Goal: Task Accomplishment & Management: Complete application form

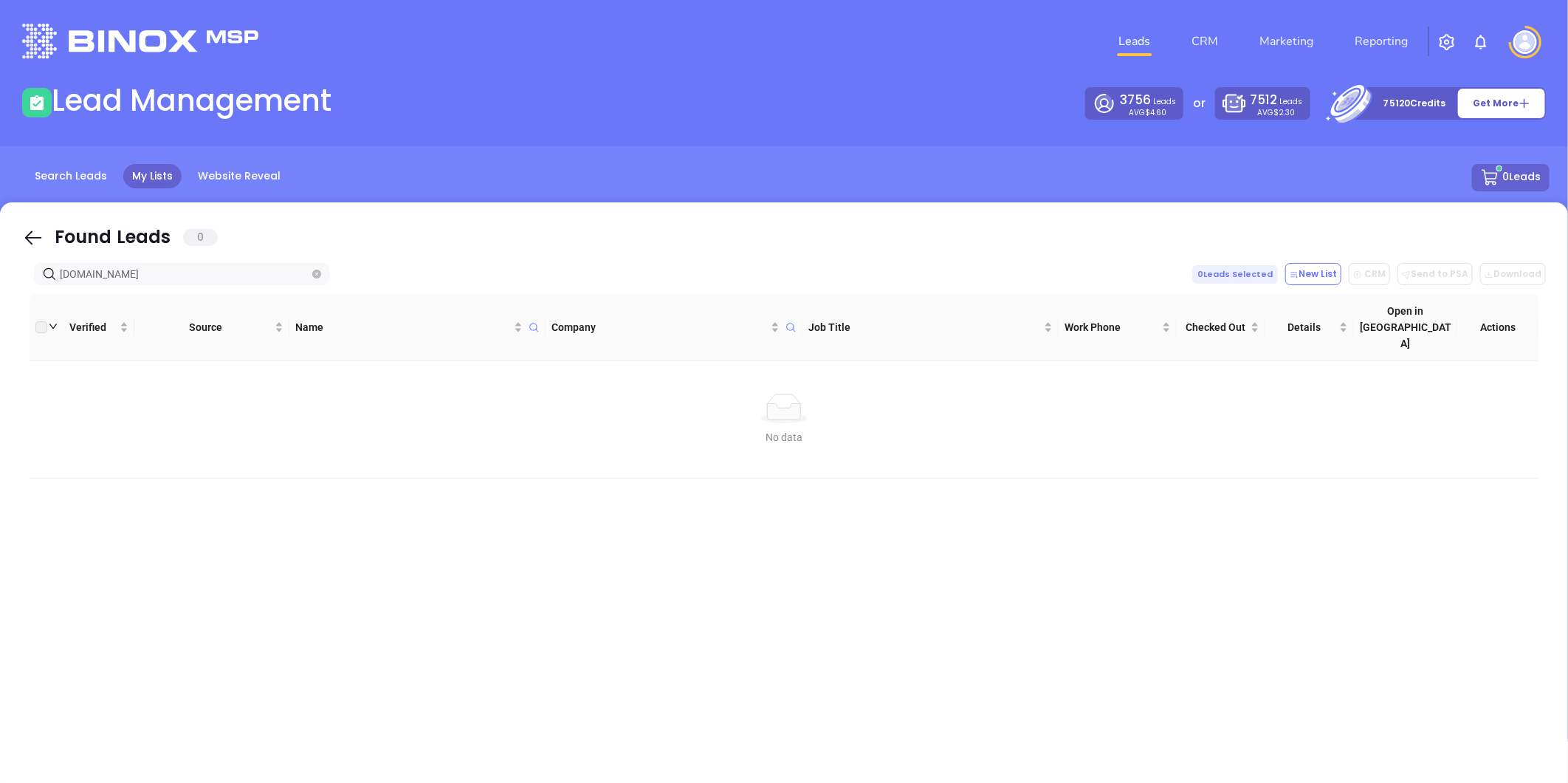
drag, startPoint x: -15, startPoint y: 308, endPoint x: -195, endPoint y: 326, distance: 180.9
click at [0, 326] on html "Leads CRM Marketing Reporting Financial Leads Leads Lead Management 3756 Leads …" at bounding box center [784, 392] width 1568 height 783
drag, startPoint x: -5, startPoint y: 286, endPoint x: -315, endPoint y: 320, distance: 311.9
click at [0, 320] on html "Leads CRM Marketing Reporting Financial Leads Leads Lead Management 3756 Leads …" at bounding box center [784, 392] width 1568 height 783
paste input "century21professional"
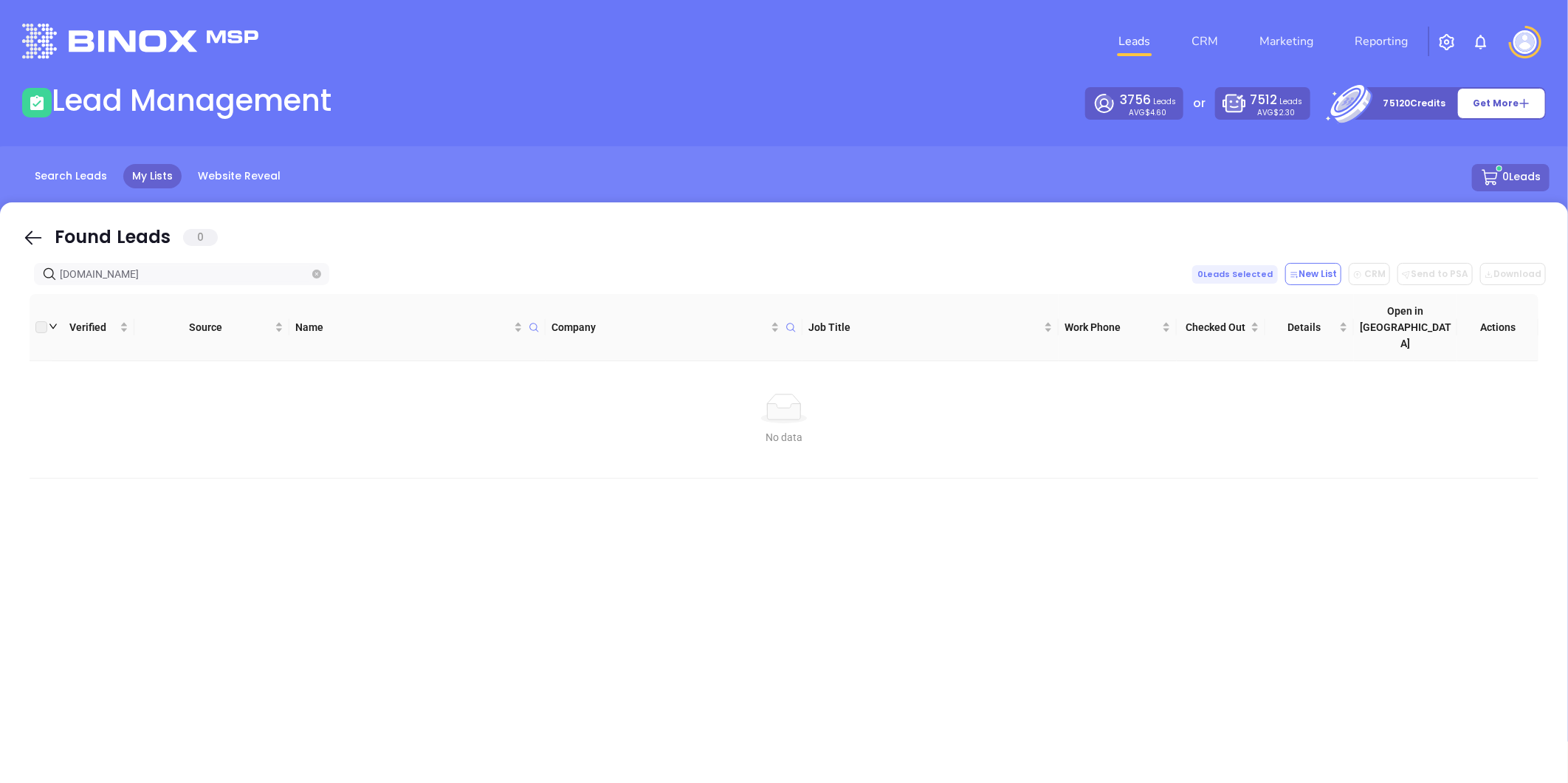
type input "[DOMAIN_NAME]"
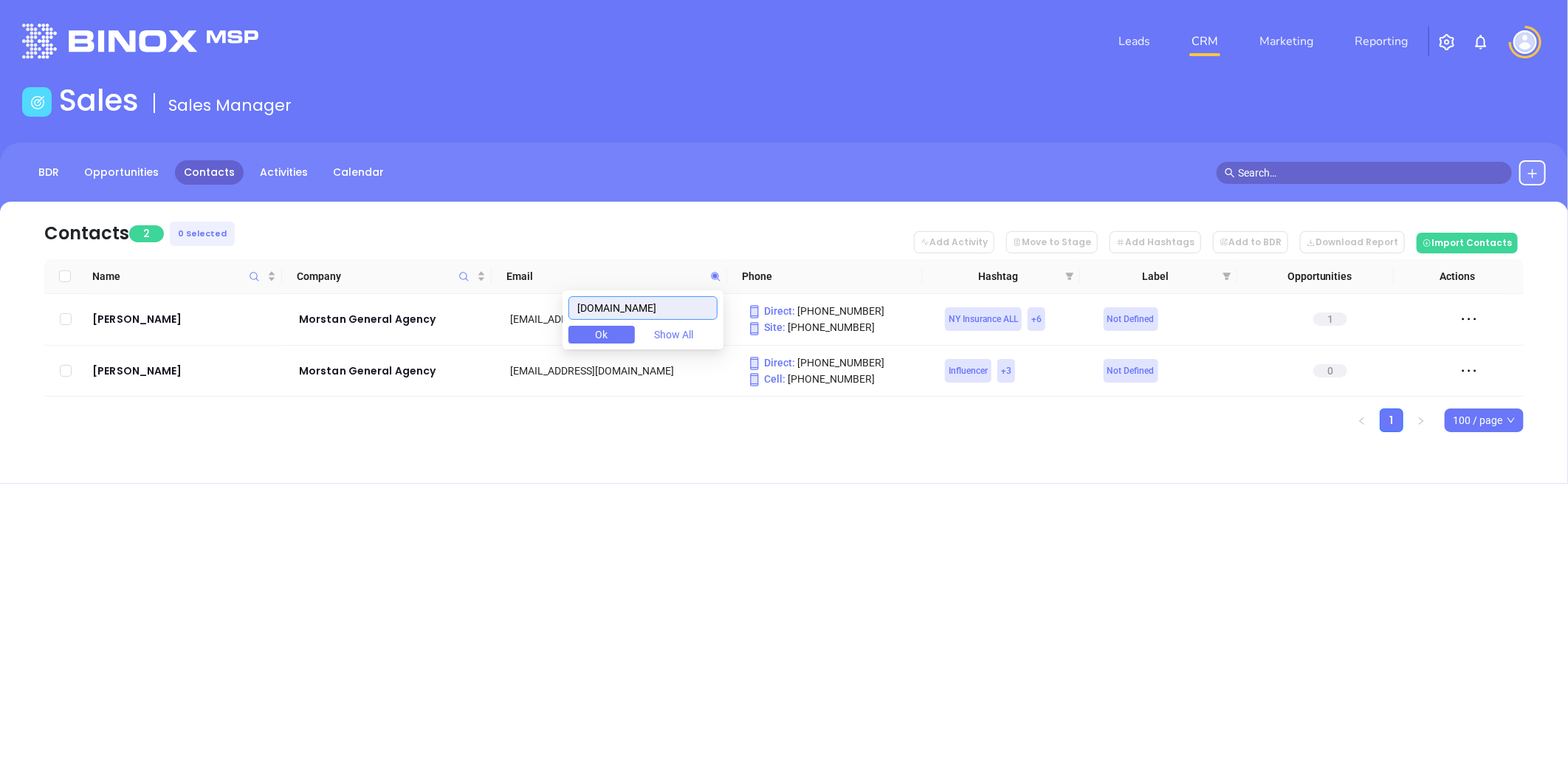
drag, startPoint x: 675, startPoint y: 306, endPoint x: 611, endPoint y: 316, distance: 64.8
click at [525, 326] on body "Leads CRM Marketing Reporting Financial Leads Leads Sales Sales Manager BDR Opp…" at bounding box center [784, 392] width 1568 height 783
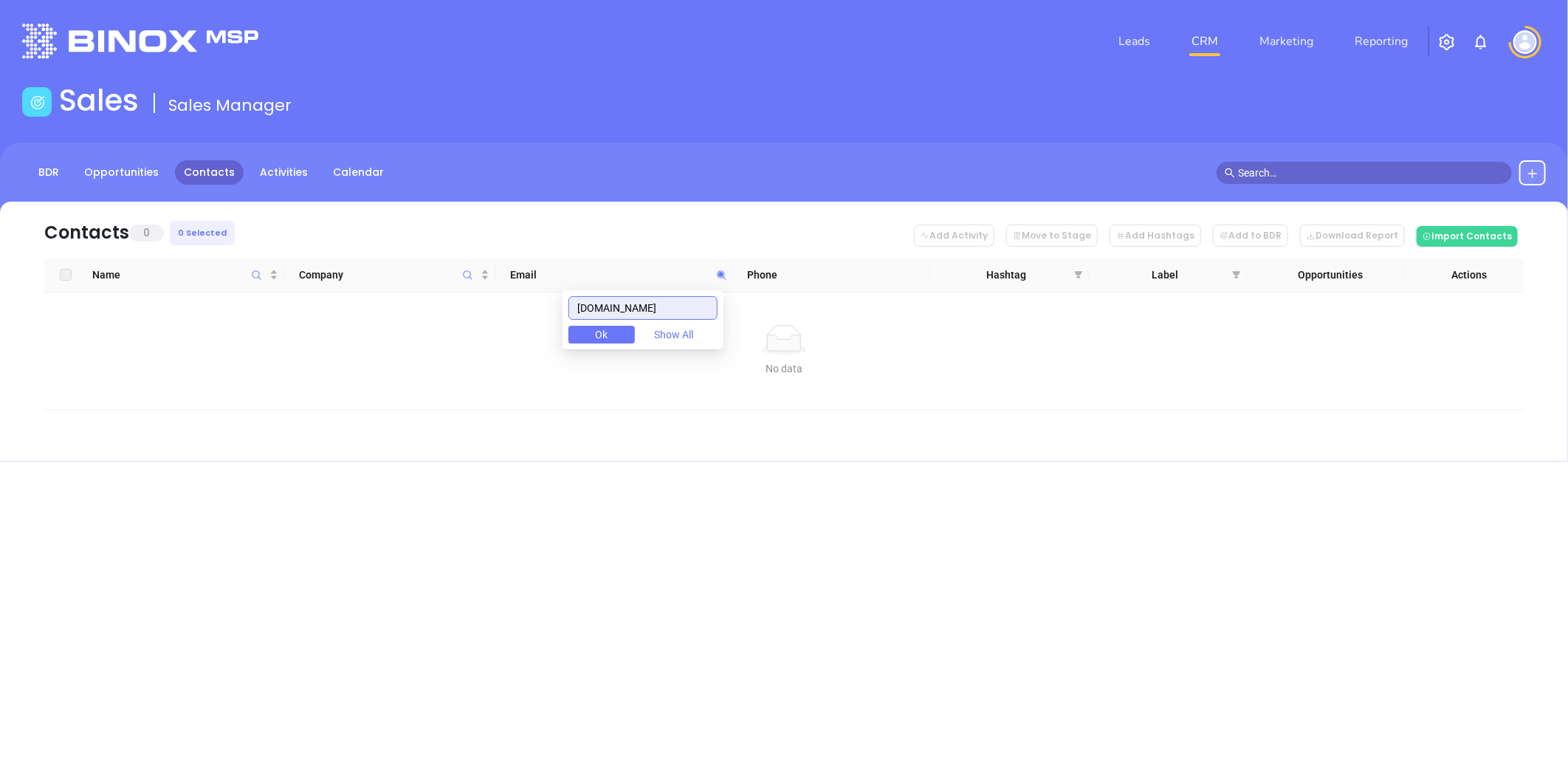
click at [638, 306] on input "ngkprofessionalequities.com" at bounding box center [643, 308] width 149 height 24
drag, startPoint x: 626, startPoint y: 305, endPoint x: 659, endPoint y: 311, distance: 33.5
click at [628, 305] on input "ngkprofessionalequities.com" at bounding box center [643, 308] width 149 height 24
drag, startPoint x: 710, startPoint y: 311, endPoint x: 512, endPoint y: 311, distance: 198.0
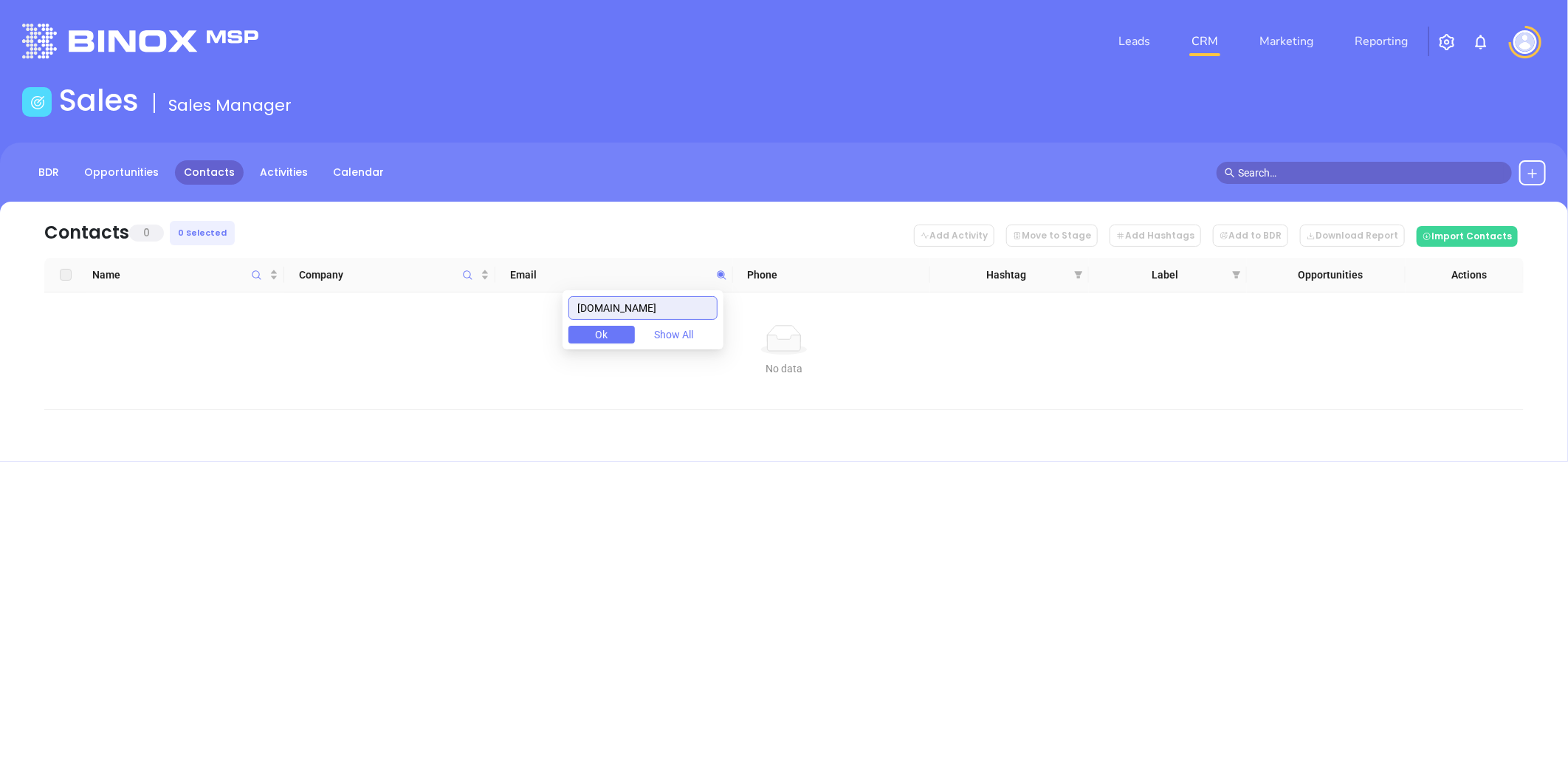
click at [514, 311] on body "Leads CRM Marketing Reporting Financial Leads Leads Sales Sales Manager BDR Opp…" at bounding box center [784, 392] width 1568 height 783
type input "m"
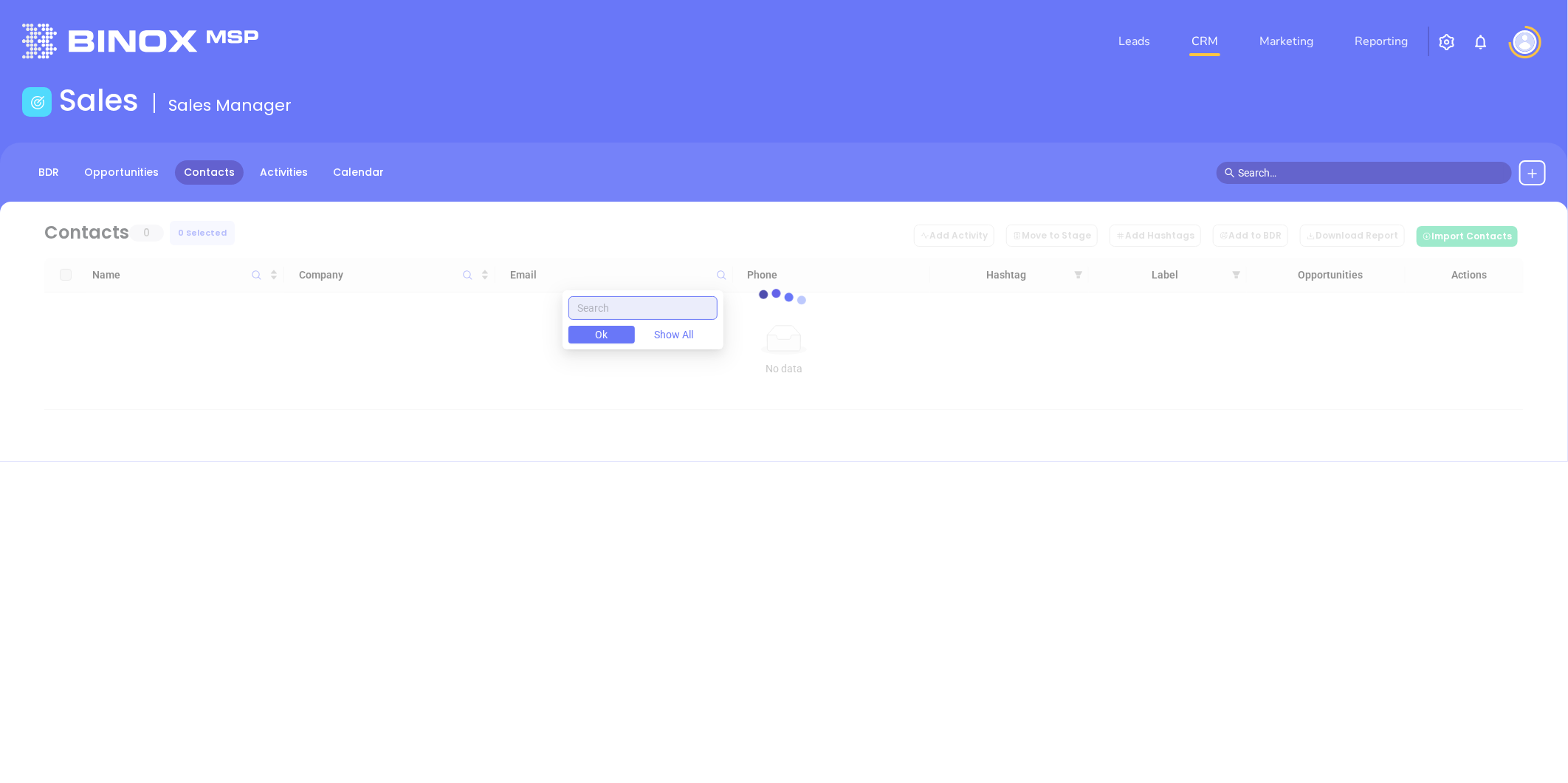
paste input "century21professional.com"
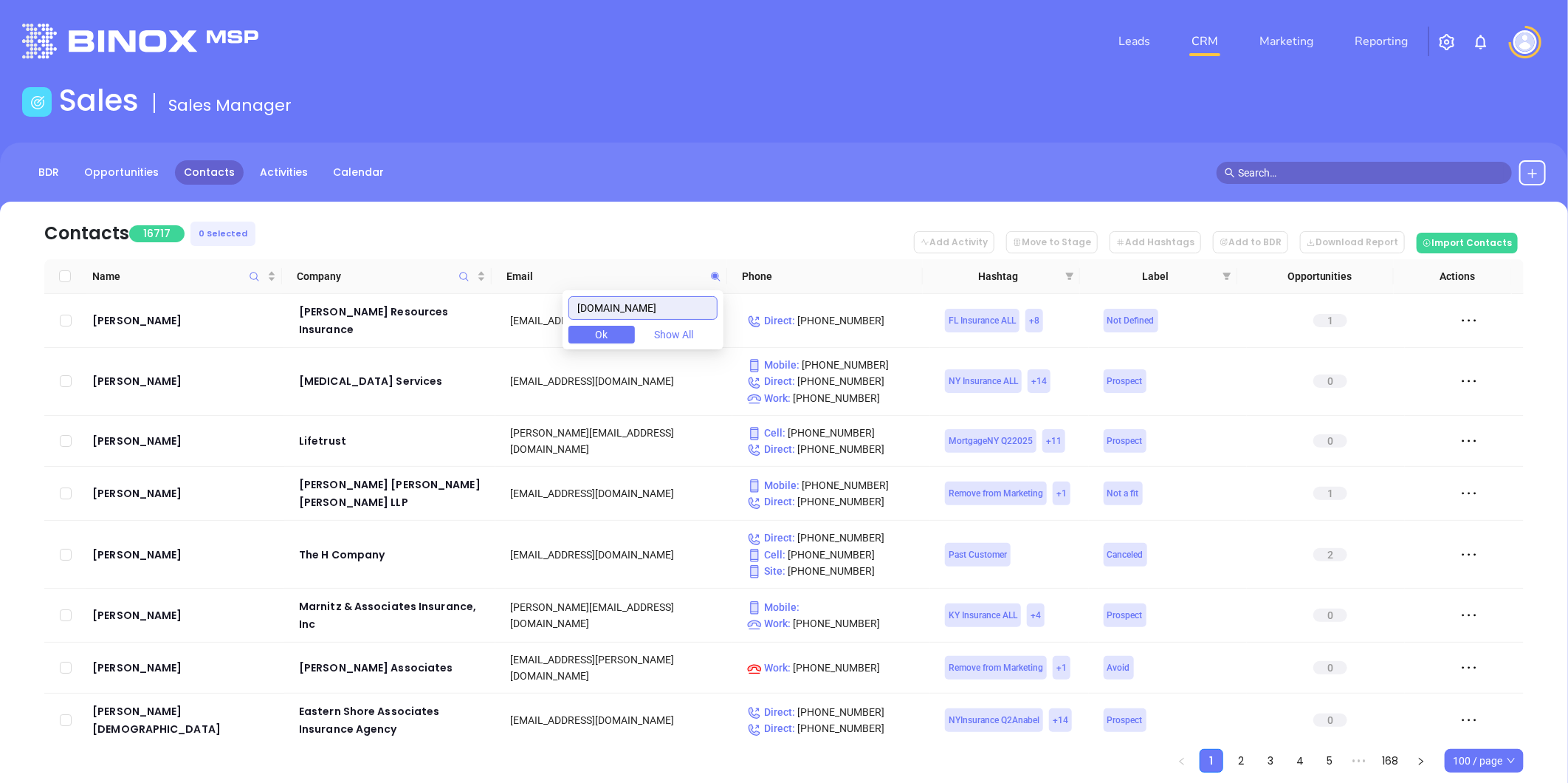
click at [647, 297] on input "century21professional.com" at bounding box center [643, 308] width 149 height 24
click at [643, 301] on input "[DOMAIN_NAME]" at bounding box center [643, 308] width 149 height 24
paste input "njkprofessionalequities"
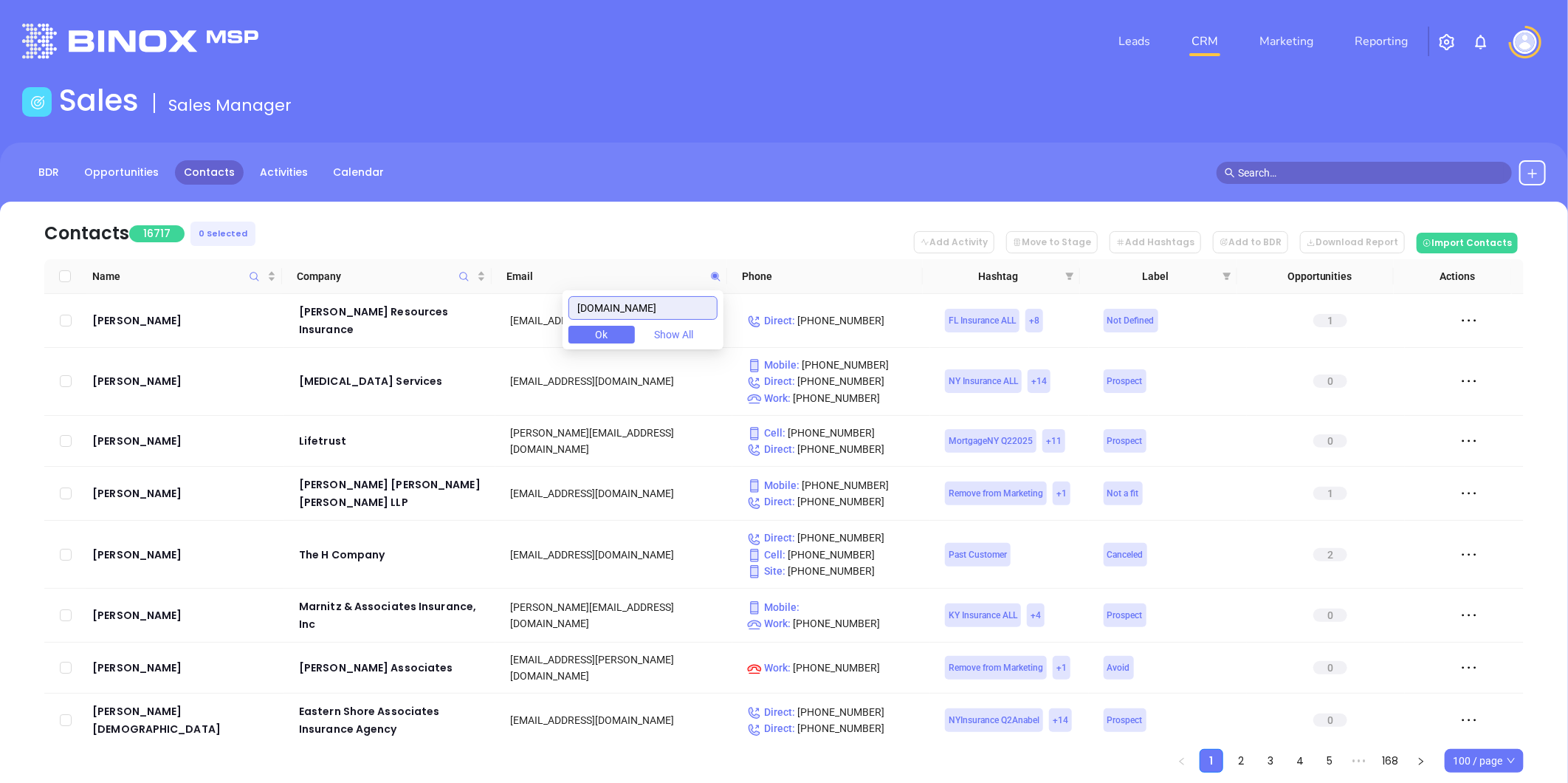
scroll to position [0, 5]
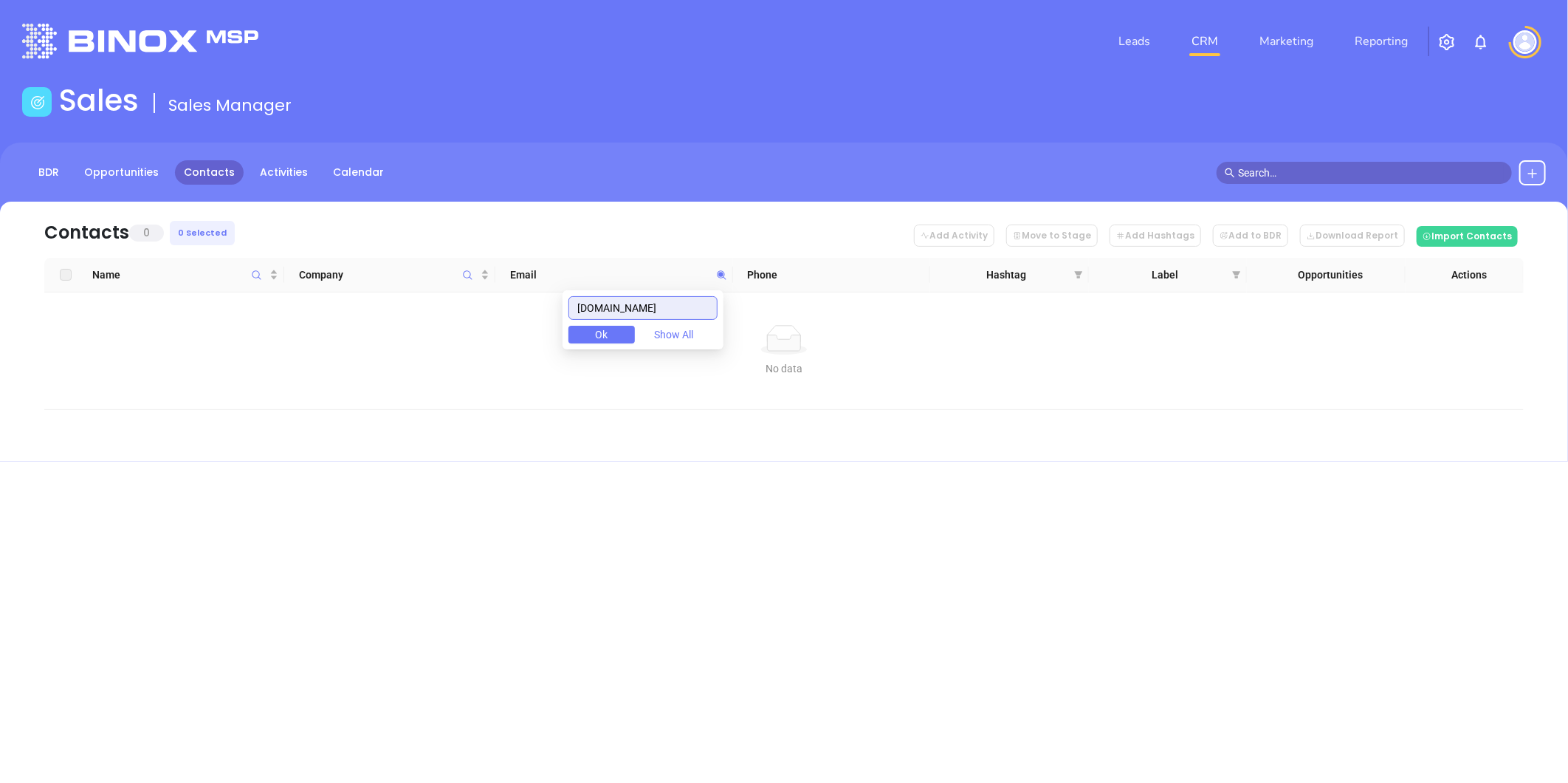
type input "njkprofessionalequities.com"
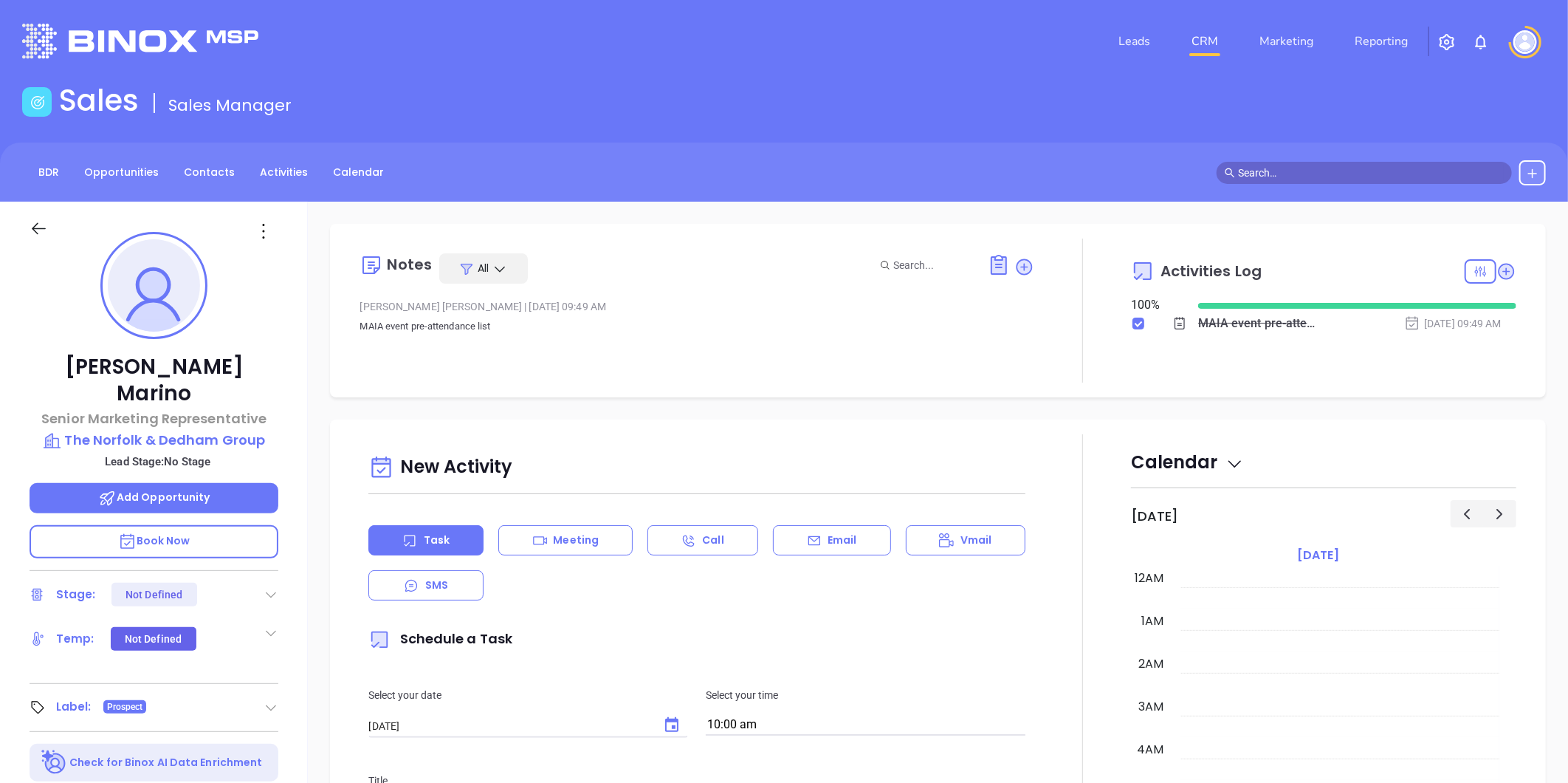
scroll to position [429, 0]
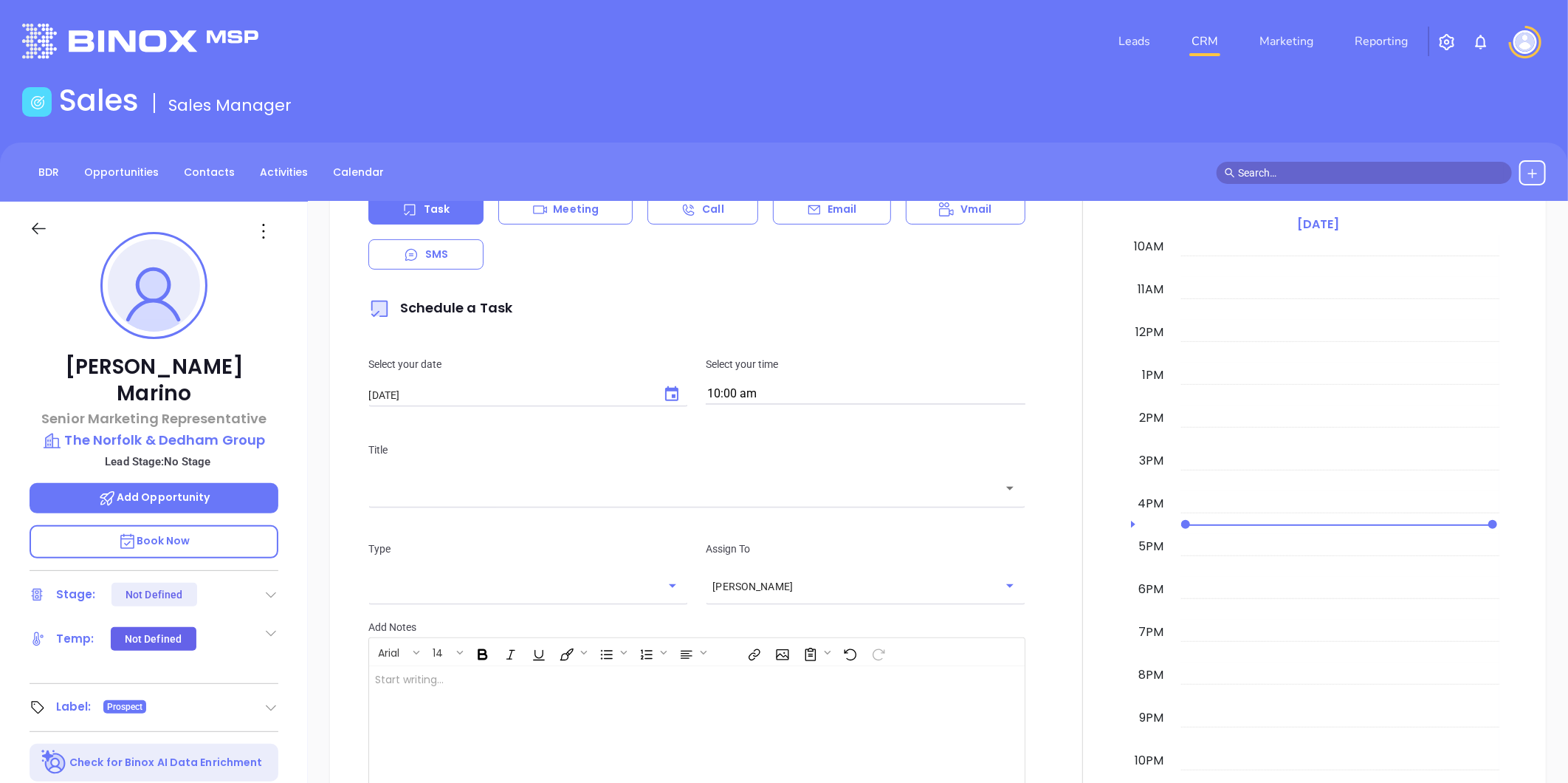
click at [216, 154] on div "BDR Opportunities Contacts Activities Calendar" at bounding box center [784, 173] width 1568 height 59
click at [206, 168] on link "Contacts" at bounding box center [209, 173] width 69 height 25
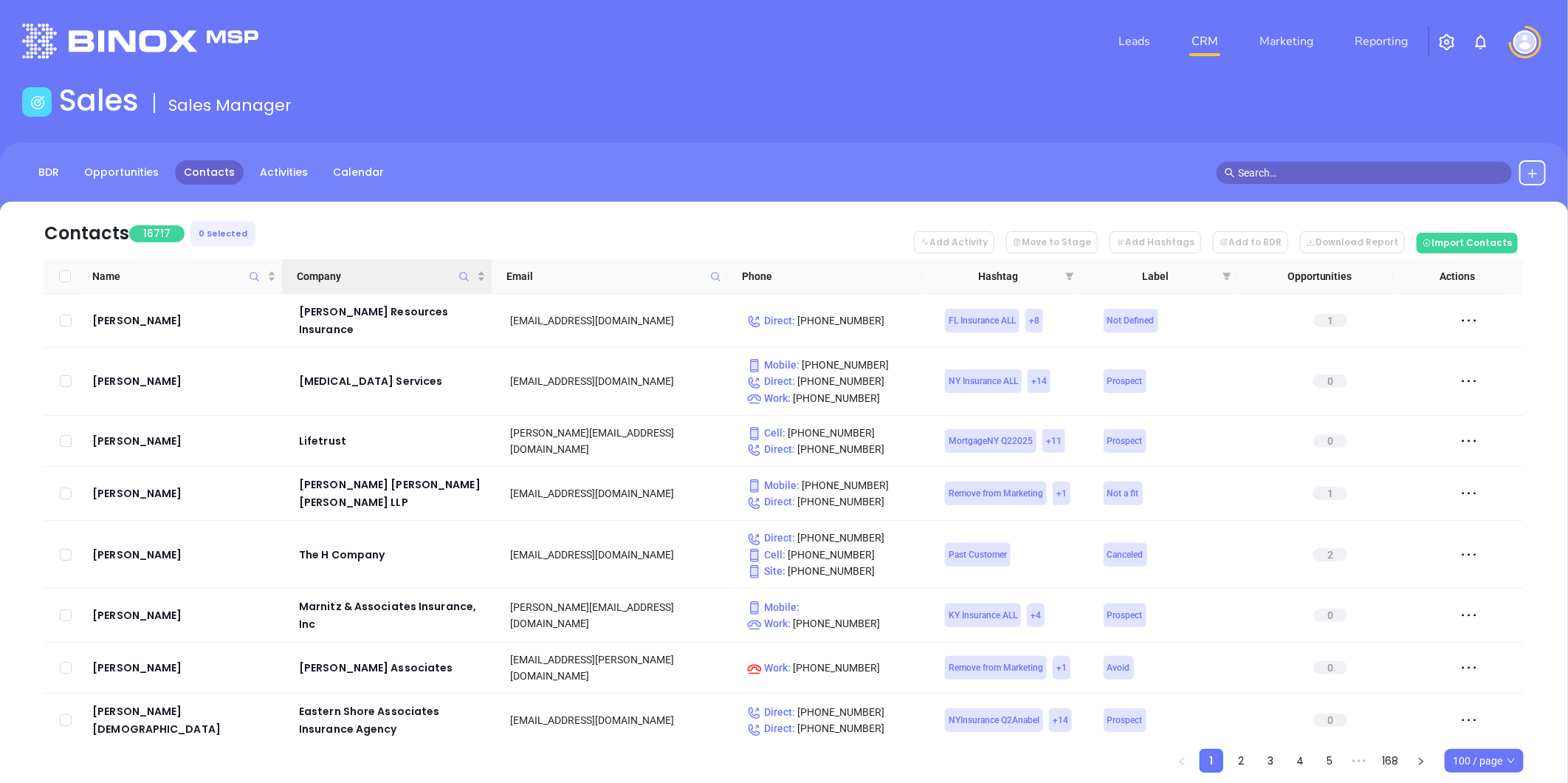
drag, startPoint x: 462, startPoint y: 270, endPoint x: 460, endPoint y: 278, distance: 8.2
click at [462, 271] on icon "Company" at bounding box center [463, 276] width 11 height 11
click at [414, 307] on input "text" at bounding box center [391, 314] width 149 height 24
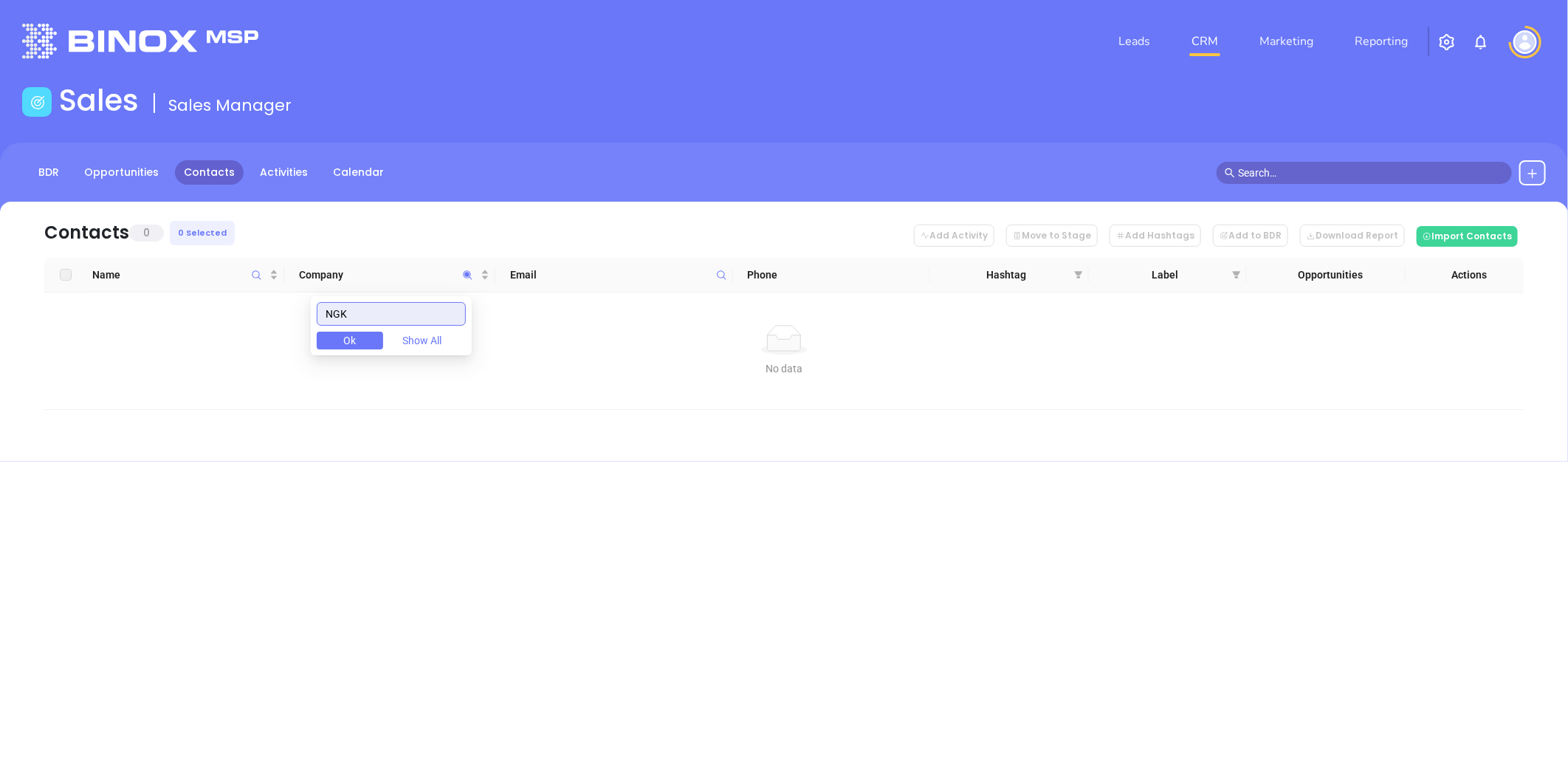
drag, startPoint x: 378, startPoint y: 316, endPoint x: 318, endPoint y: 316, distance: 60.0
click at [318, 316] on body "Leads CRM Marketing Reporting Financial Leads Leads Sales Sales Manager BDR Opp…" at bounding box center [784, 392] width 1568 height 783
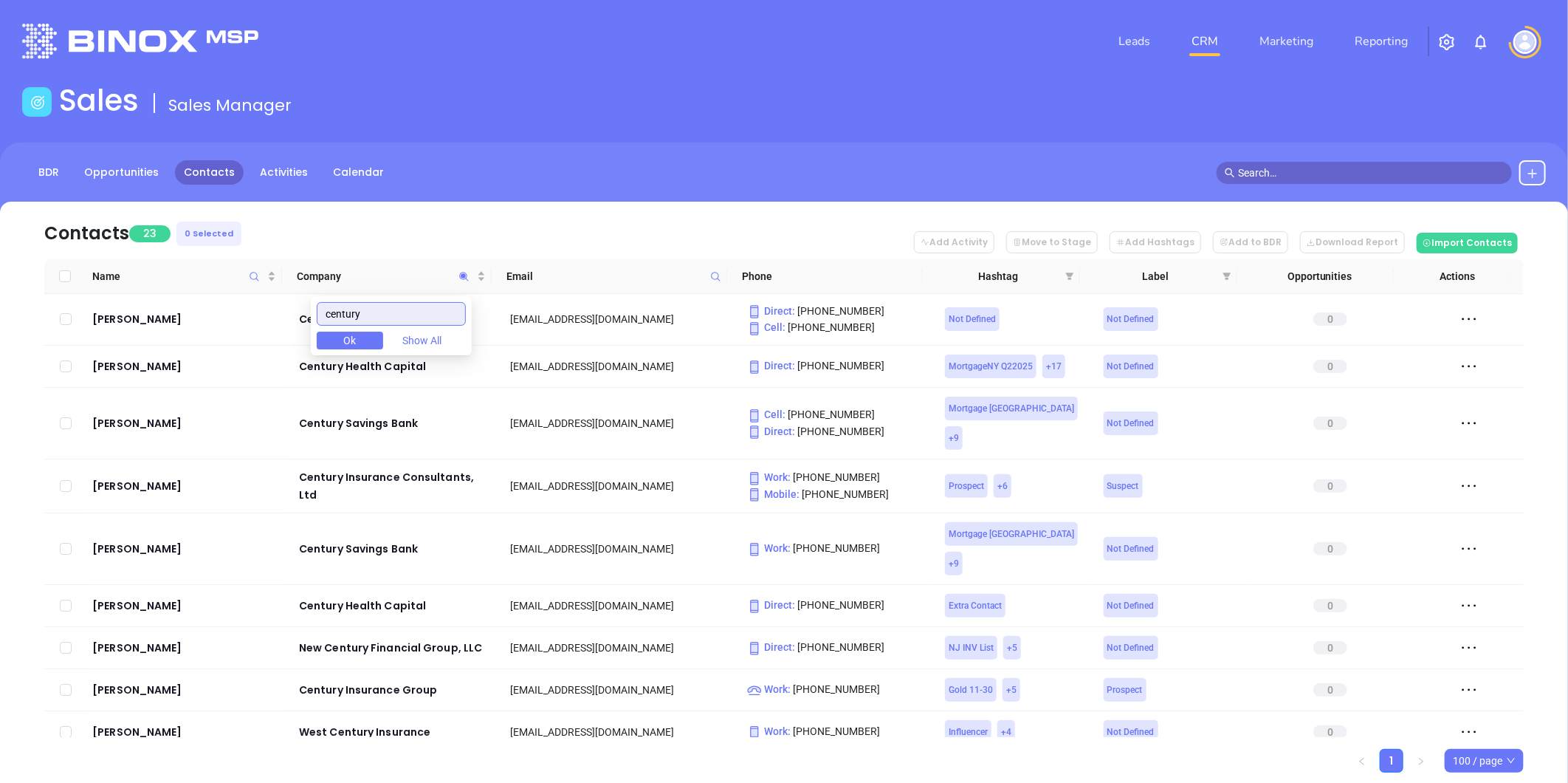
click at [405, 307] on input "century" at bounding box center [391, 314] width 149 height 24
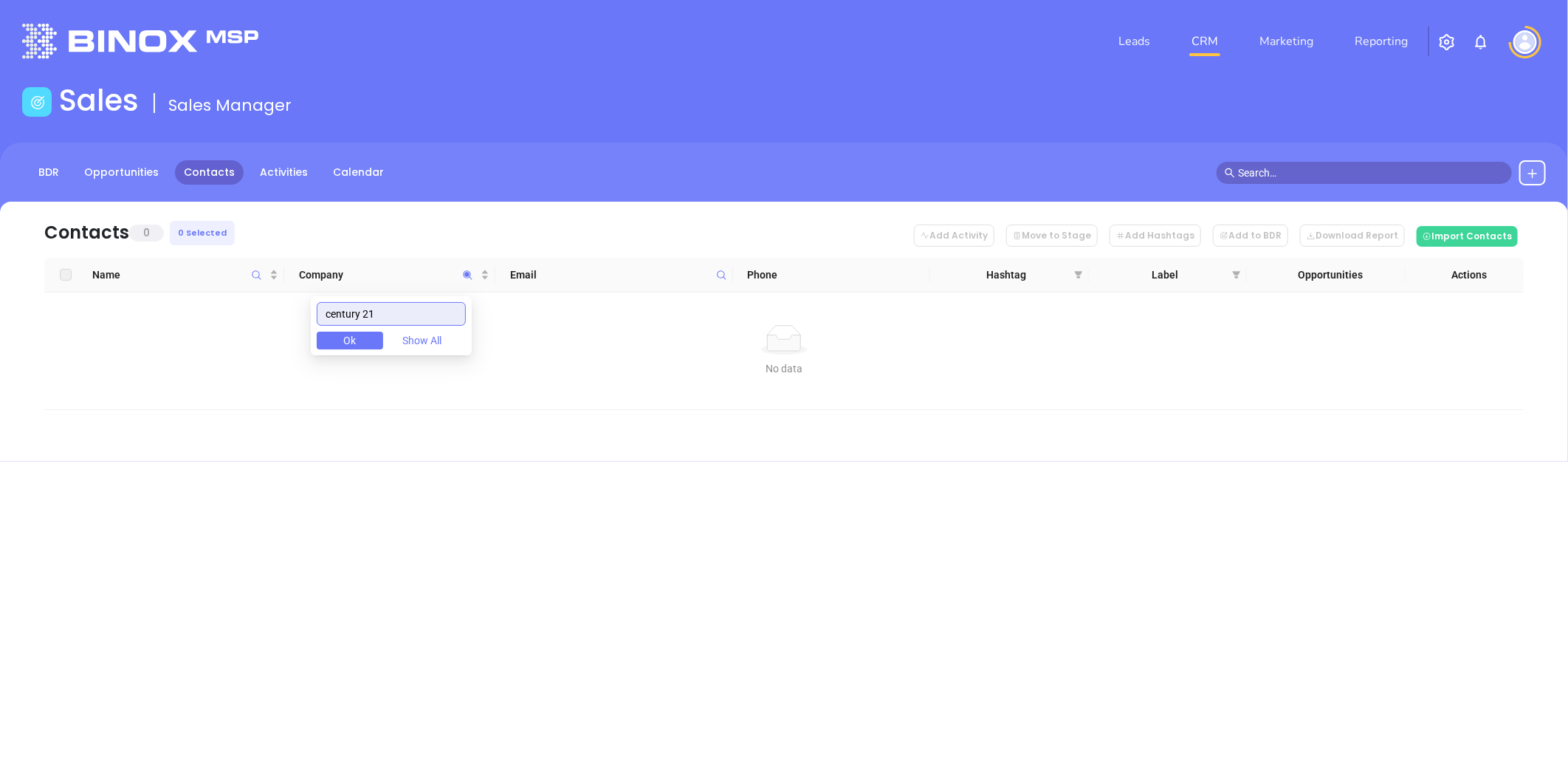
type input "century 21"
click at [1539, 165] on button at bounding box center [1532, 173] width 26 height 25
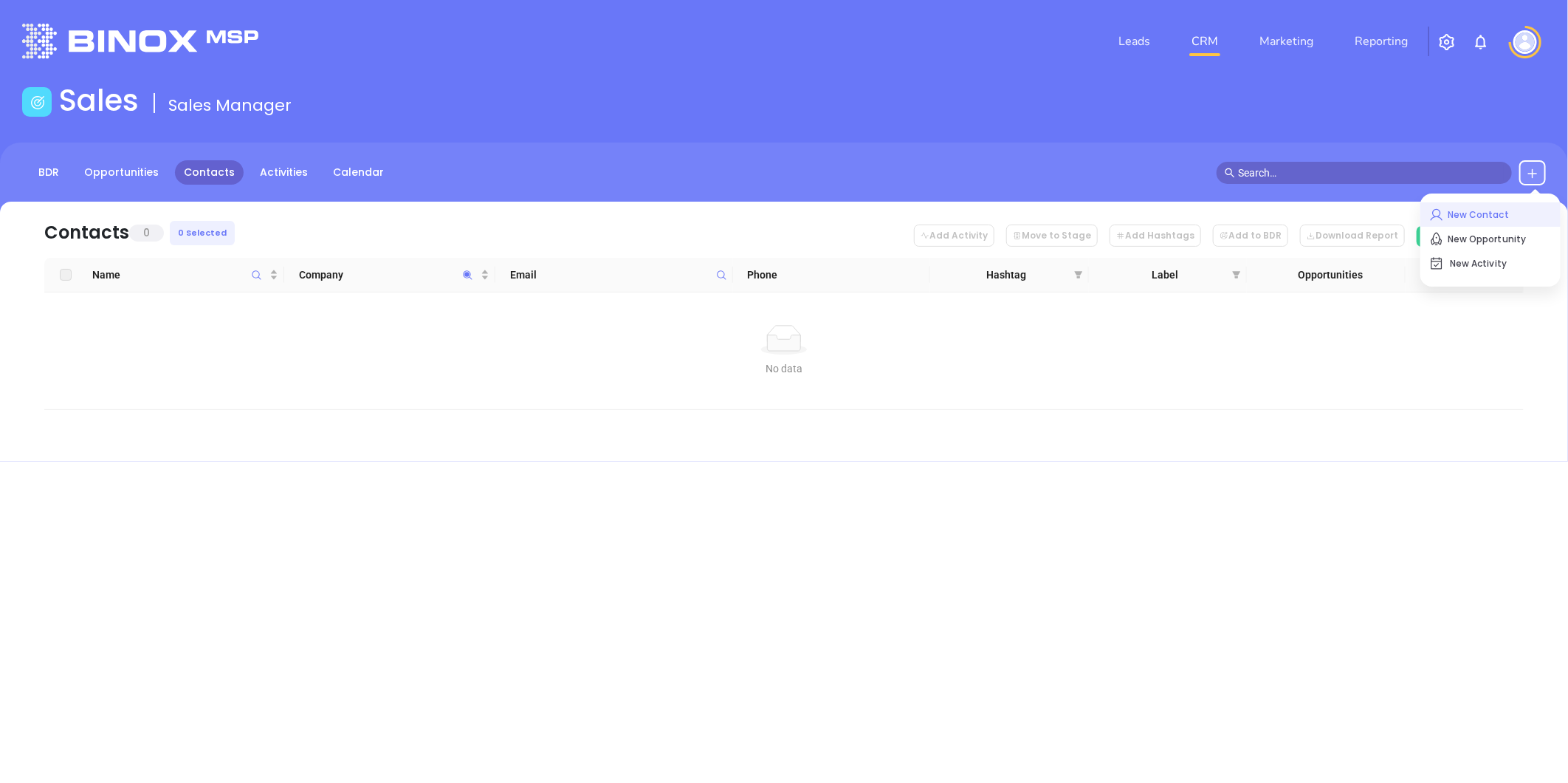
click at [1471, 211] on p "New Contact" at bounding box center [1490, 215] width 122 height 24
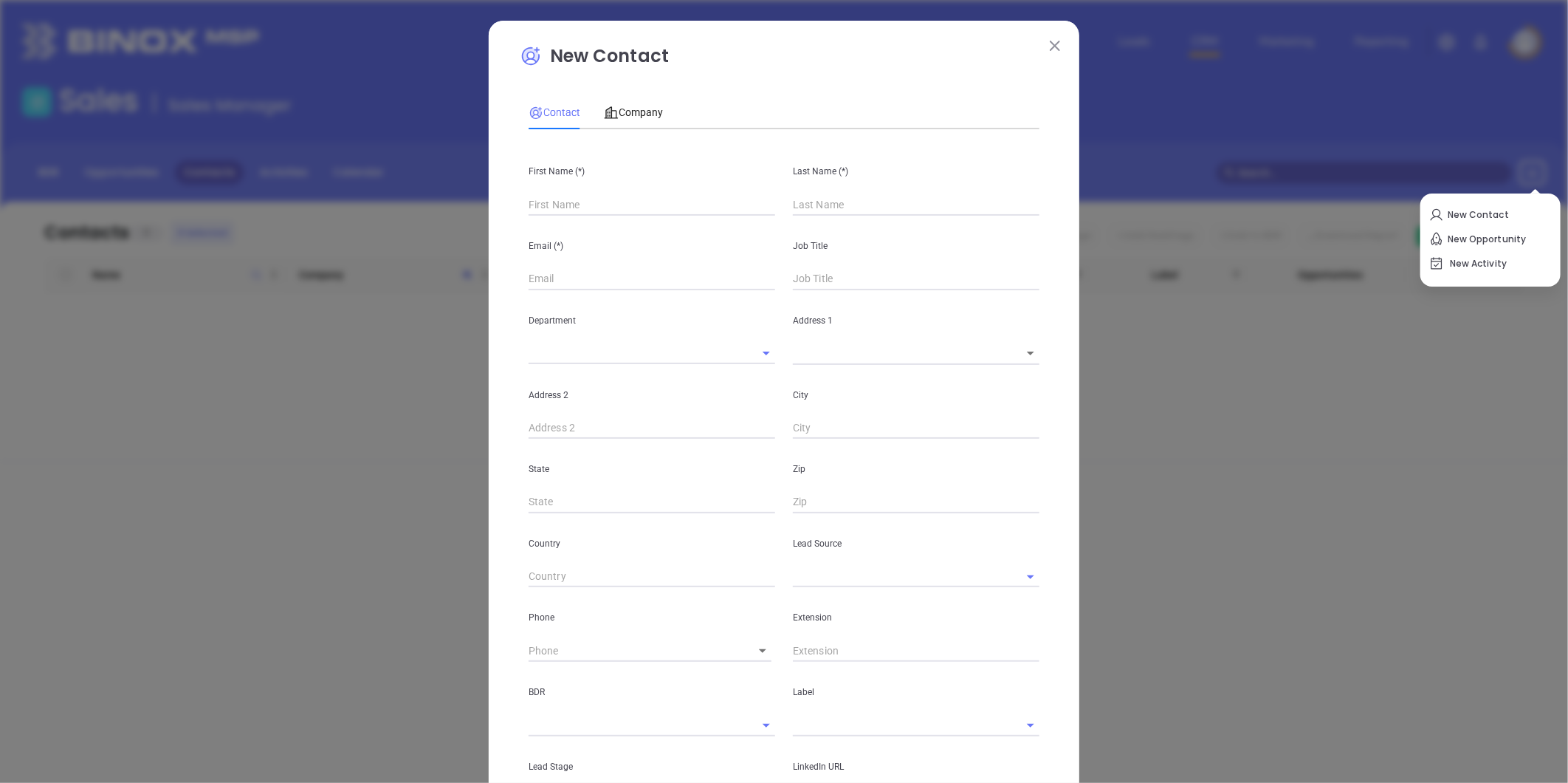
type input "Fourth Phone Call"
type input "1"
click at [642, 100] on div "Company" at bounding box center [633, 112] width 59 height 34
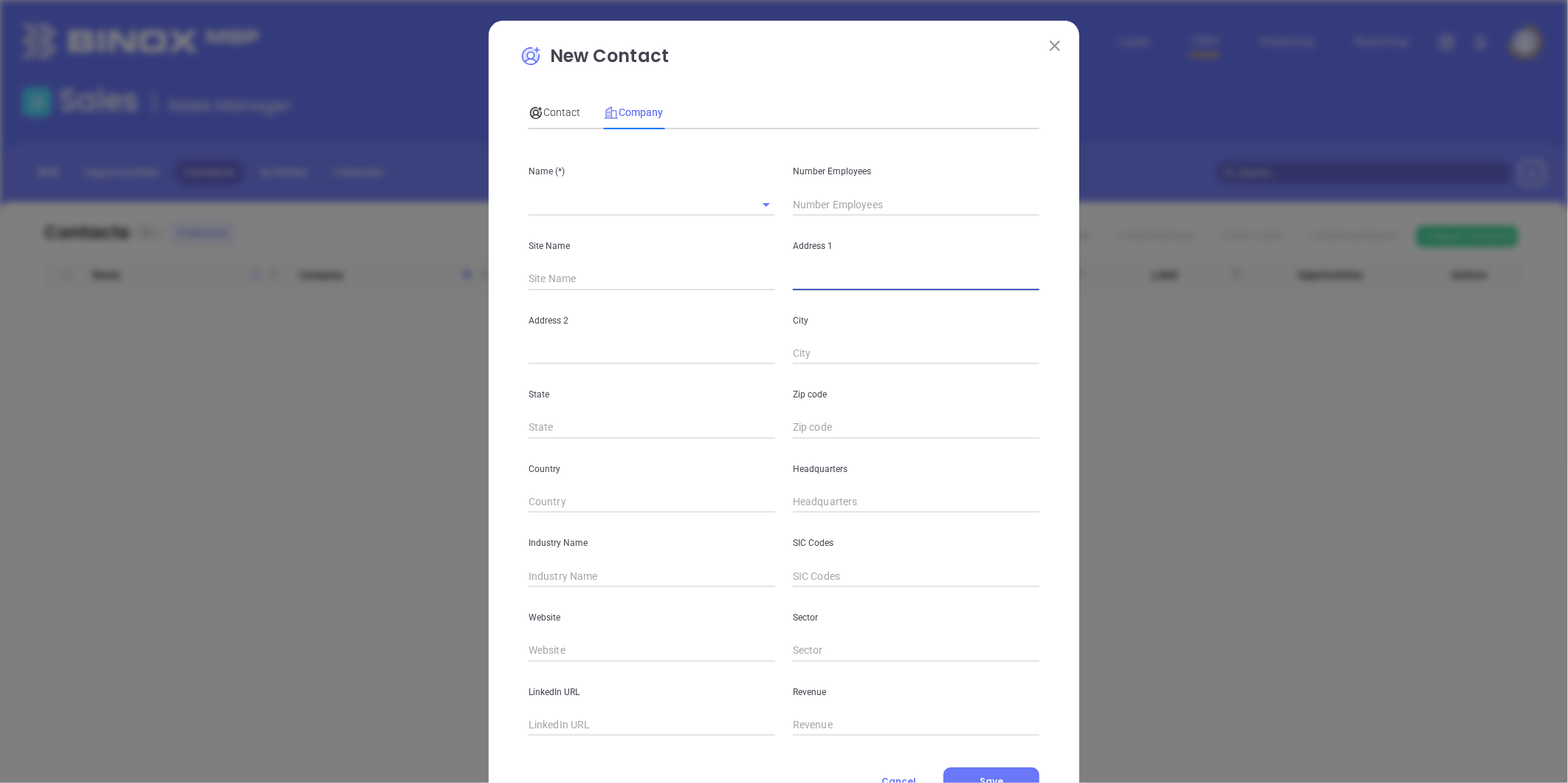
click at [808, 279] on input "text" at bounding box center [916, 279] width 247 height 22
paste input "11917 Rockaway Blvd. South Ozone Park, NY 11420"
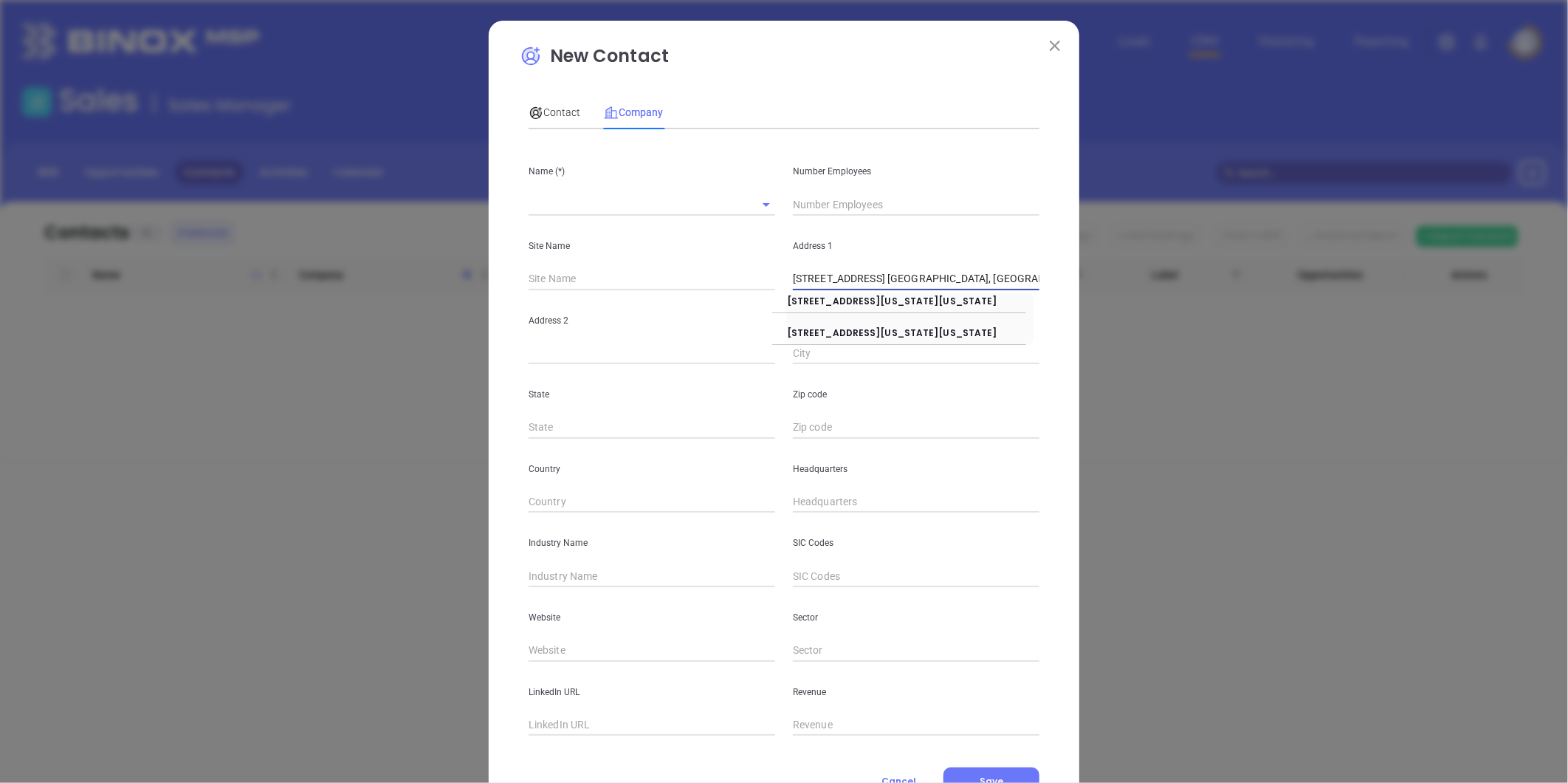
drag, startPoint x: 897, startPoint y: 276, endPoint x: 1123, endPoint y: 263, distance: 226.4
click at [1123, 263] on div "New Contact Contact Company First Name (*) Last Name (*) Email (*) Job Title De…" at bounding box center [784, 392] width 1568 height 783
type input "11917 Rockaway Blvd"
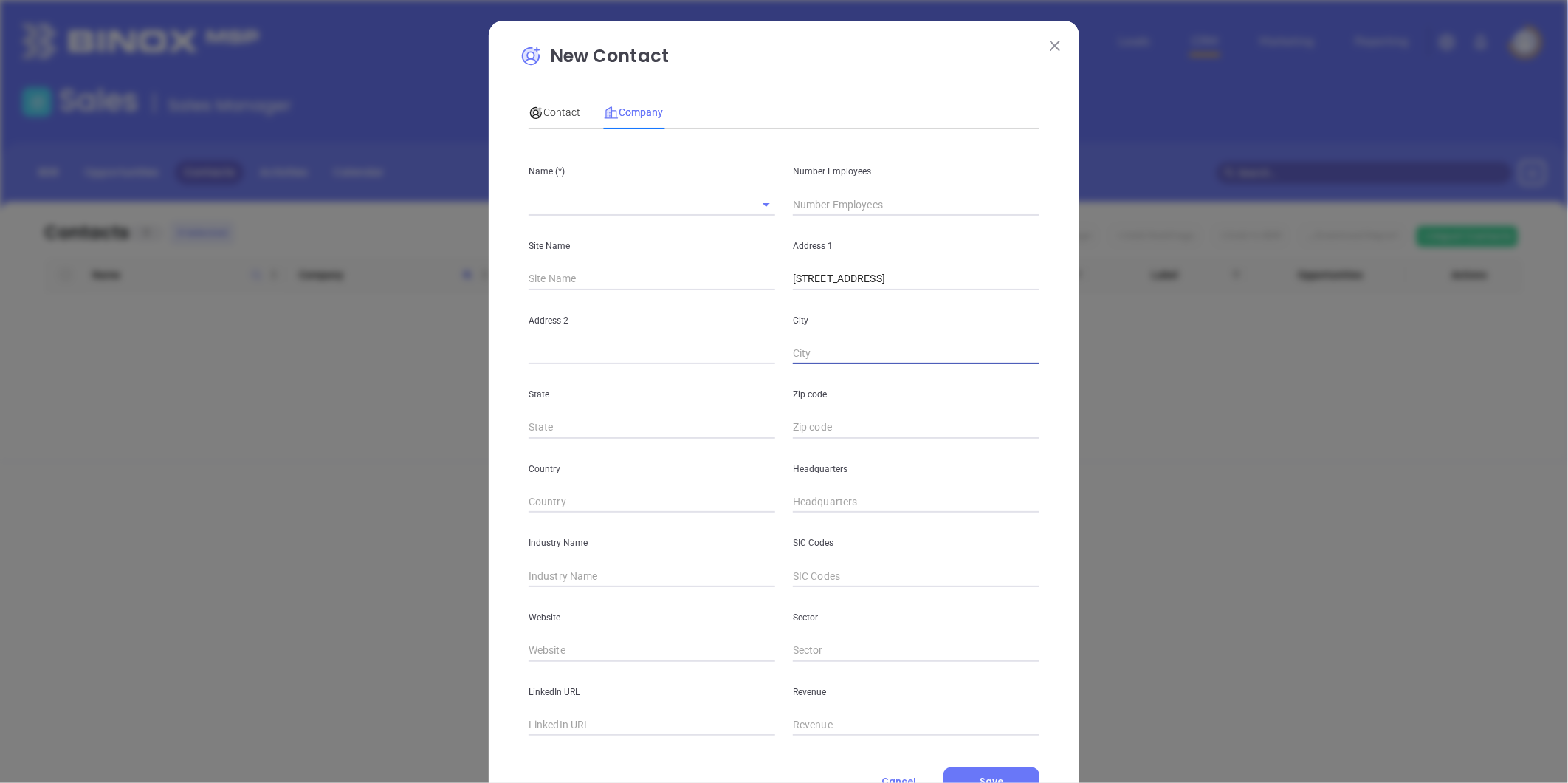
paste input "South Ozone Park, NY 11420"
drag, startPoint x: 876, startPoint y: 352, endPoint x: 1079, endPoint y: 350, distance: 203.0
click at [1080, 350] on div "New Contact Contact Company First Name (*) Last Name (*) Email (*) Job Title De…" at bounding box center [784, 392] width 1568 height 783
type input "South Ozone Park"
type input "NY"
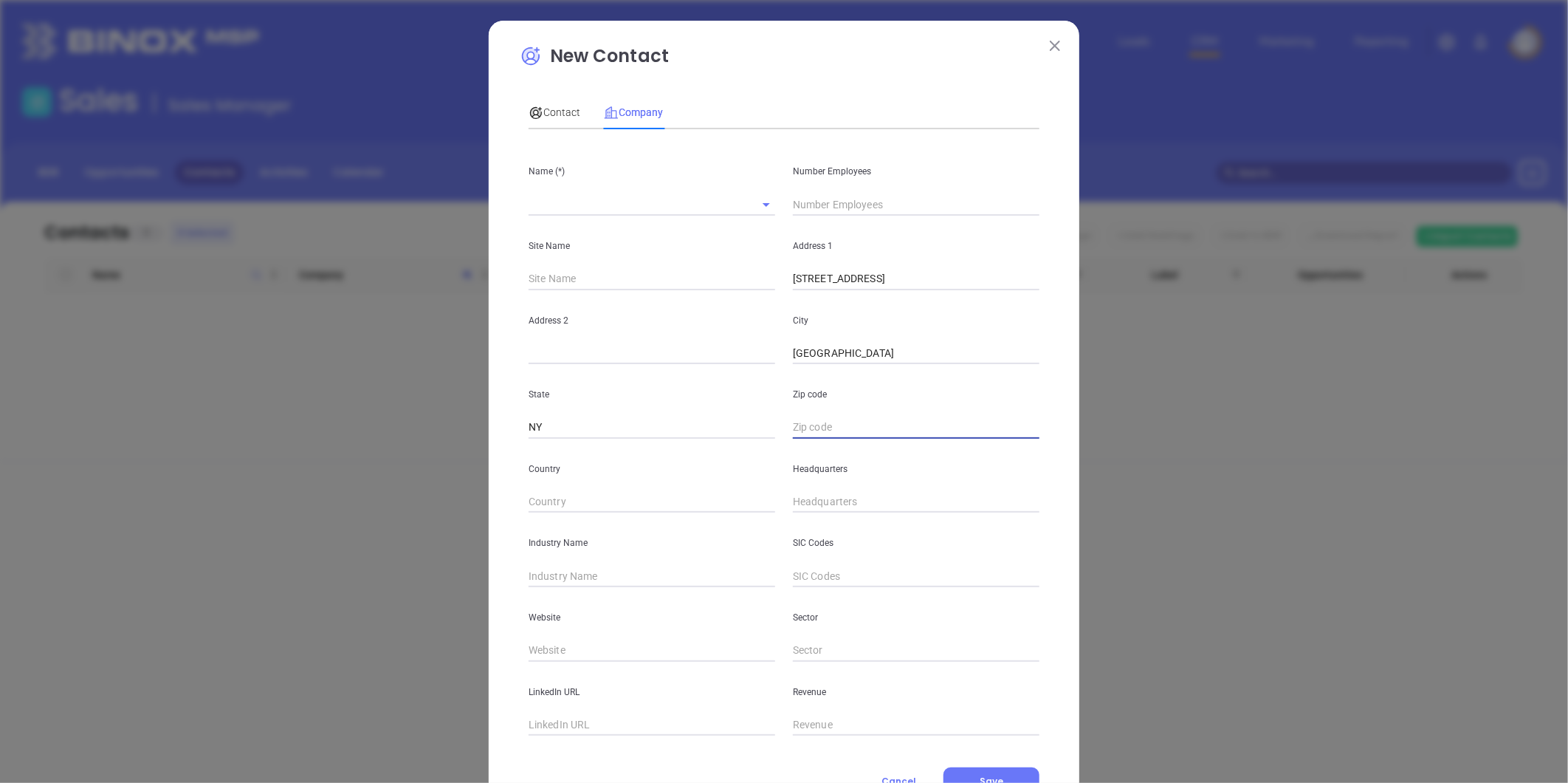
paste input "NY 11420"
type input "11420"
click at [541, 645] on input "text" at bounding box center [651, 650] width 247 height 22
paste input "https://njkprofessionalequities.com/"
type input "https://njkprofessionalequities.com/"
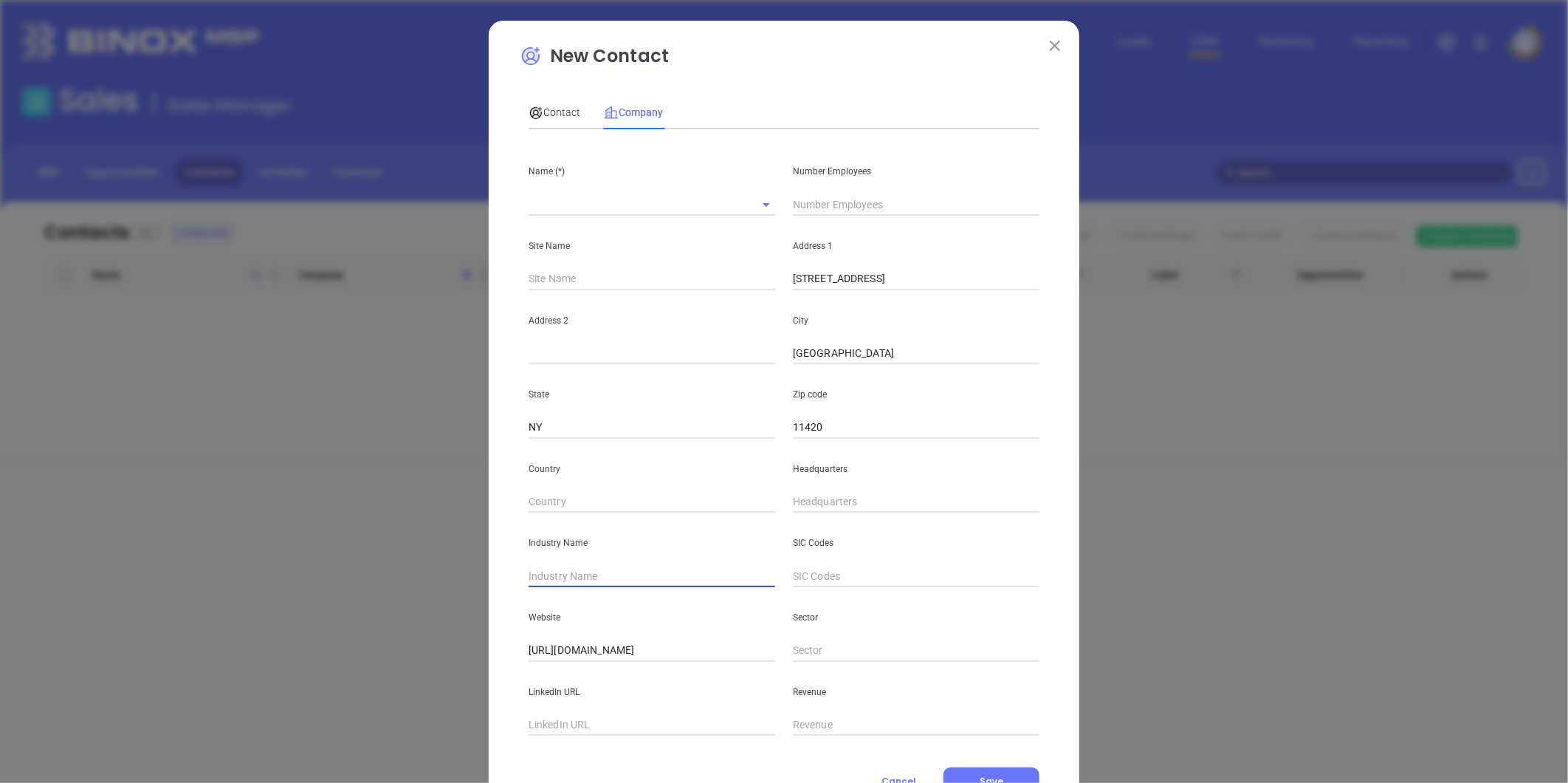
click at [559, 577] on input "text" at bounding box center [651, 576] width 247 height 22
type input "Mortgage"
click at [803, 502] on input "( ) -" at bounding box center [916, 502] width 247 height 22
paste input "718) 659-2800"
type input "(718) 659-2800"
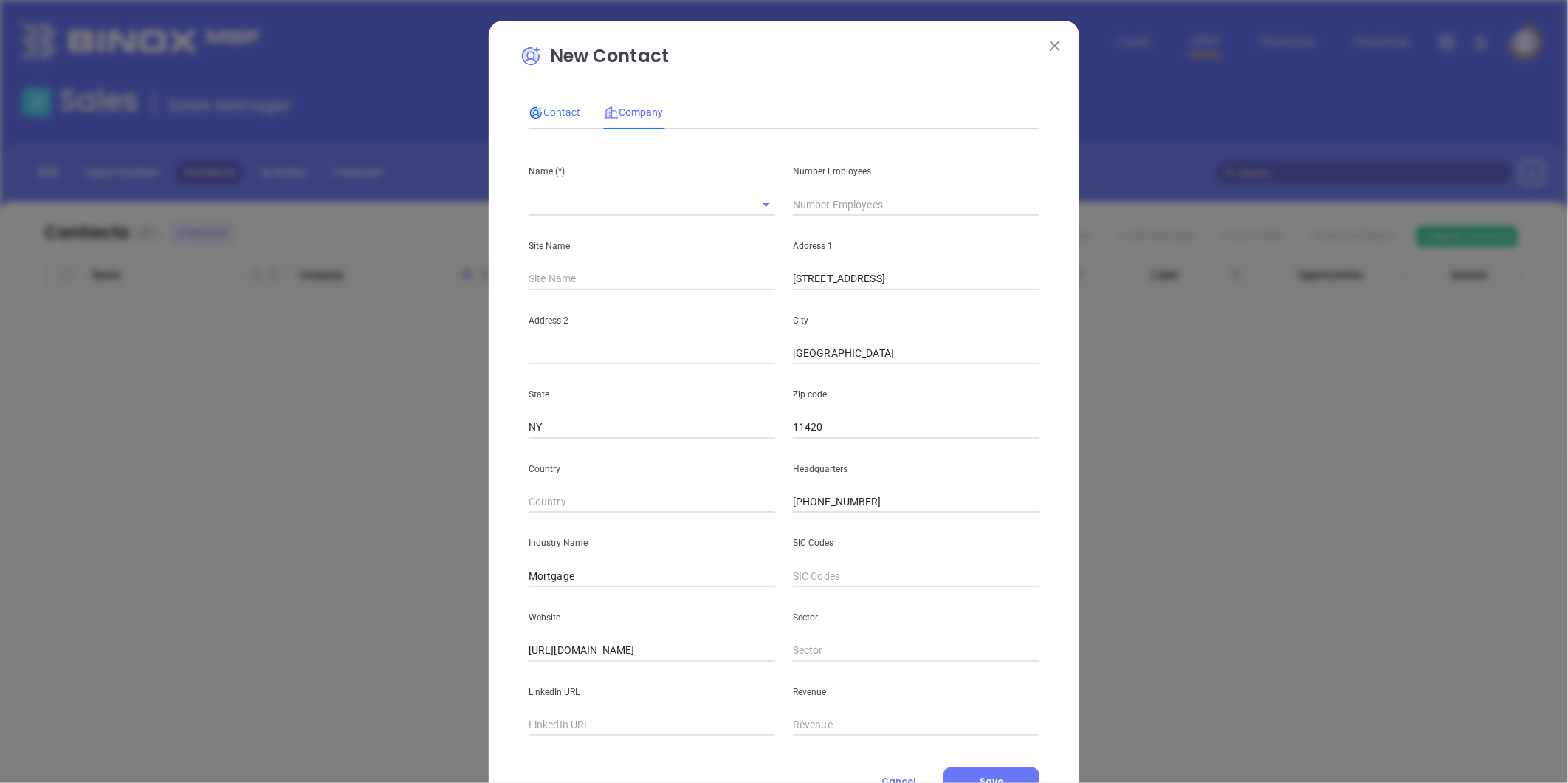
click at [557, 111] on span "Contact" at bounding box center [554, 112] width 52 height 12
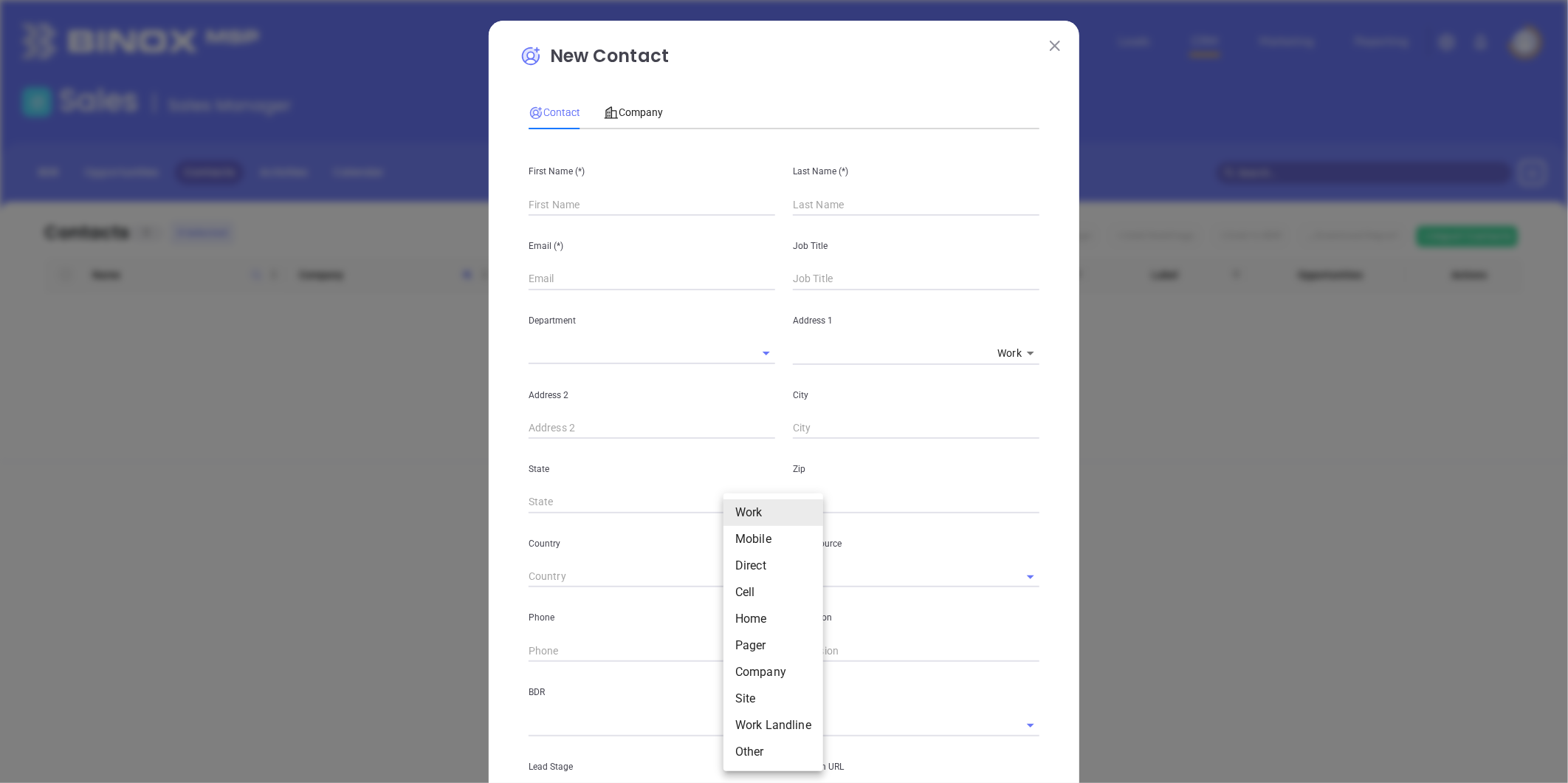
click at [732, 648] on body "Leads CRM Marketing Reporting Financial Leads Leads Sales Sales Manager BDR Opp…" at bounding box center [784, 392] width 1568 height 783
click at [744, 695] on li "Site" at bounding box center [773, 699] width 100 height 26
type input "11"
click at [618, 652] on input "( ) -" at bounding box center [629, 650] width 201 height 22
paste input "718) 659-2800"
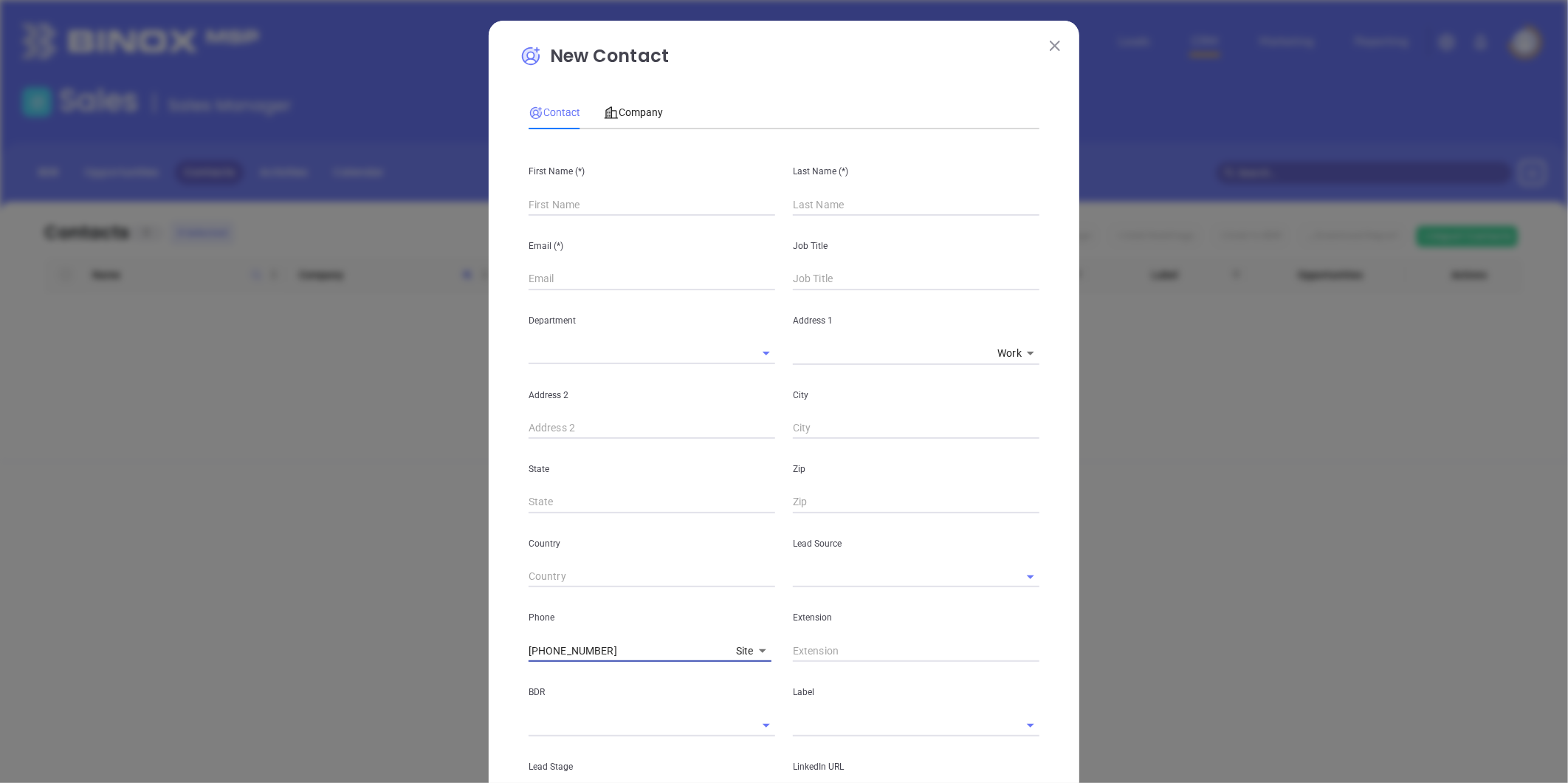
type input "(718) 659-2800"
drag, startPoint x: 558, startPoint y: 272, endPoint x: 547, endPoint y: 283, distance: 15.6
click at [558, 272] on input "text" at bounding box center [651, 279] width 247 height 22
paste input "nealk@njkprofessionalequities.com"
type input "nealk@njkprofessionalequities.com"
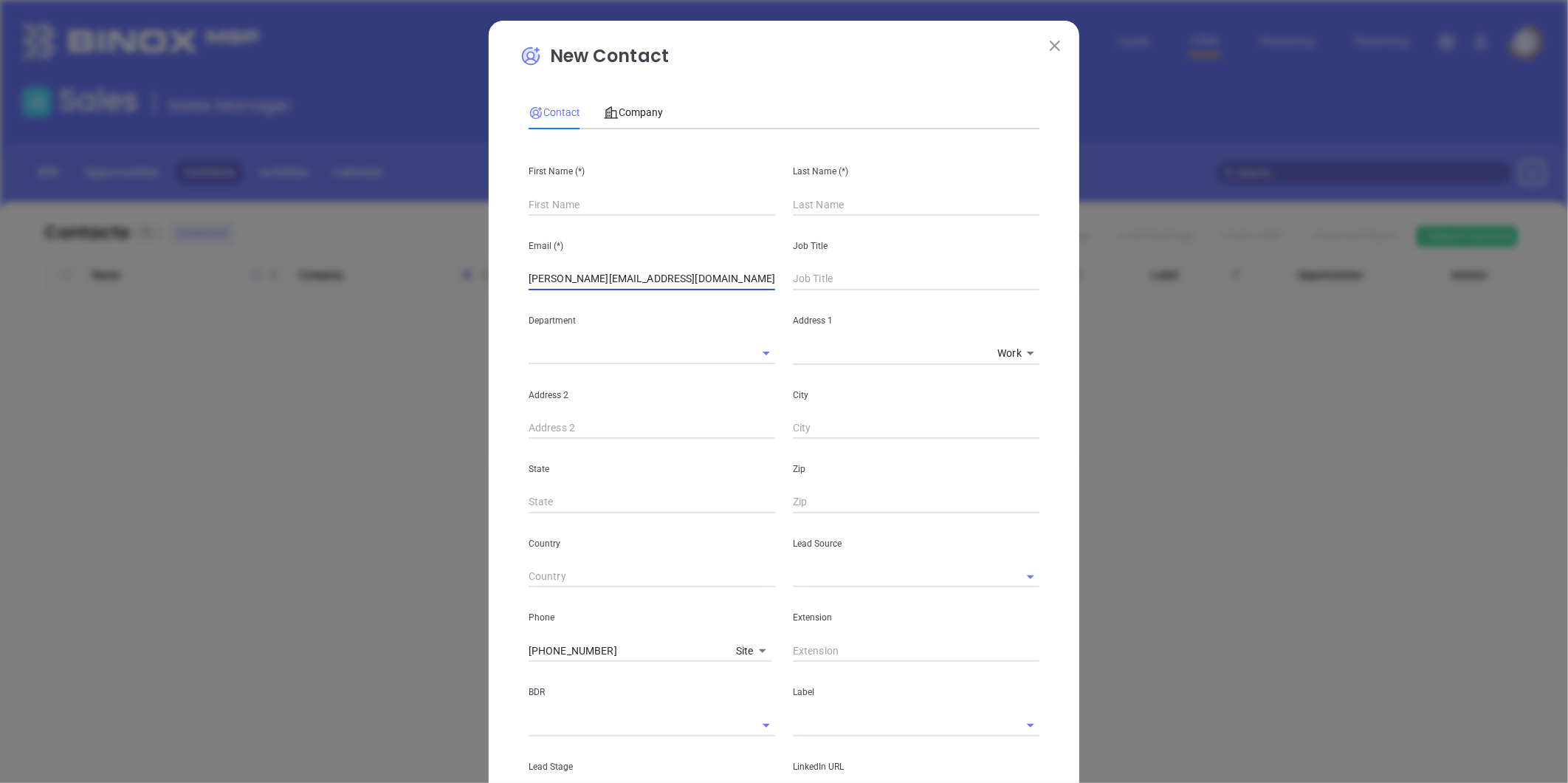
click at [841, 278] on input "text" at bounding box center [916, 279] width 247 height 22
type input "Owner"
click at [566, 202] on input "text" at bounding box center [651, 204] width 247 height 22
type input "Neal"
paste input "KHOORCHAND"
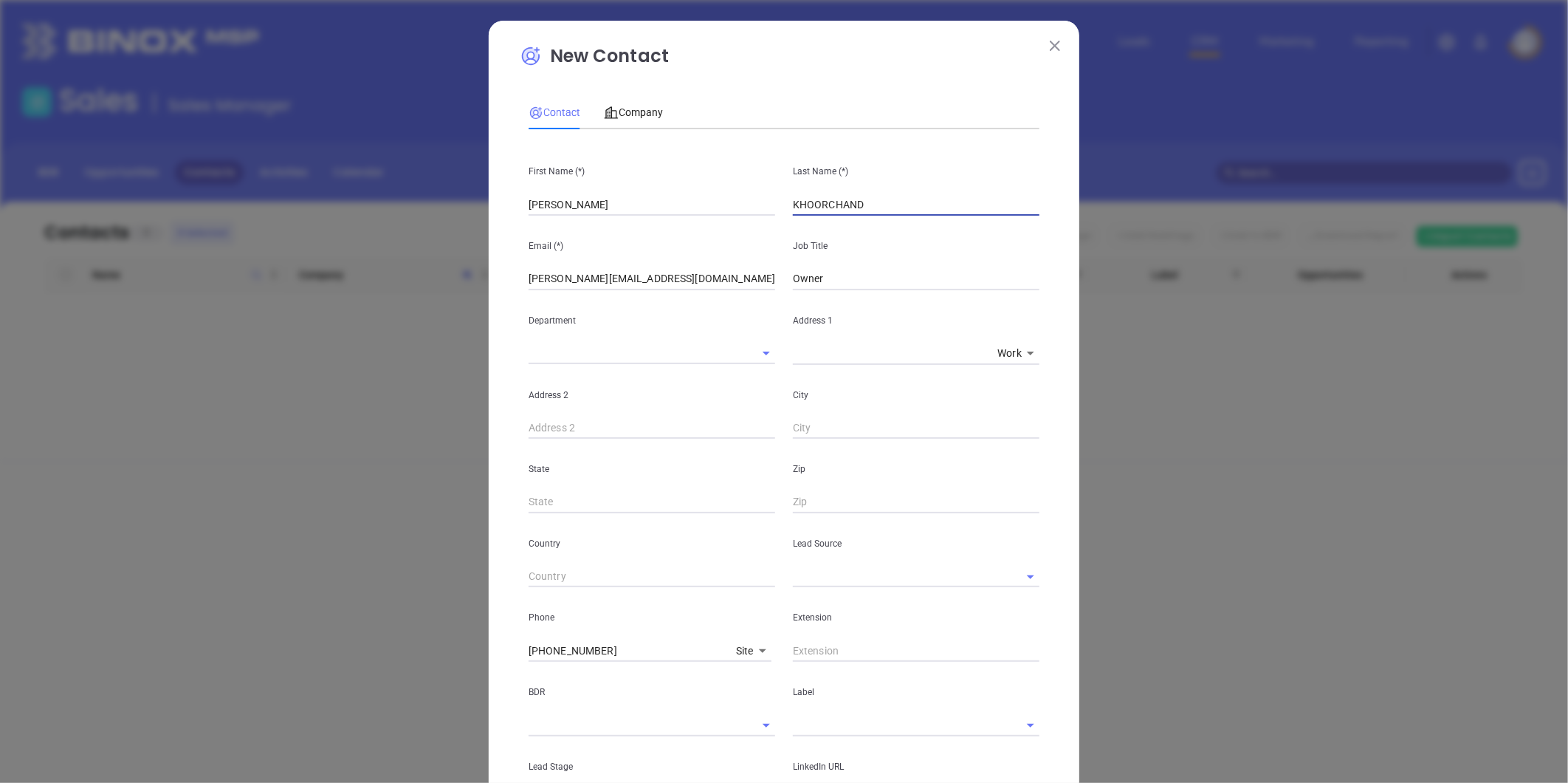
type input "KHOORCHAND"
click at [590, 422] on input "text" at bounding box center [651, 428] width 247 height 22
paste input "KHOORCHAND"
type input "KHOORCHAND"
click at [793, 203] on input "KHOORCHAND" at bounding box center [916, 204] width 247 height 22
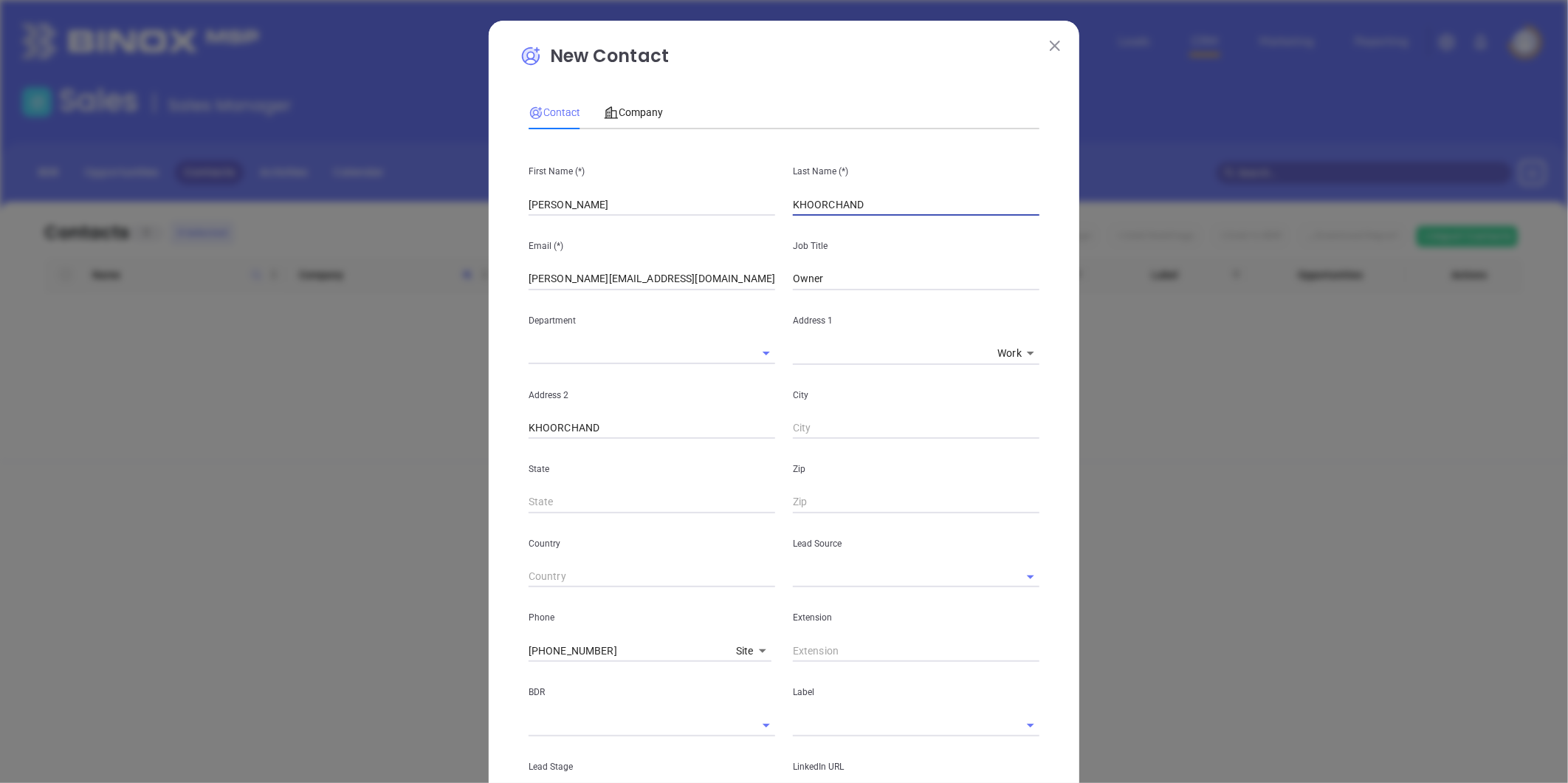
type input "HOORCHANDK"
click at [884, 209] on input "HOORCHANDK" at bounding box center [916, 204] width 247 height 22
drag, startPoint x: 774, startPoint y: 208, endPoint x: 682, endPoint y: 218, distance: 92.5
click at [689, 217] on div "First Name (*) Neal Last Name (*) HOORCHANDK Email (*) nealk@njkprofessionalequ…" at bounding box center [784, 550] width 511 height 818
type input "k"
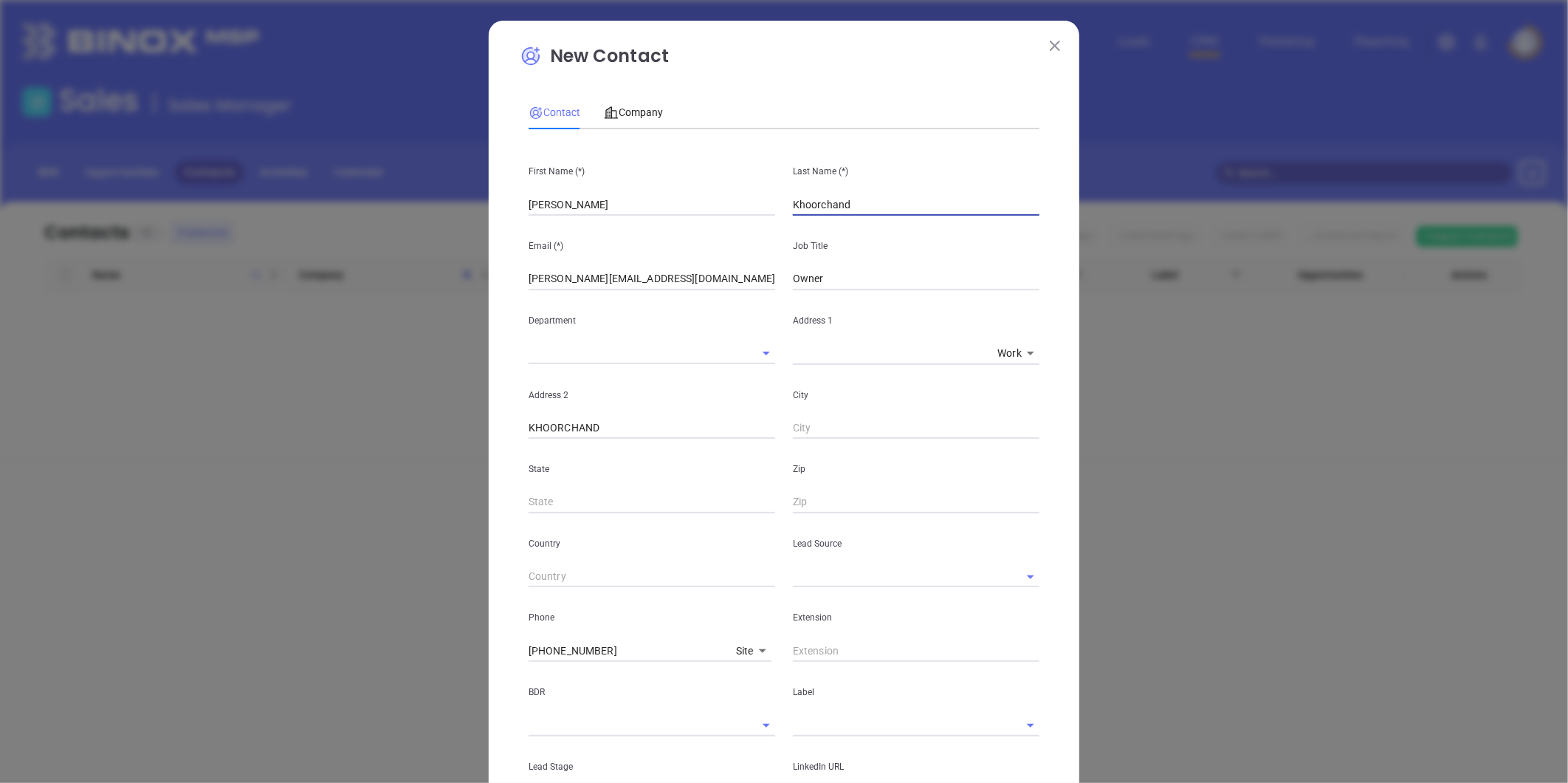
type input "Khoorchand"
drag, startPoint x: 611, startPoint y: 431, endPoint x: 427, endPoint y: 457, distance: 185.8
click at [427, 457] on div "New Contact Contact Company First Name (*) Neal Last Name (*) Khoorchand Email …" at bounding box center [784, 392] width 1568 height 783
click at [827, 586] on input "text" at bounding box center [895, 577] width 206 height 21
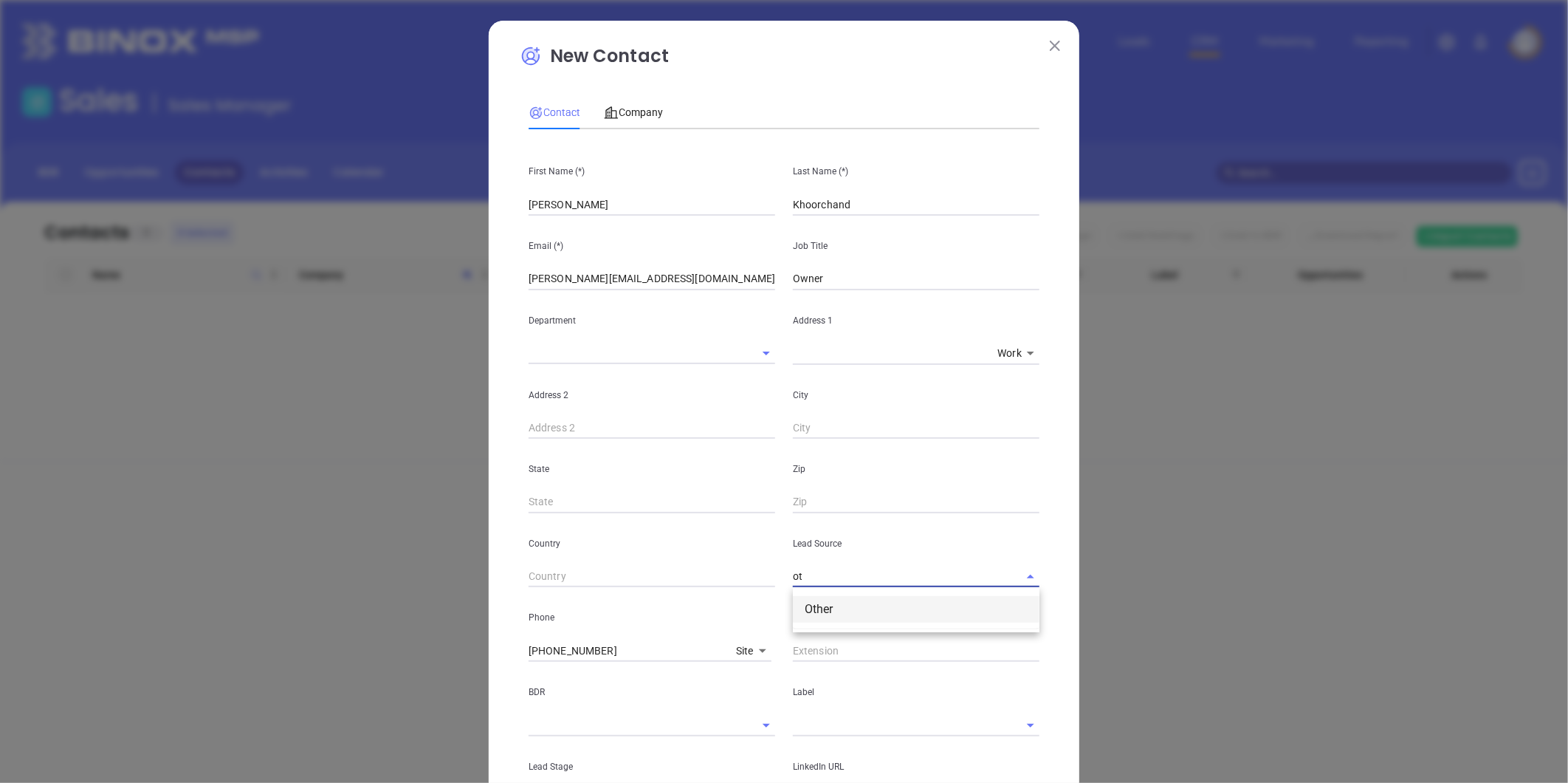
click at [817, 617] on li "Other" at bounding box center [916, 610] width 247 height 26
type input "Other"
click at [822, 732] on div "First Name (*) Neal Last Name (*) Khoorchand Email (*) nealk@njkprofessionalequ…" at bounding box center [784, 550] width 511 height 818
click at [822, 729] on input "text" at bounding box center [895, 725] width 206 height 21
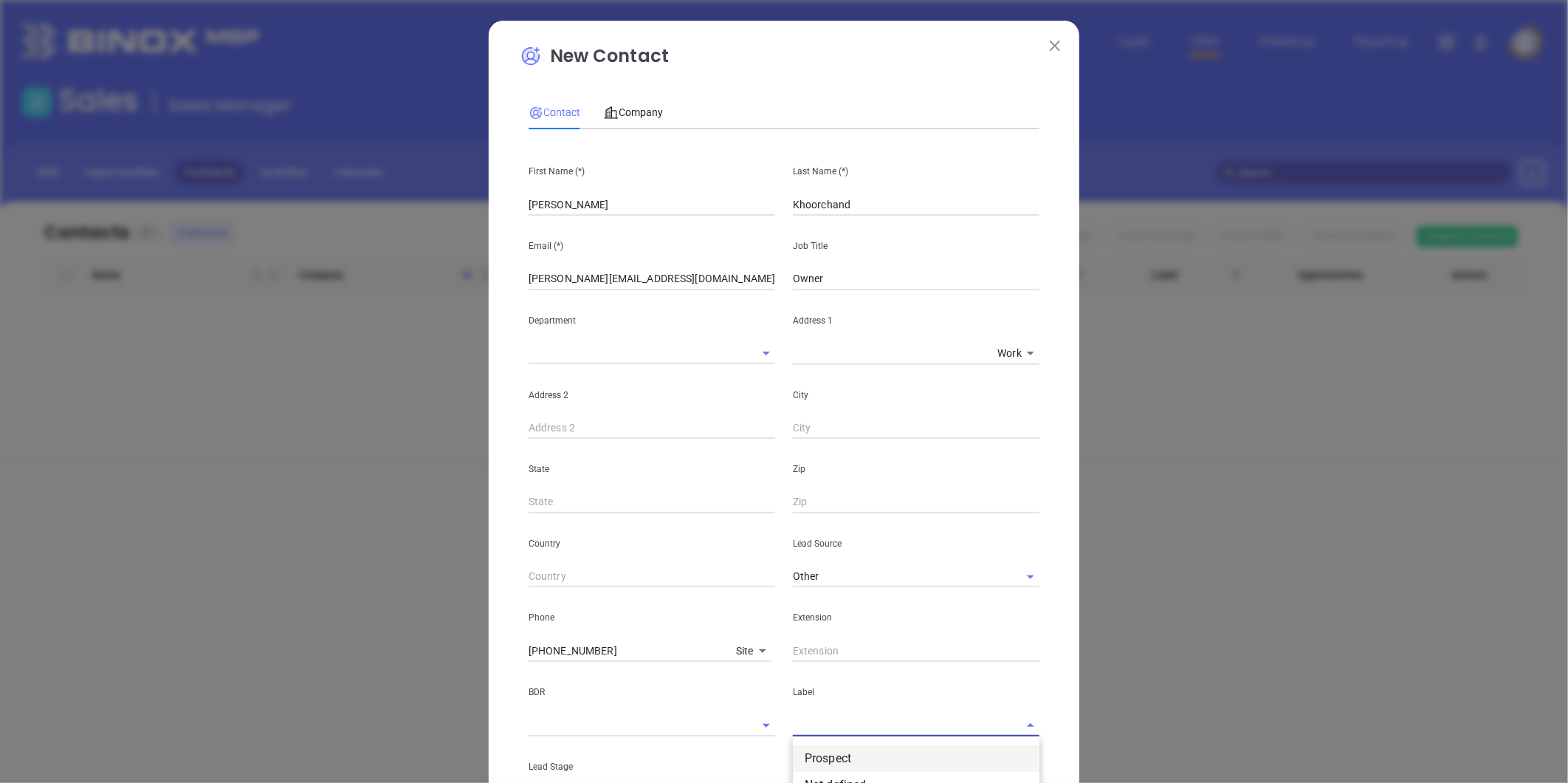
drag, startPoint x: 814, startPoint y: 751, endPoint x: 852, endPoint y: 659, distance: 99.5
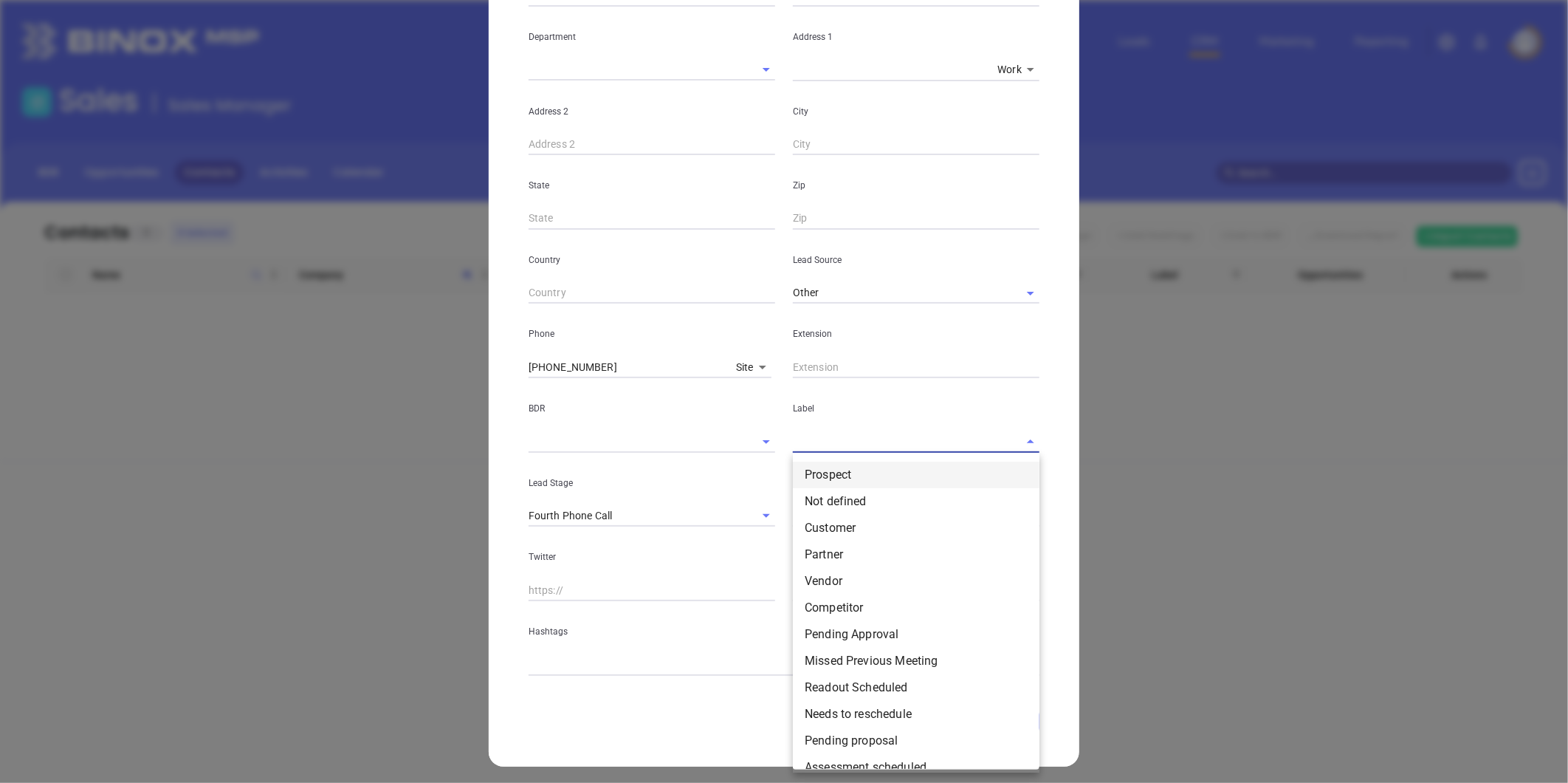
scroll to position [288, 0]
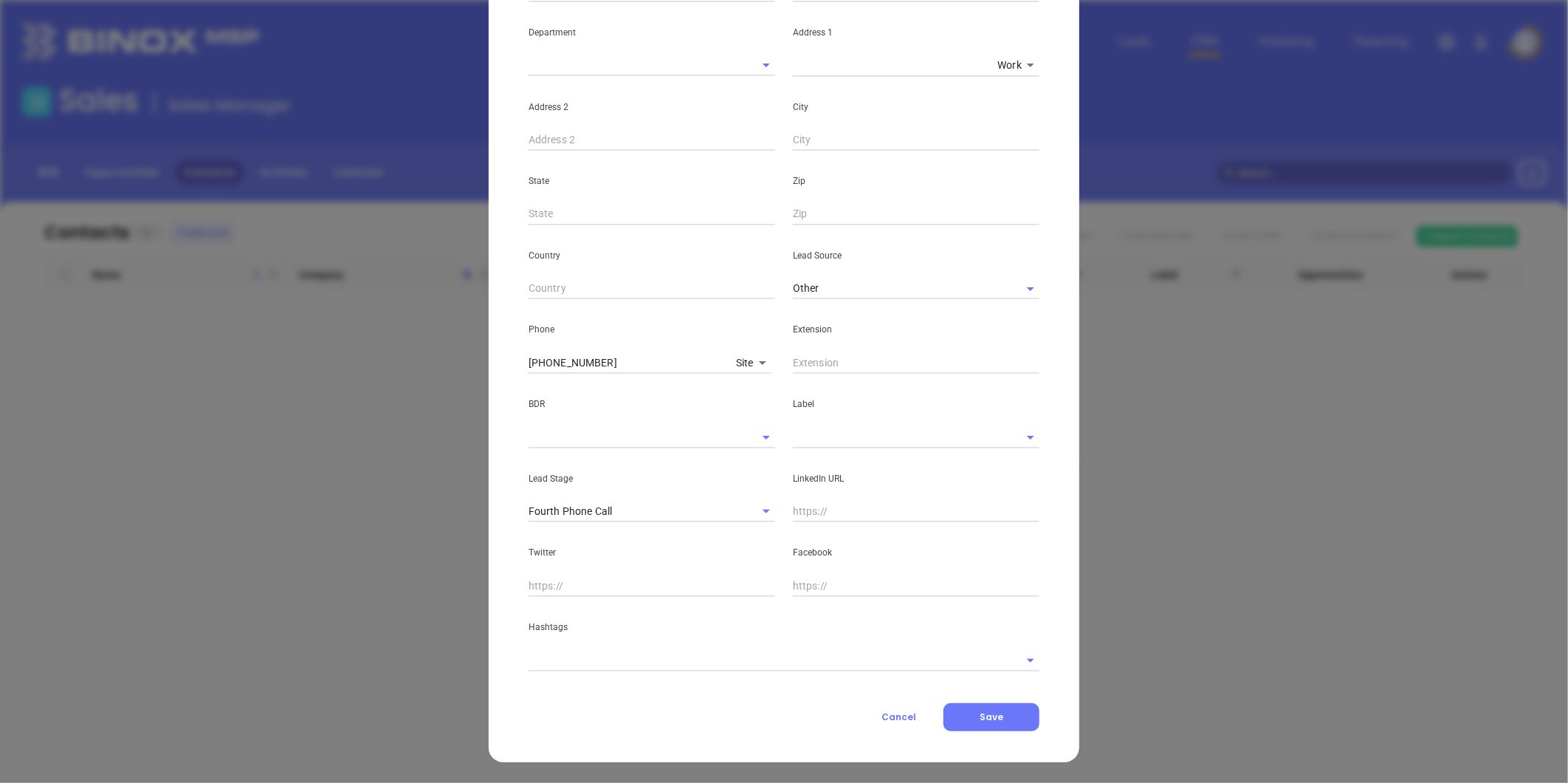
click at [688, 408] on p "BDR" at bounding box center [651, 404] width 247 height 17
click at [815, 440] on input "text" at bounding box center [895, 437] width 206 height 21
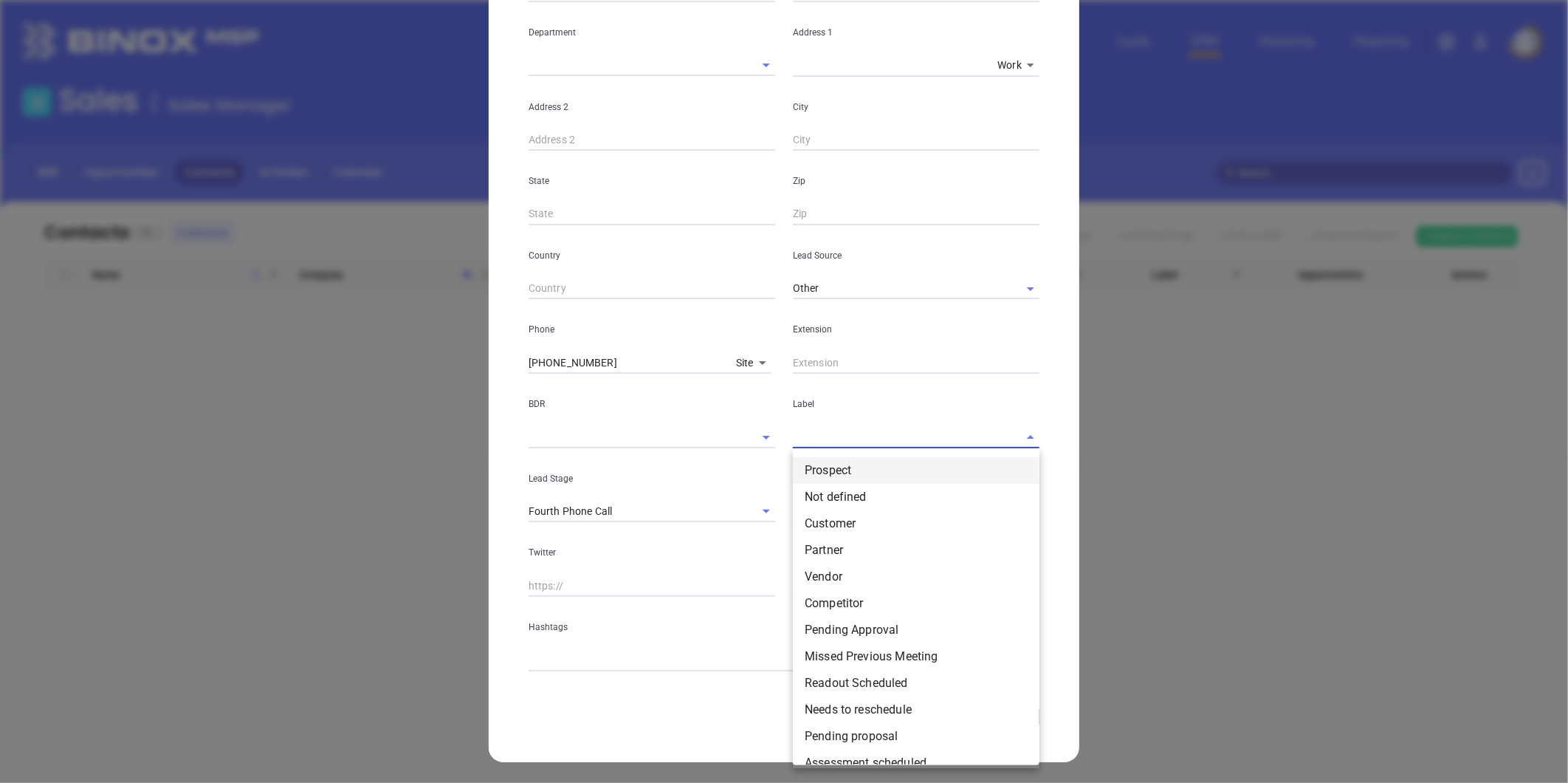
drag, startPoint x: 806, startPoint y: 467, endPoint x: 586, endPoint y: 485, distance: 220.7
click at [805, 467] on li "Prospect" at bounding box center [916, 471] width 247 height 26
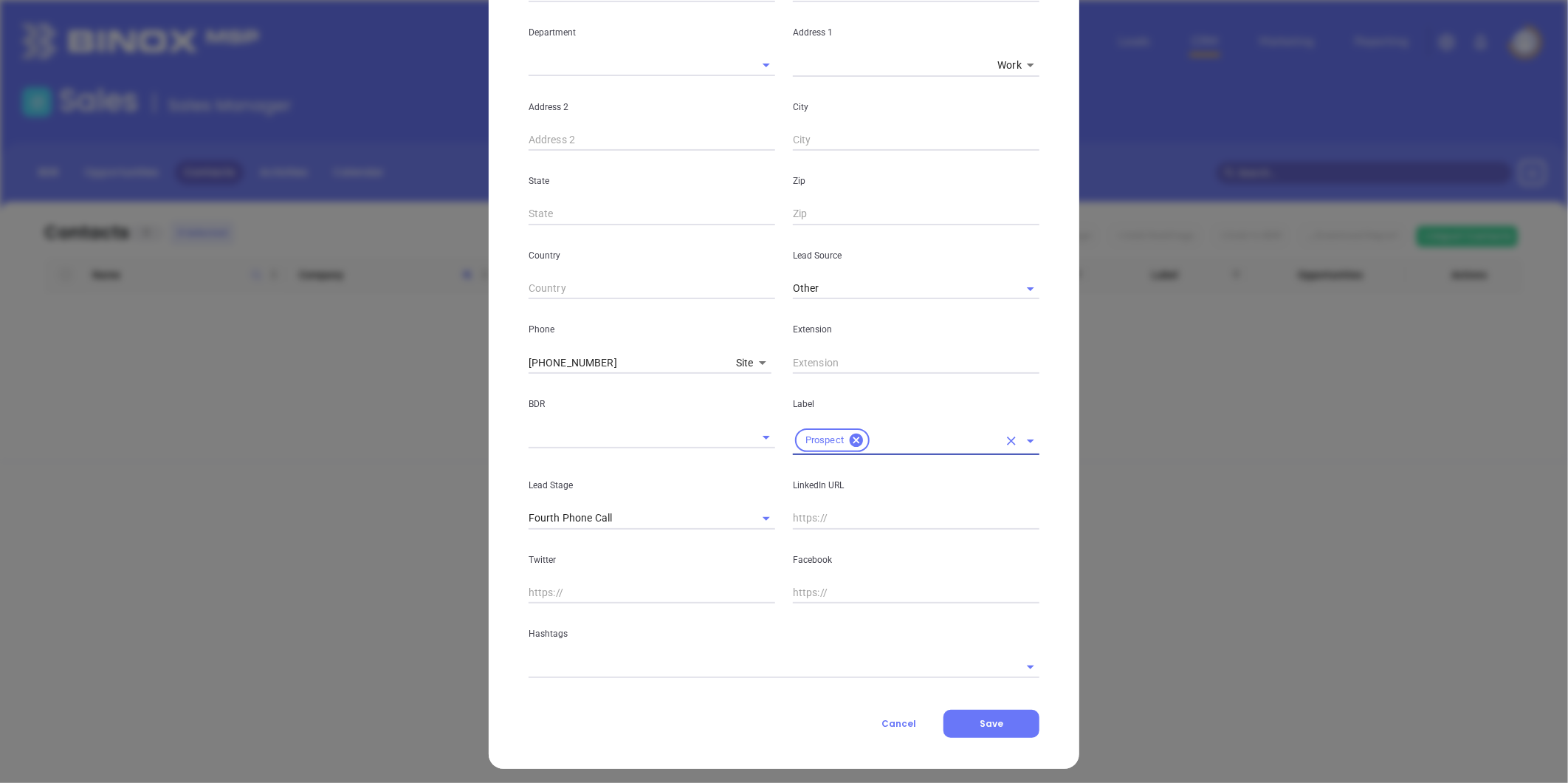
click at [609, 658] on input "text" at bounding box center [763, 667] width 470 height 21
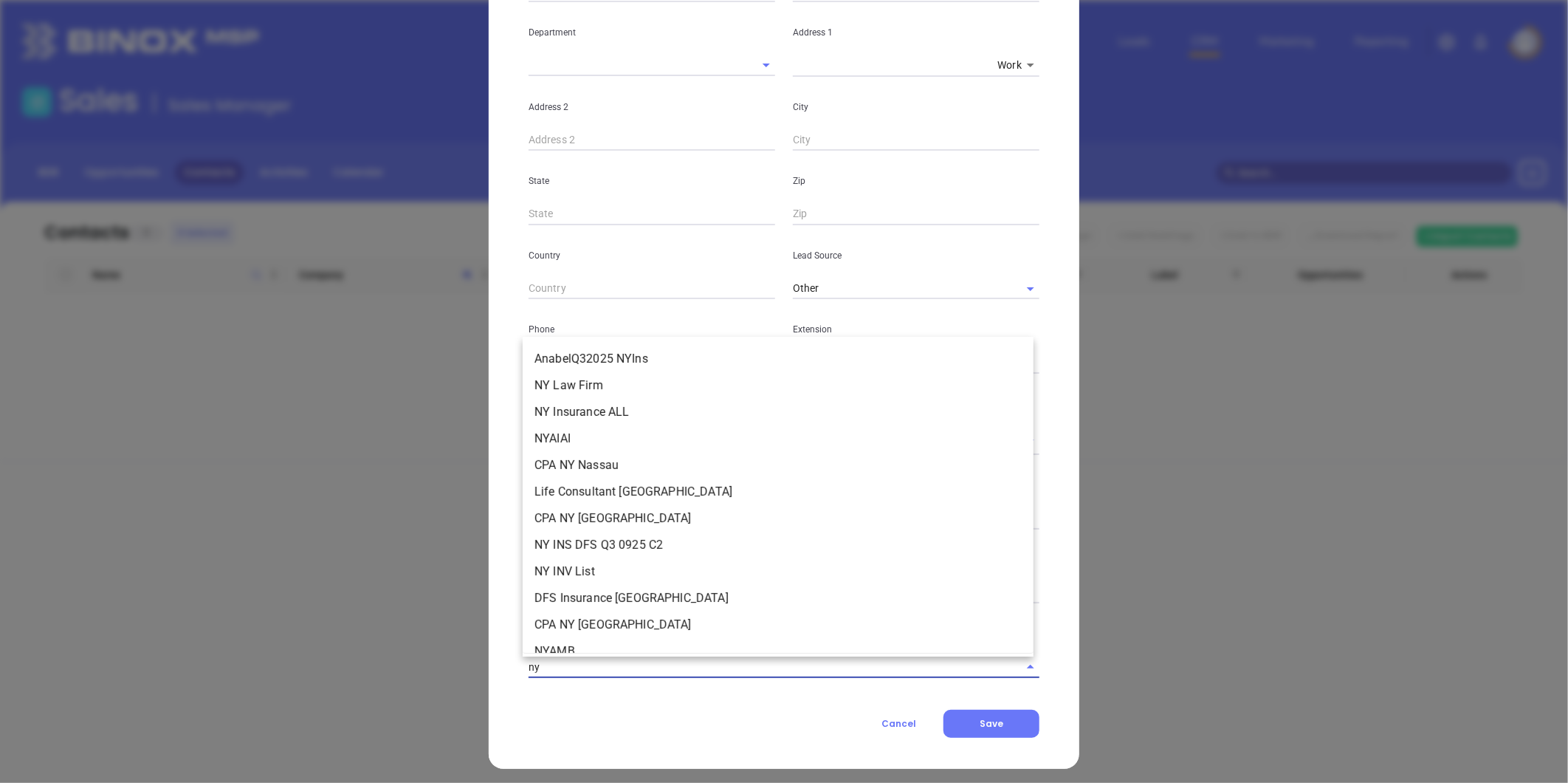
type input "n"
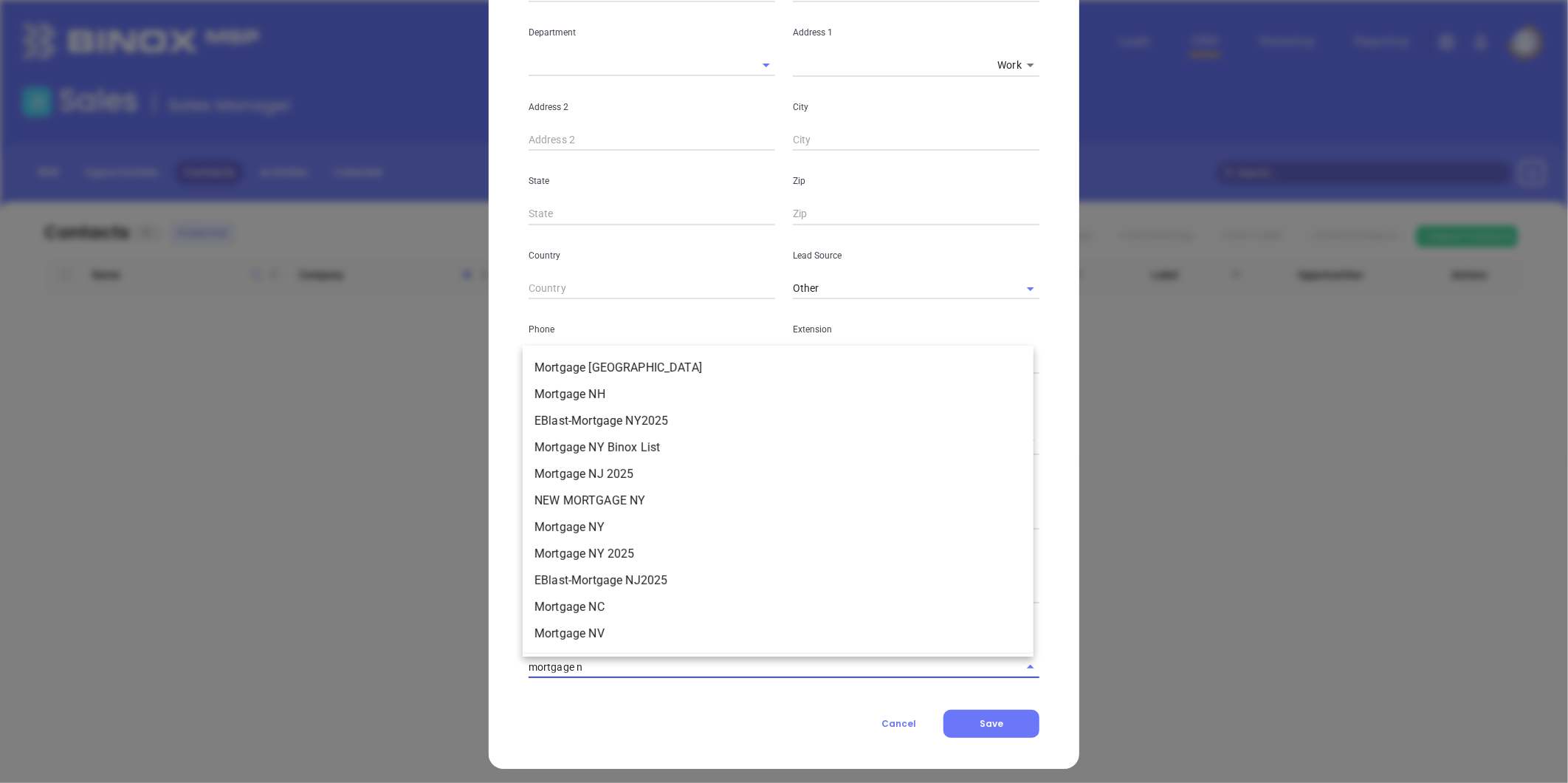
type input "mortgage ny"
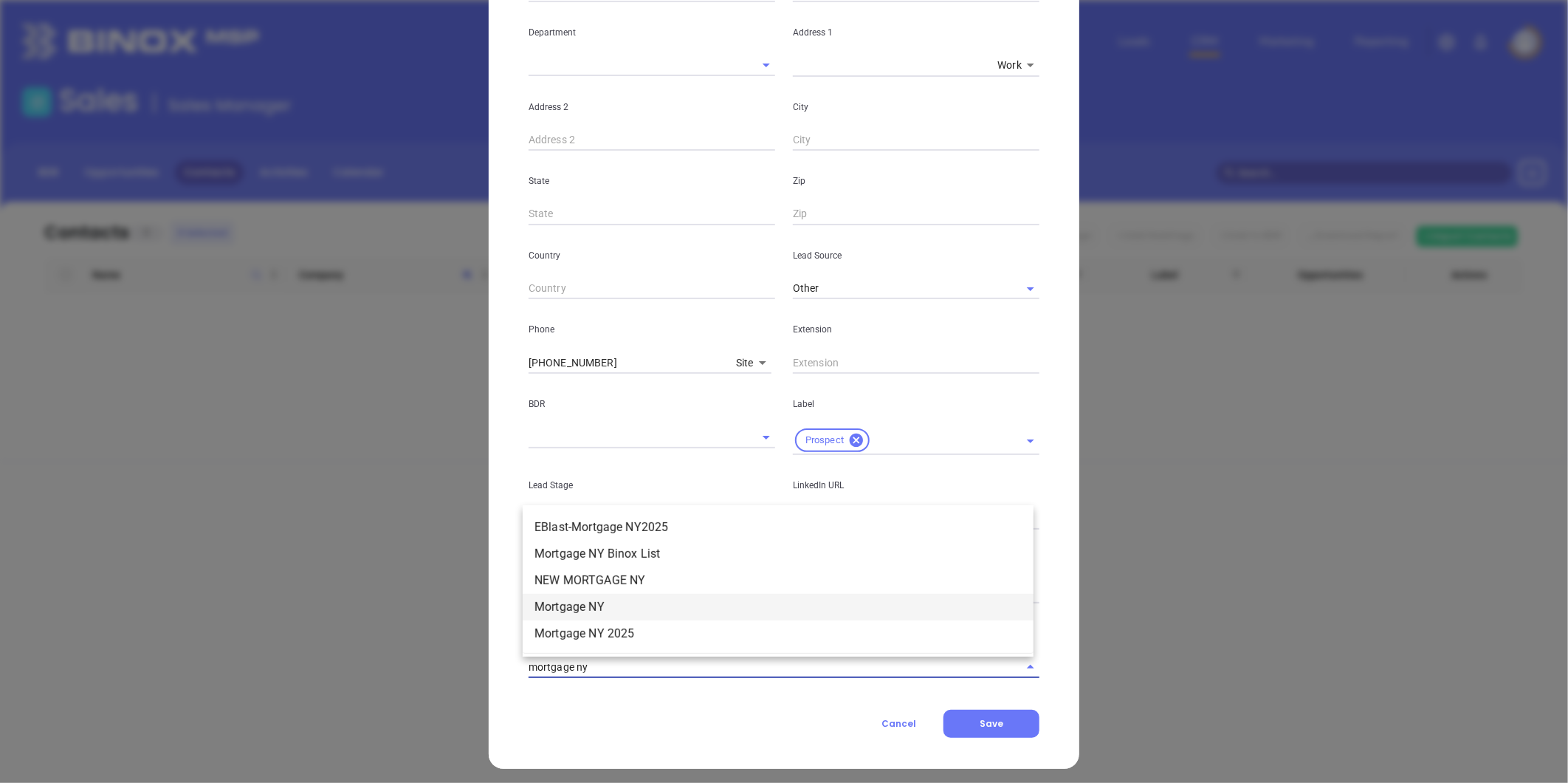
click at [602, 597] on li "Mortgage NY" at bounding box center [778, 607] width 511 height 26
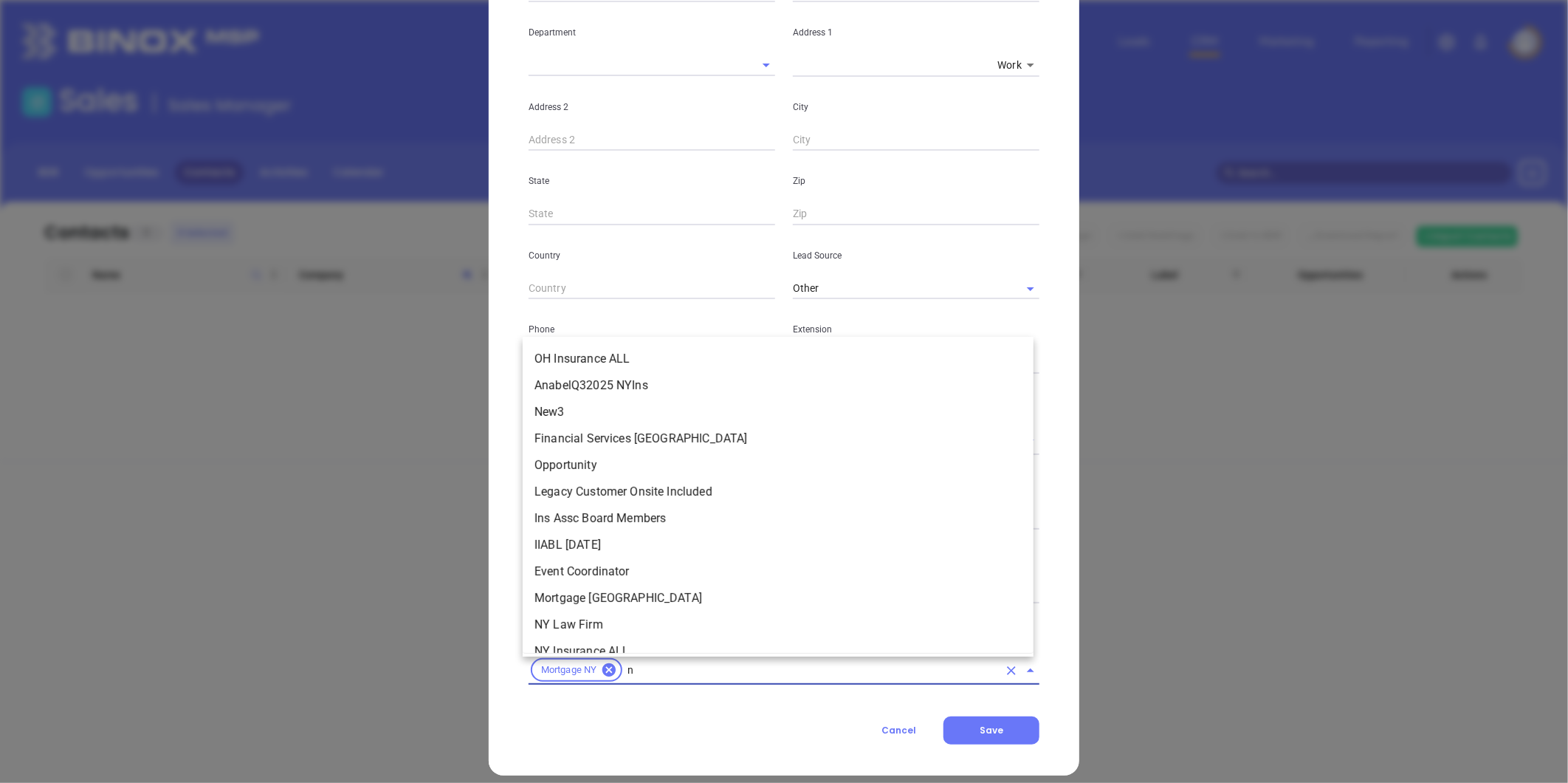
type input "ny"
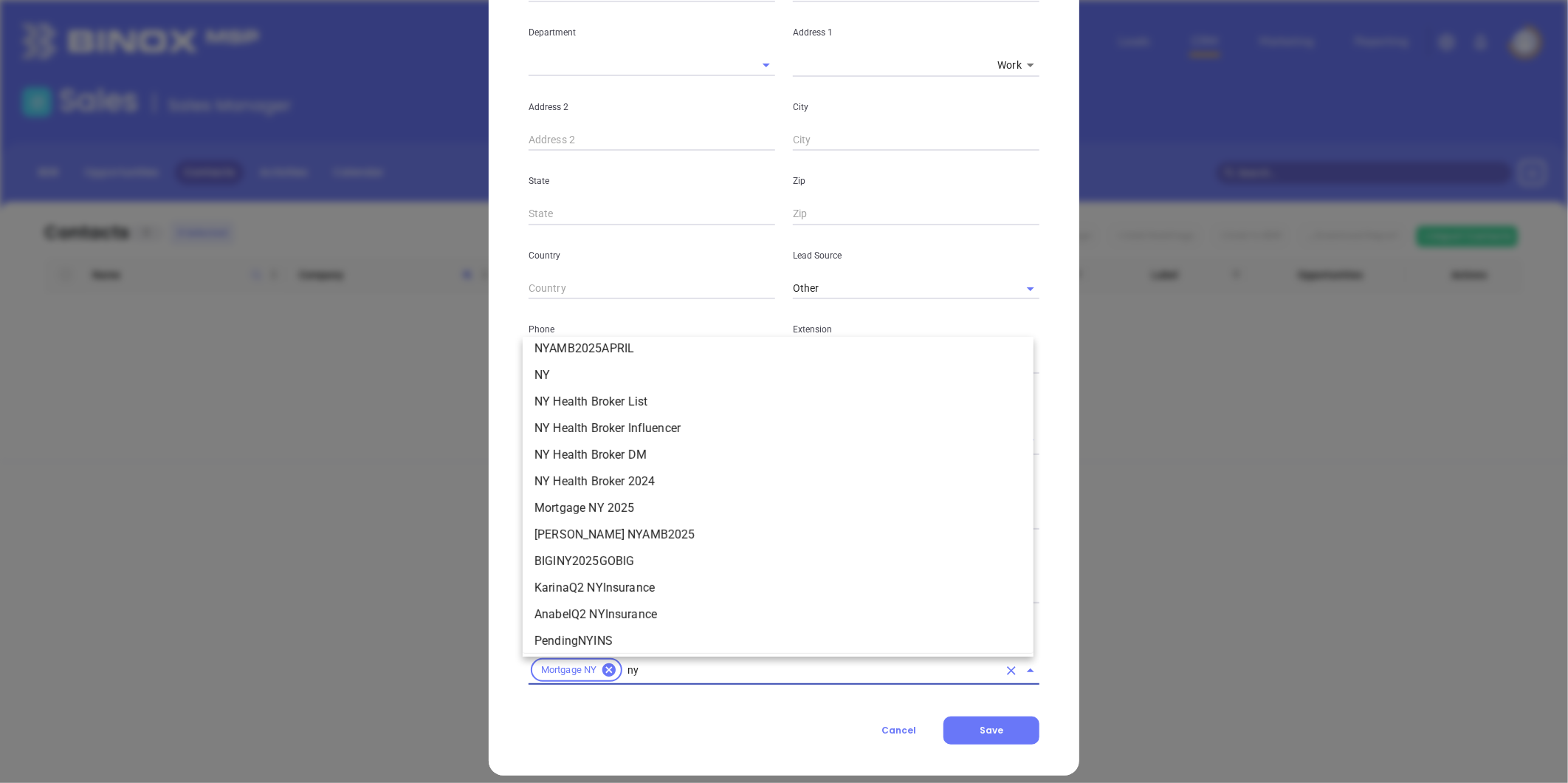
scroll to position [1576, 0]
click at [550, 461] on li "NY" at bounding box center [778, 458] width 511 height 26
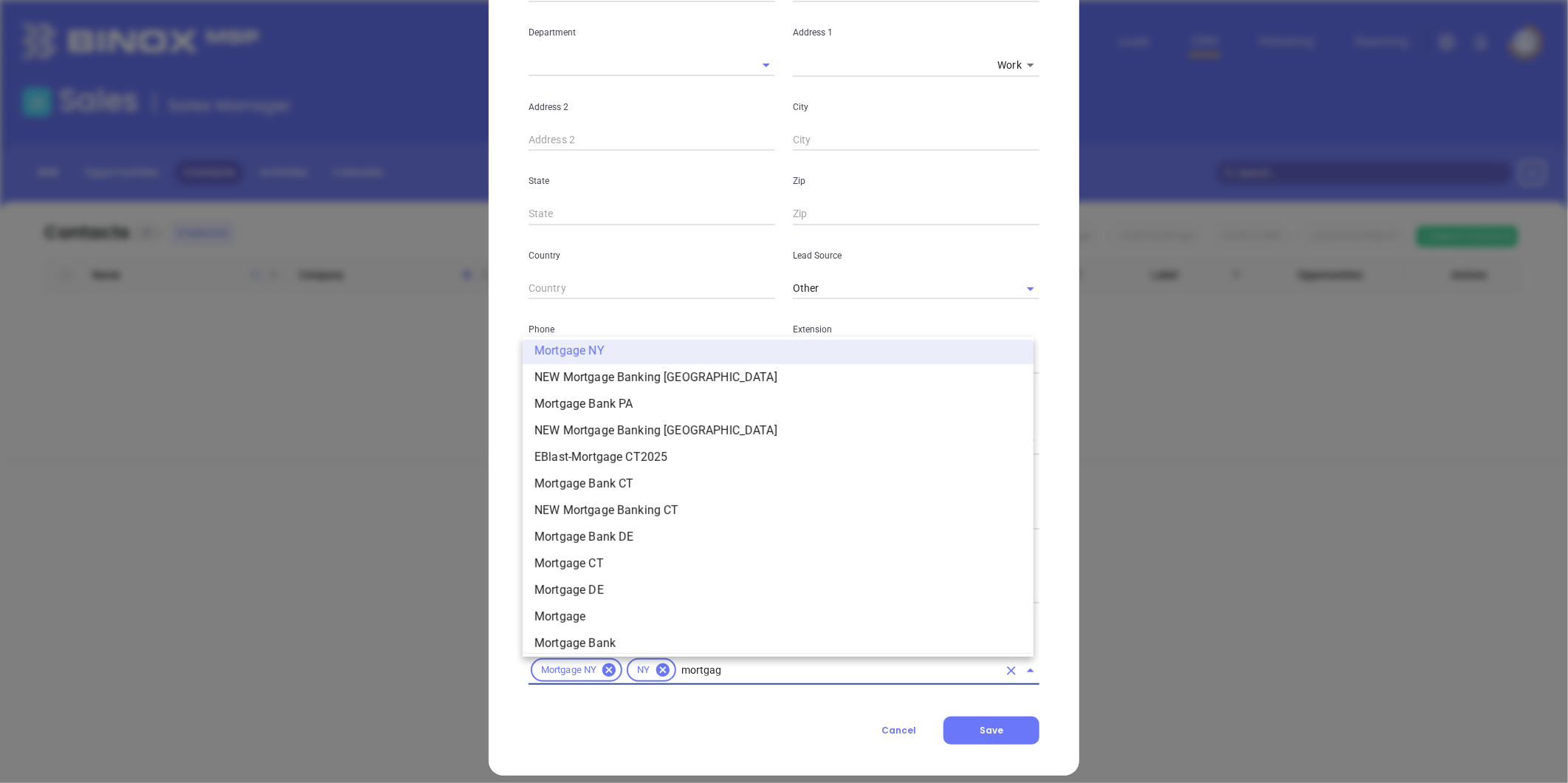
type input "mortgage"
click at [581, 619] on li "Mortgage" at bounding box center [778, 617] width 511 height 26
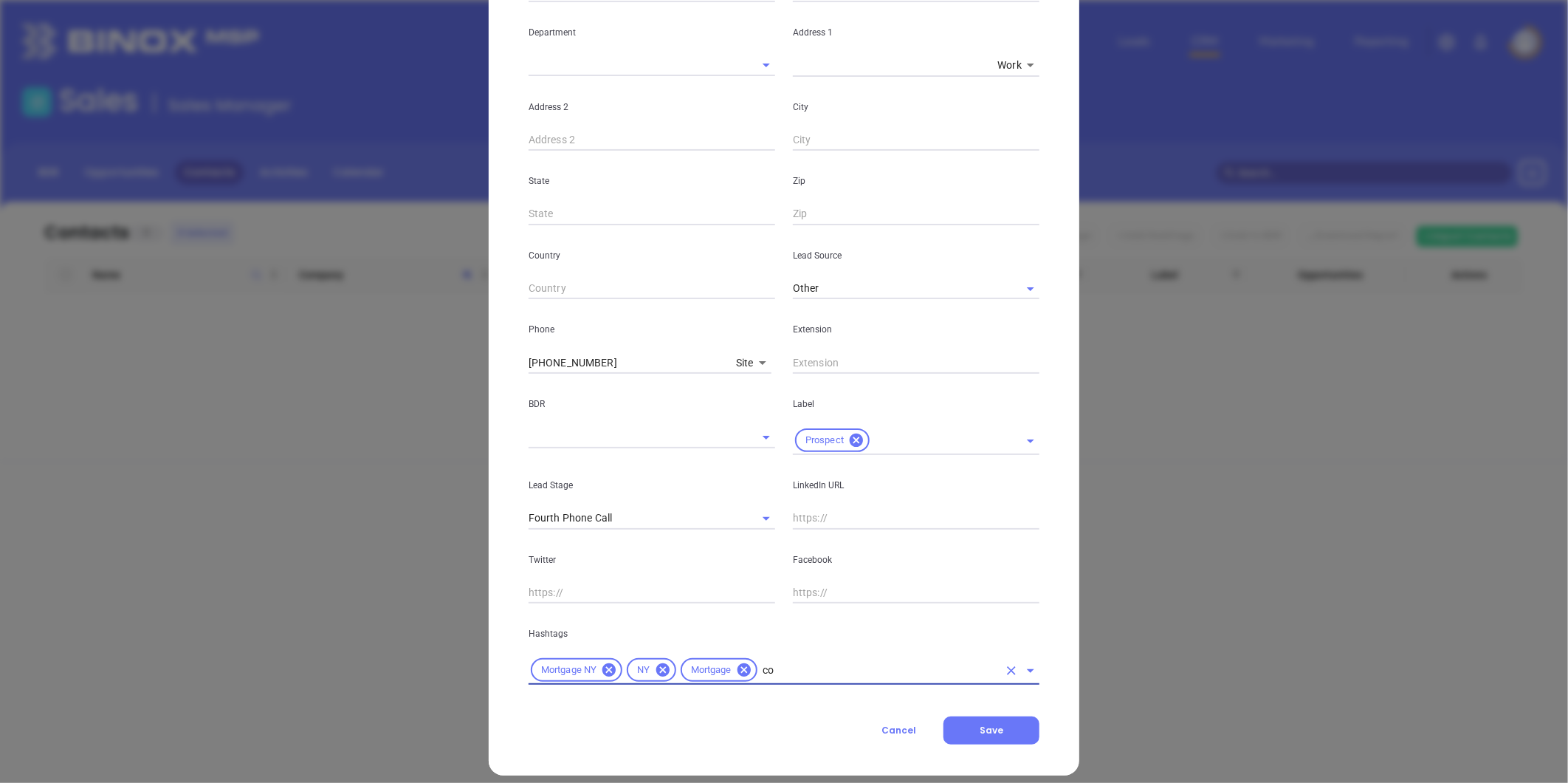
type input "cop"
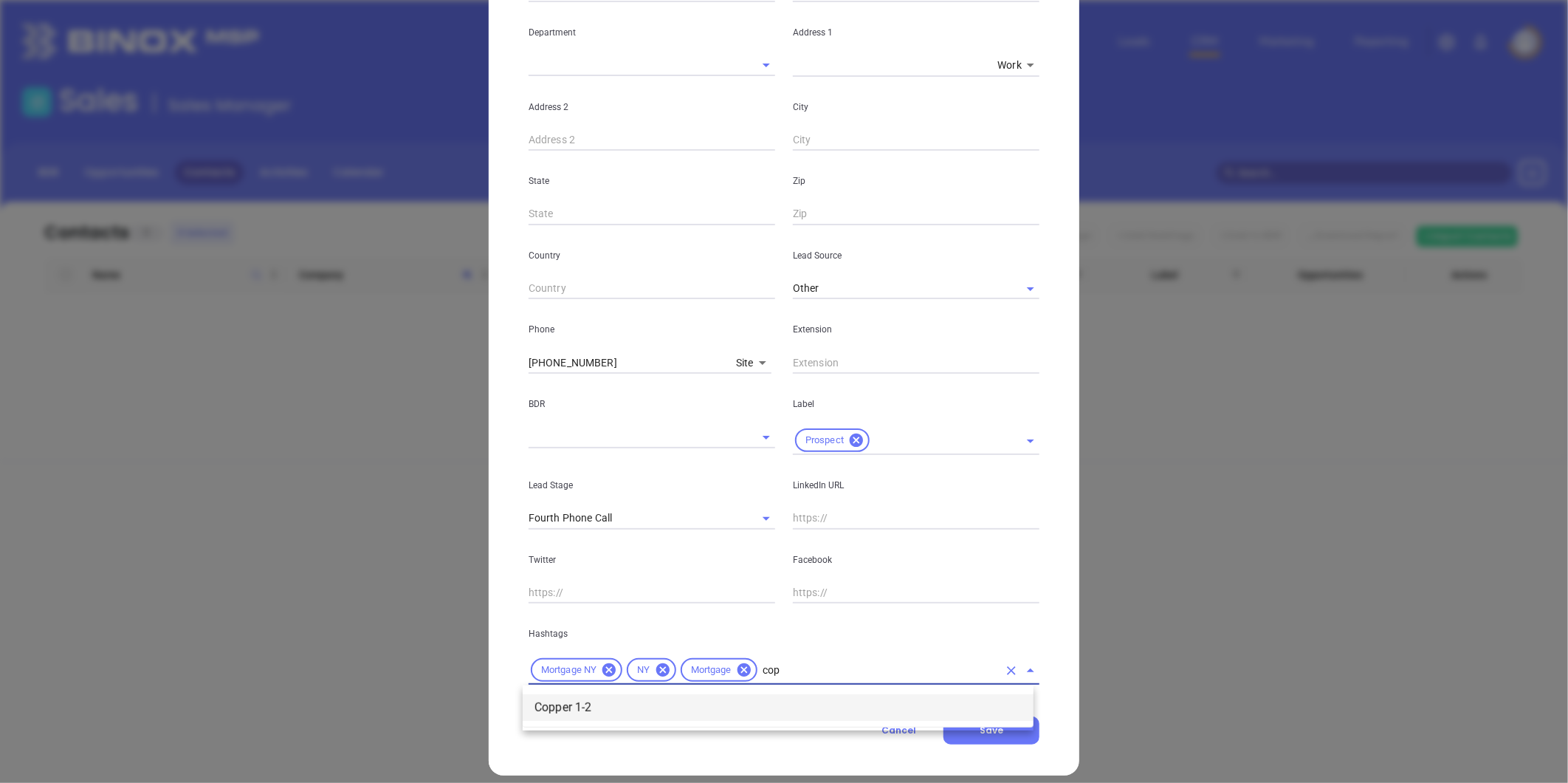
click at [599, 710] on li "Copper 1-2" at bounding box center [778, 708] width 511 height 26
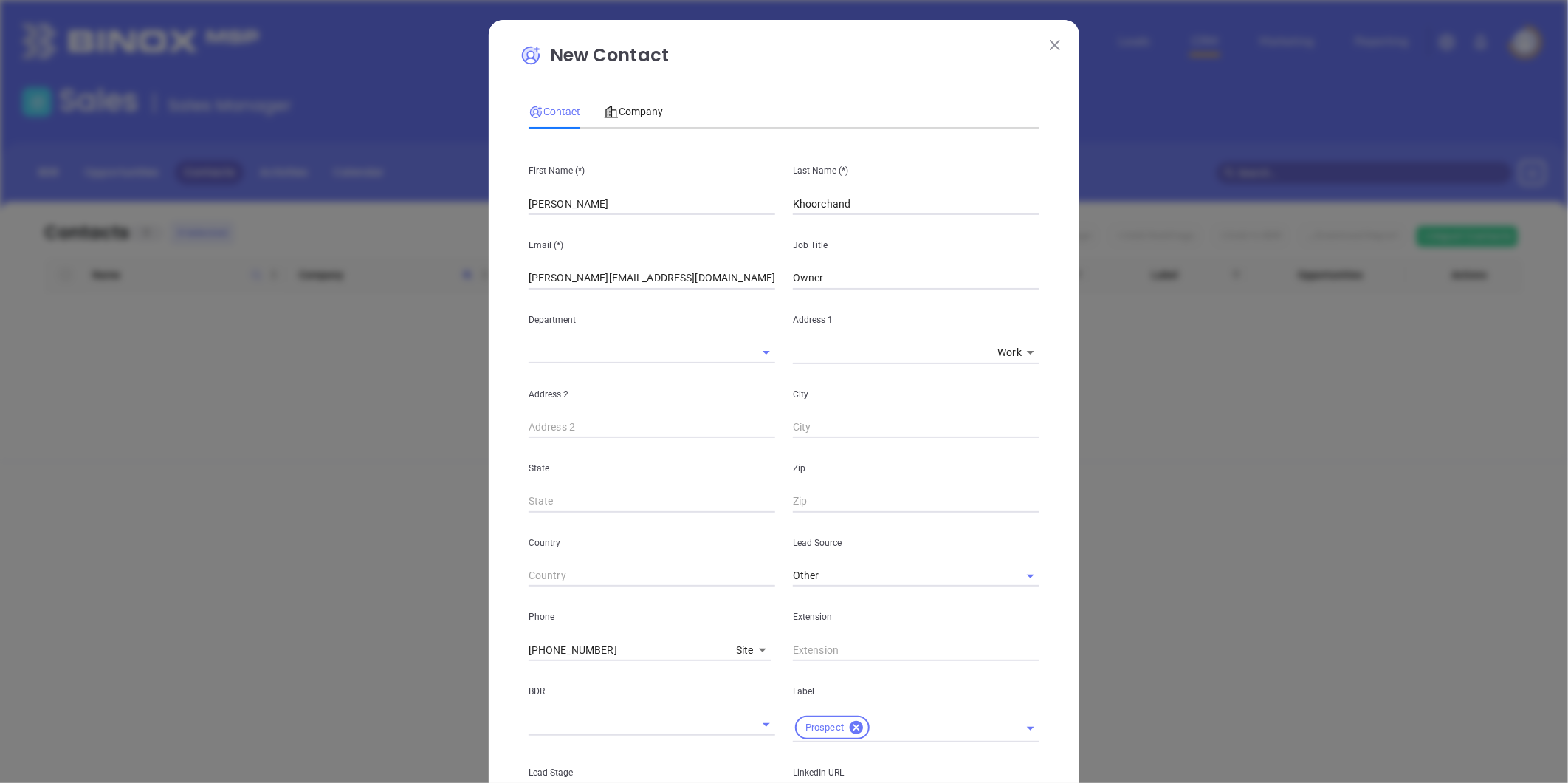
scroll to position [0, 0]
click at [729, 648] on body "Leads CRM Marketing Reporting Financial Leads Leads Sales Sales Manager BDR Opp…" at bounding box center [784, 392] width 1568 height 783
click at [759, 540] on li "Cell" at bounding box center [779, 546] width 100 height 26
type input "4"
click at [551, 650] on input "( ) -" at bounding box center [629, 650] width 202 height 22
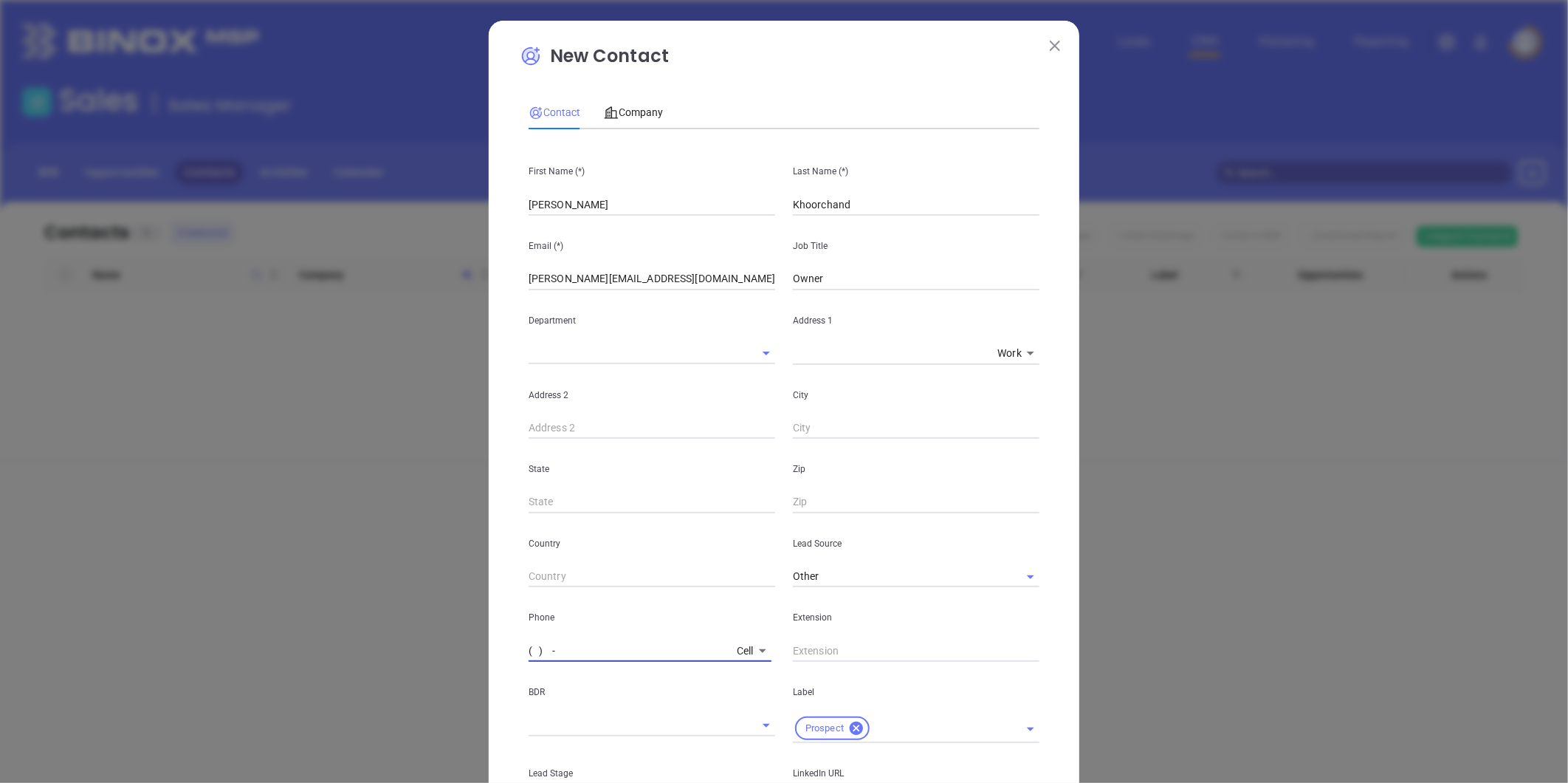
paste input "917) 209-3034"
type input "(917) 209-3034"
click at [643, 112] on span "Company" at bounding box center [633, 112] width 59 height 12
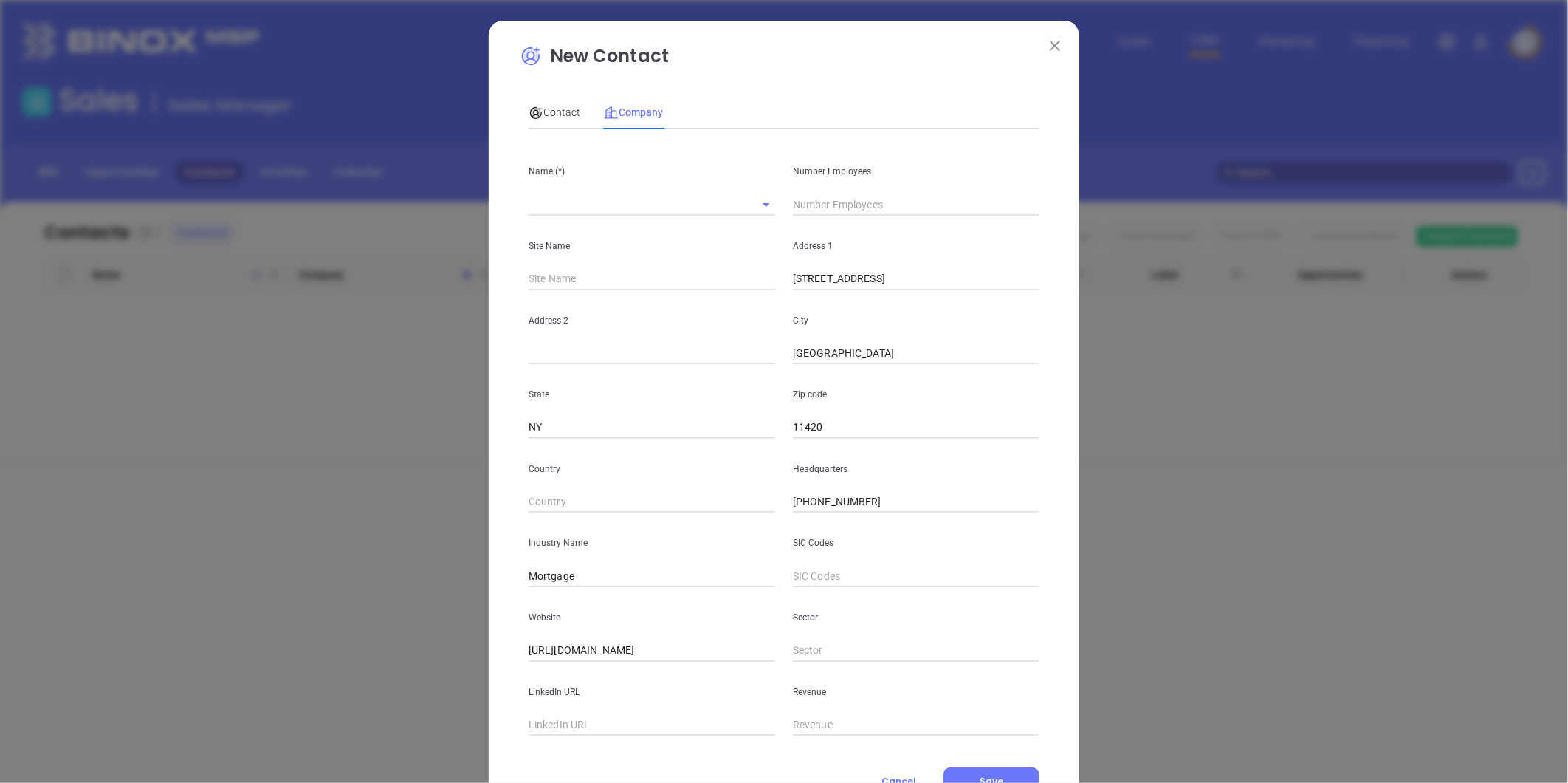
click at [809, 202] on input "text" at bounding box center [916, 204] width 247 height 22
type input "2"
click at [559, 203] on input "text" at bounding box center [631, 204] width 206 height 21
paste input "NjK Professional Equities Inc"
type input "NjK Professional Equities Inc"
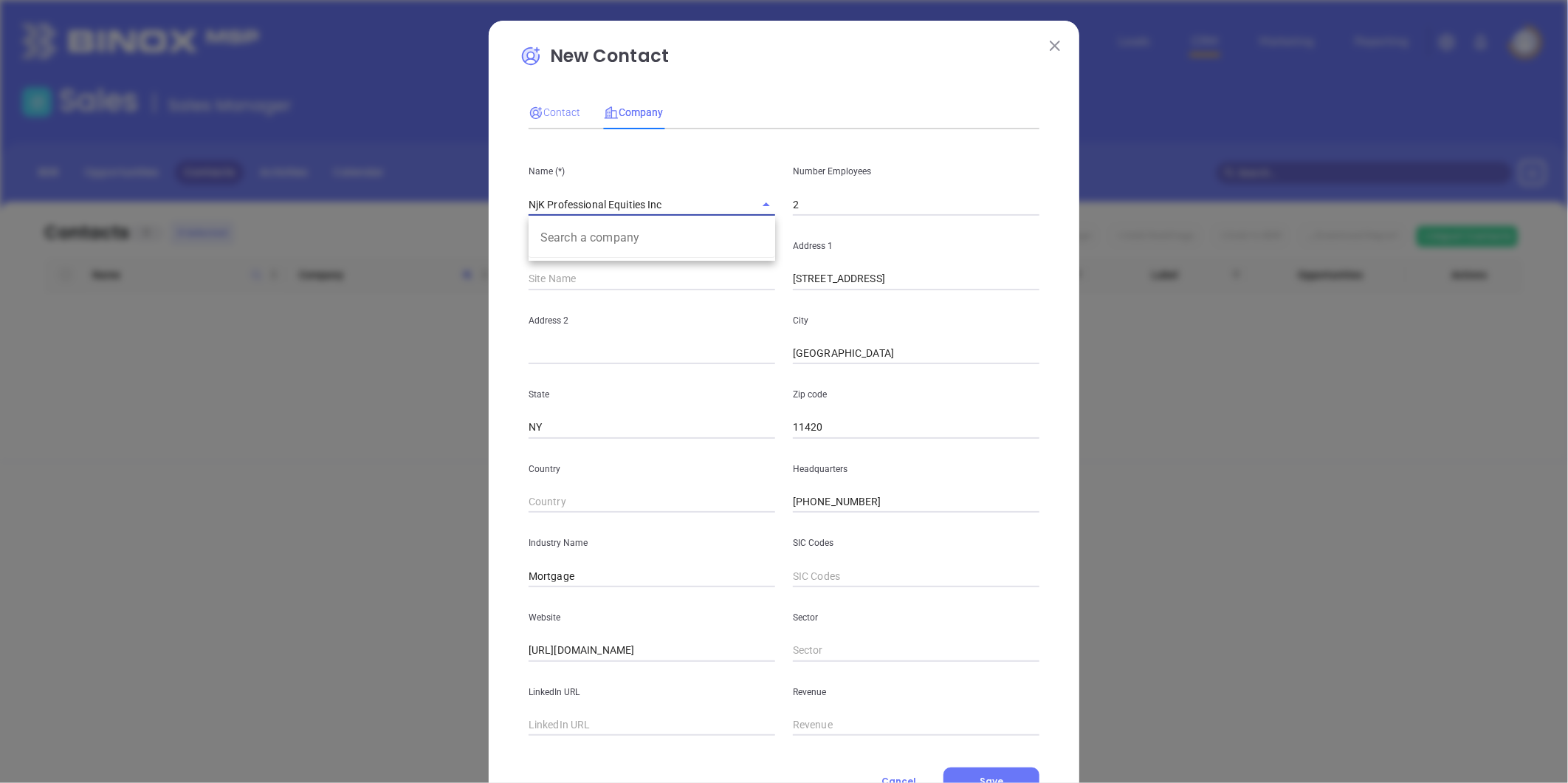
click at [552, 103] on div "Contact" at bounding box center [554, 112] width 52 height 34
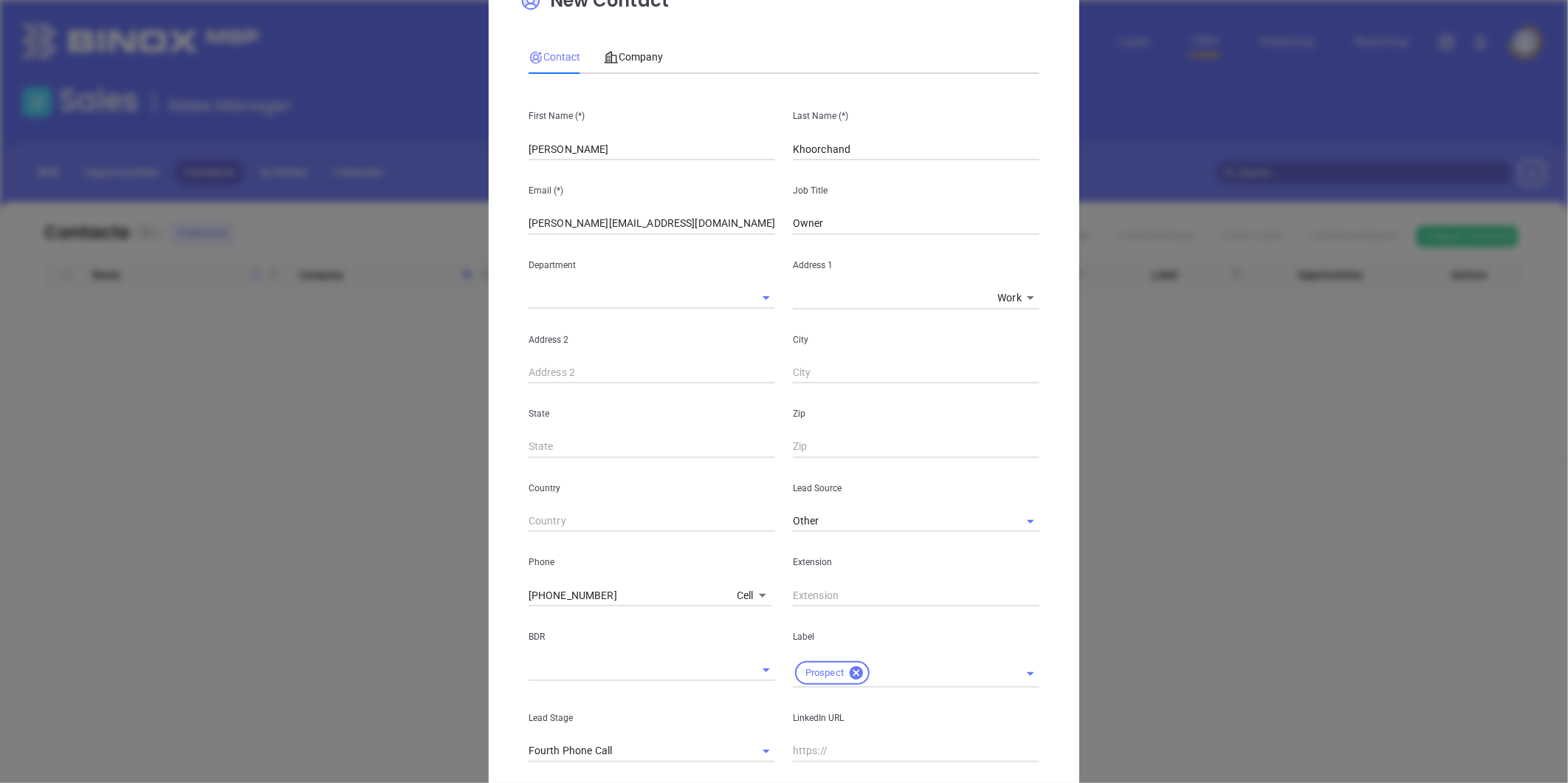
scroll to position [301, 0]
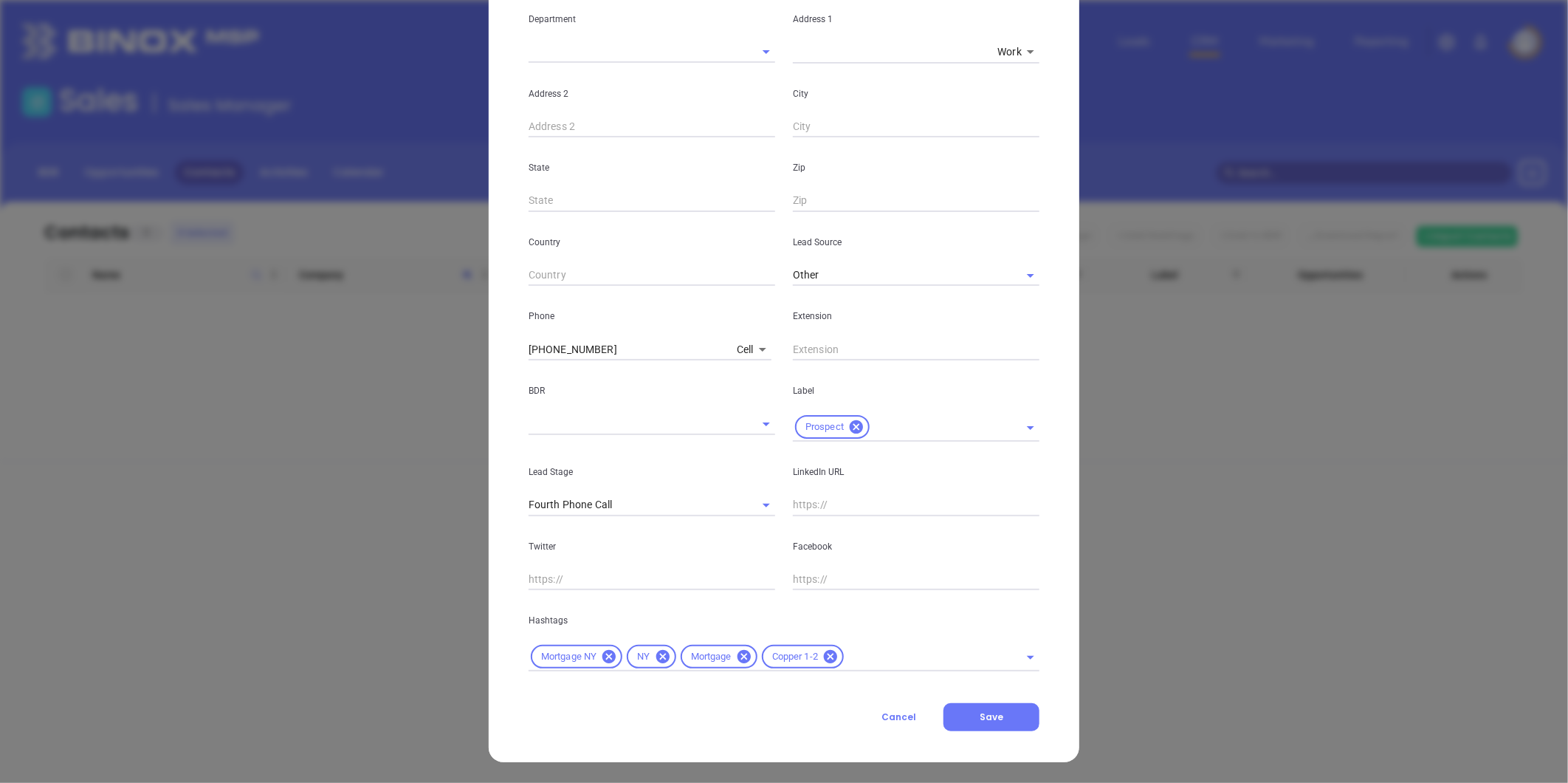
click at [801, 505] on input "text" at bounding box center [916, 505] width 247 height 22
paste input "linkedin.com/in/neal-khoorchand-25812441"
type input "www.linkedin.com/in/neal-khoorchand-25812441"
click at [874, 662] on input "text" at bounding box center [922, 657] width 152 height 18
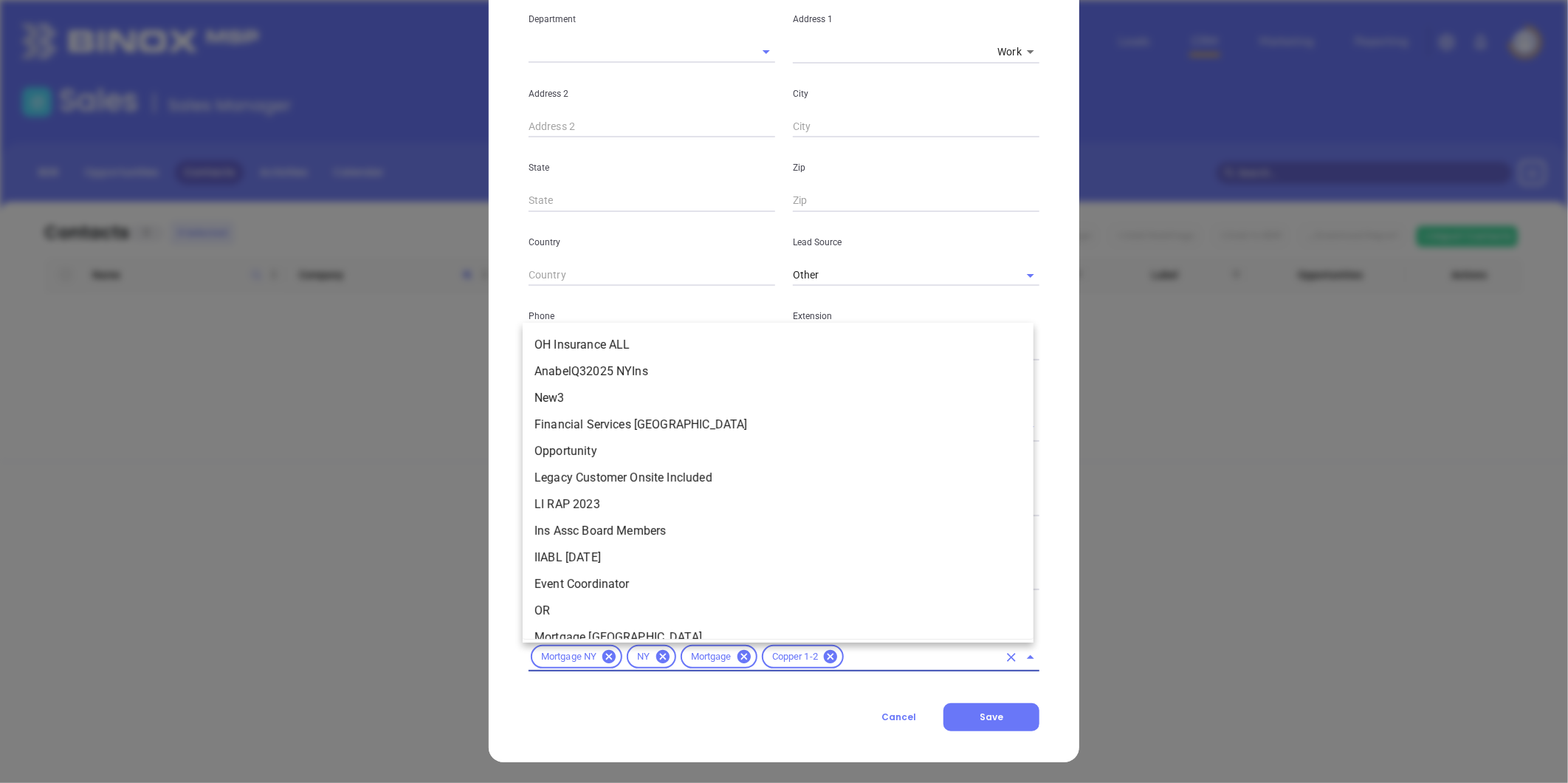
scroll to position [6022, 0]
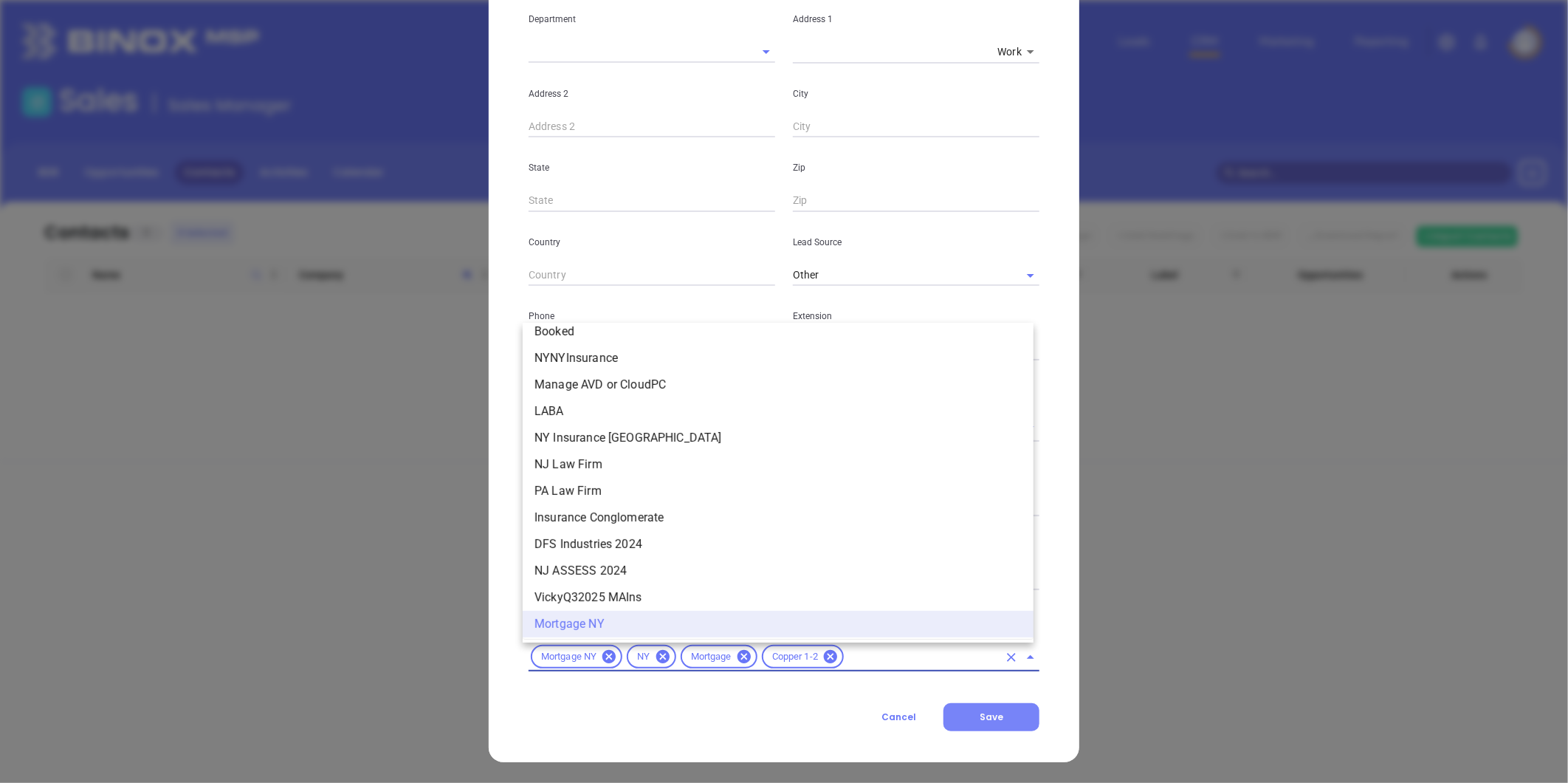
click at [993, 724] on button "Save" at bounding box center [992, 717] width 96 height 28
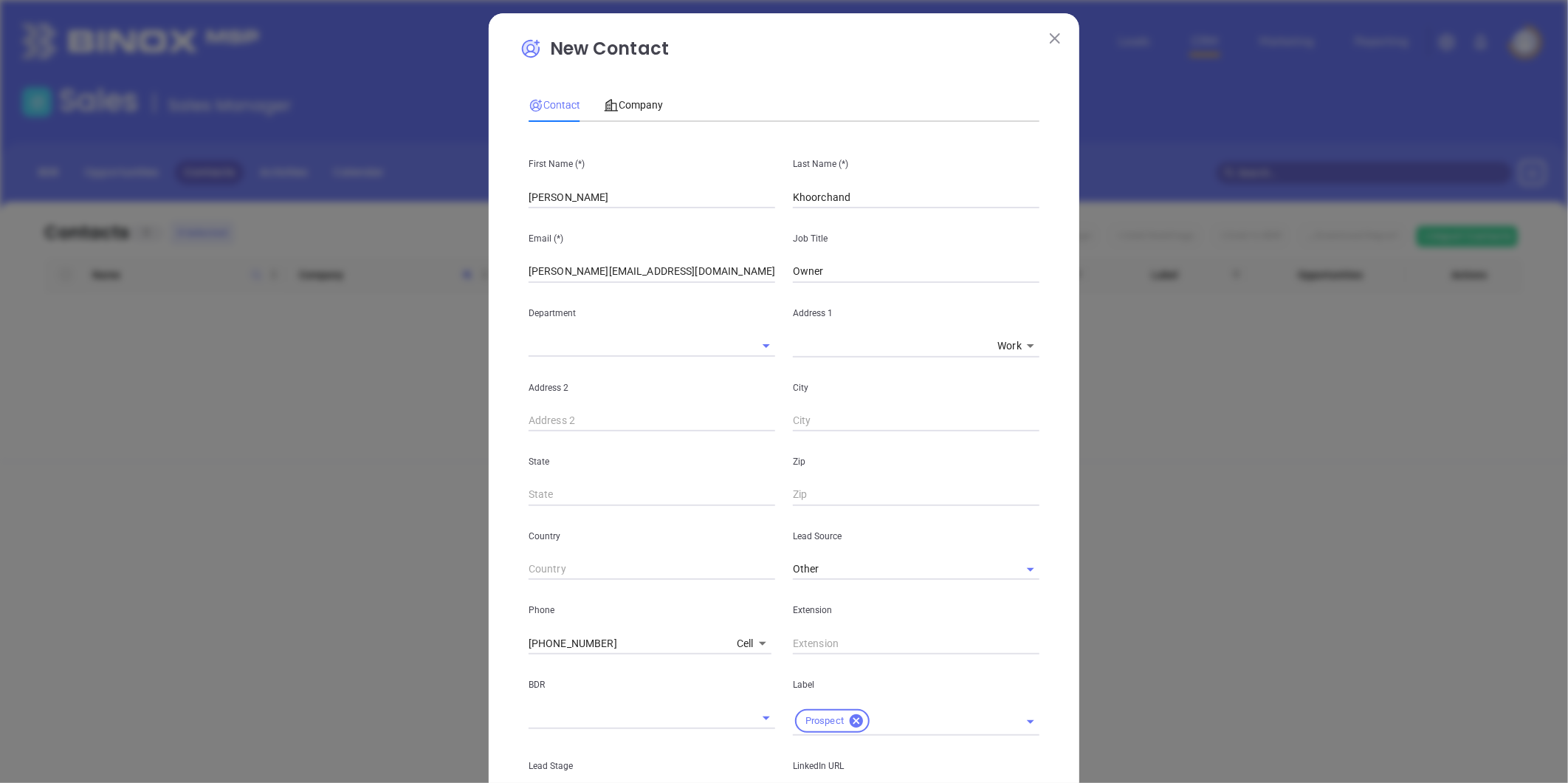
scroll to position [0, 0]
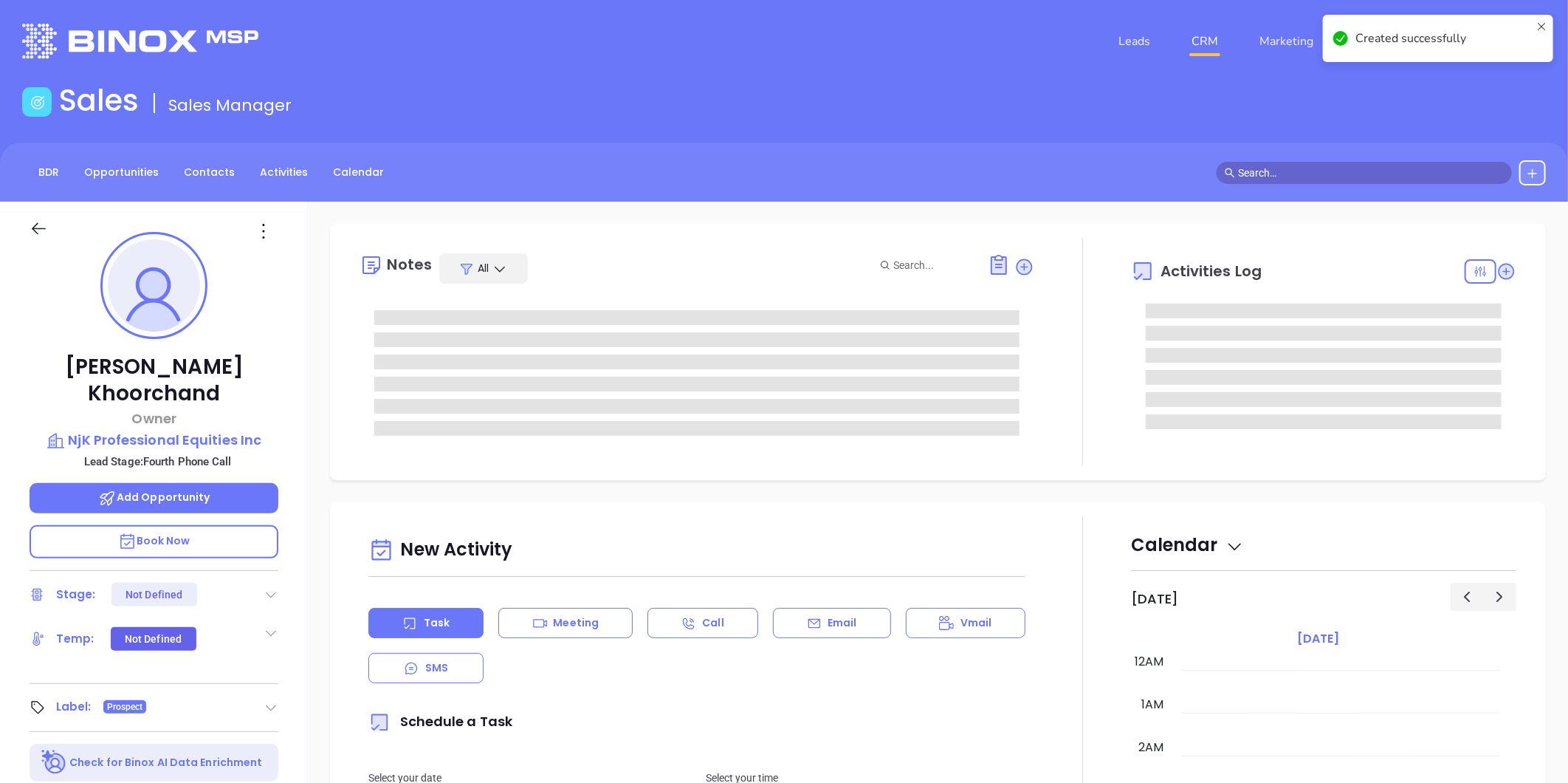
type input "09/24/2025"
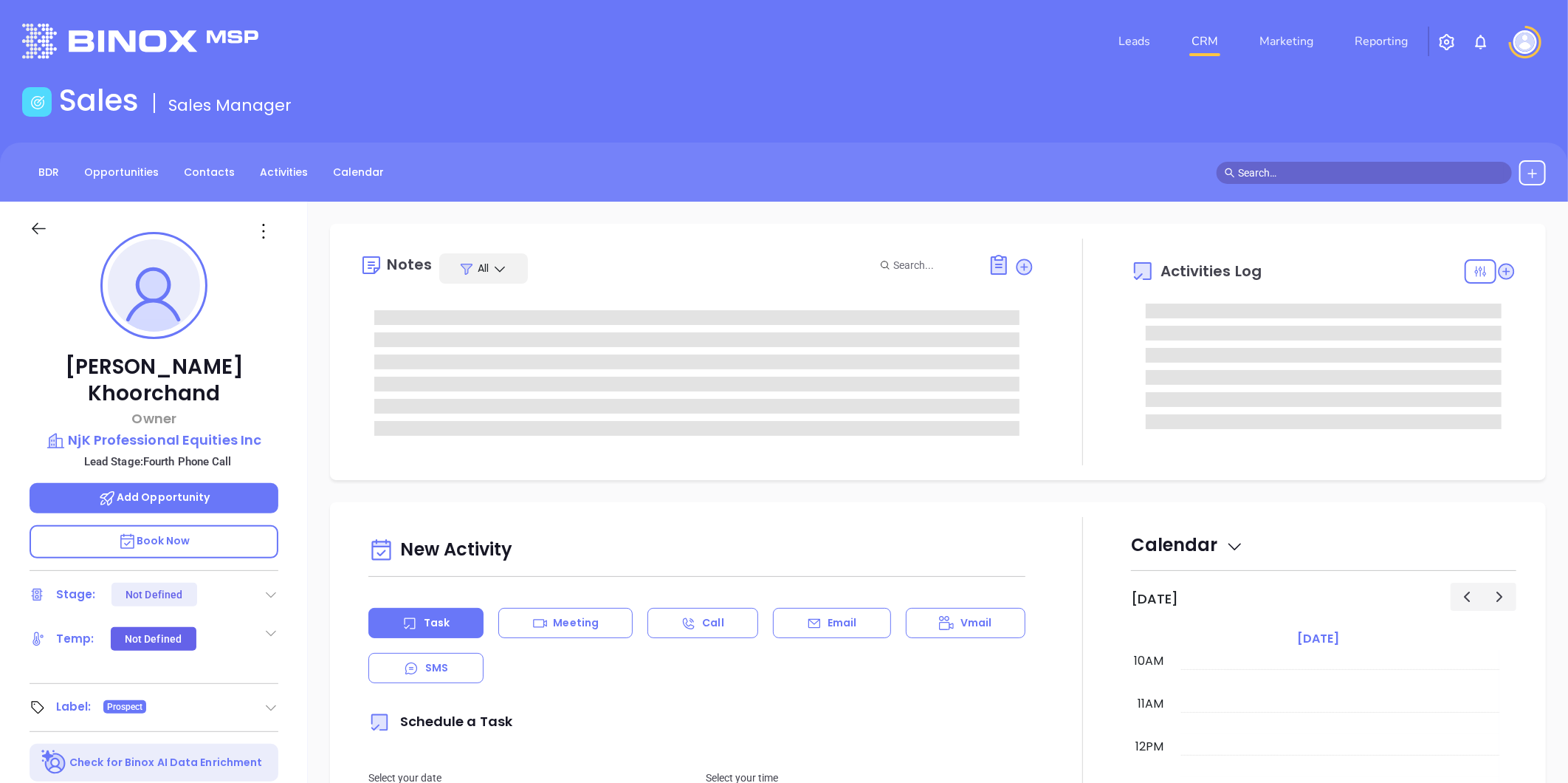
type input "Liz Cruz"
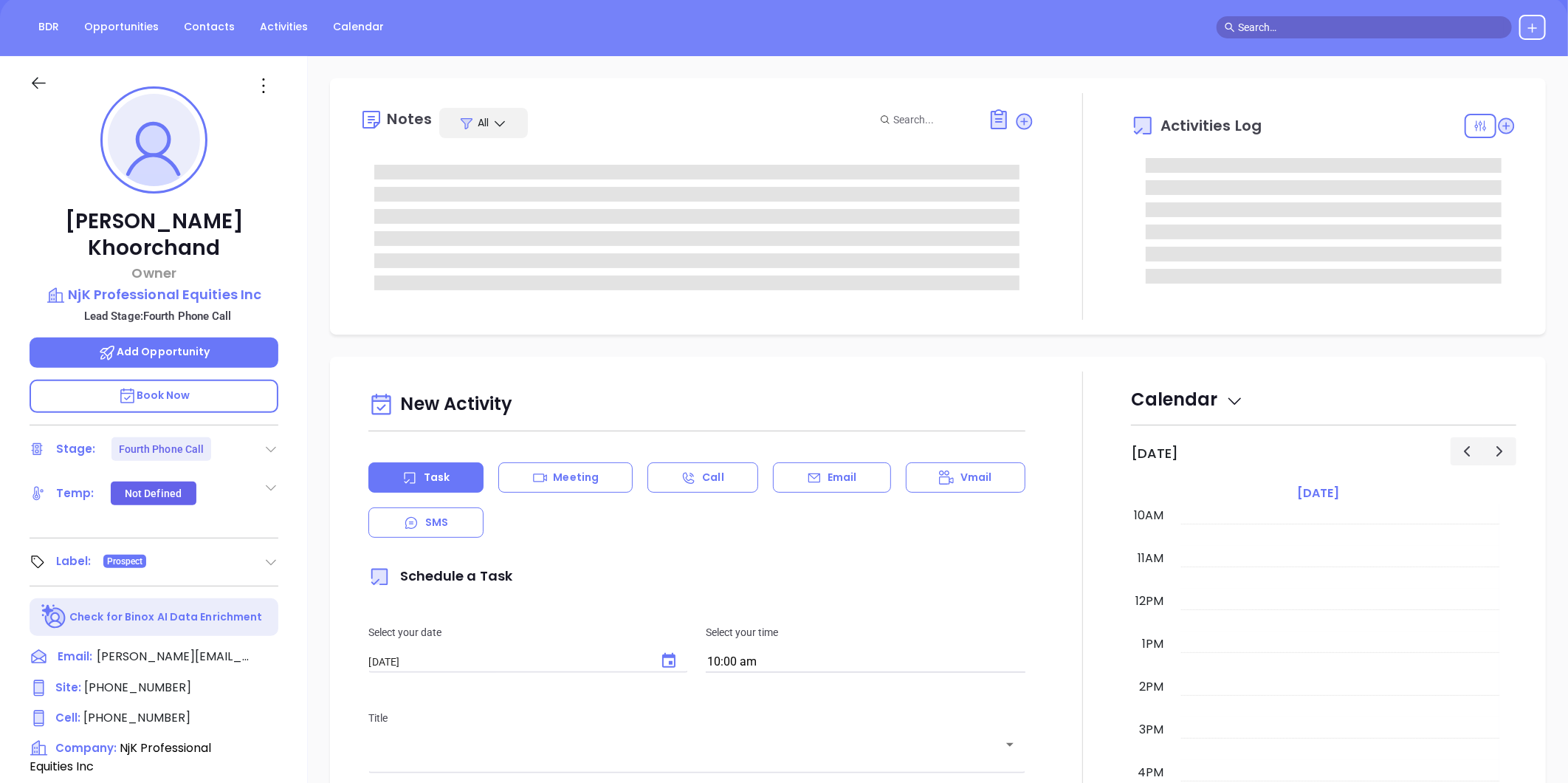
scroll to position [246, 0]
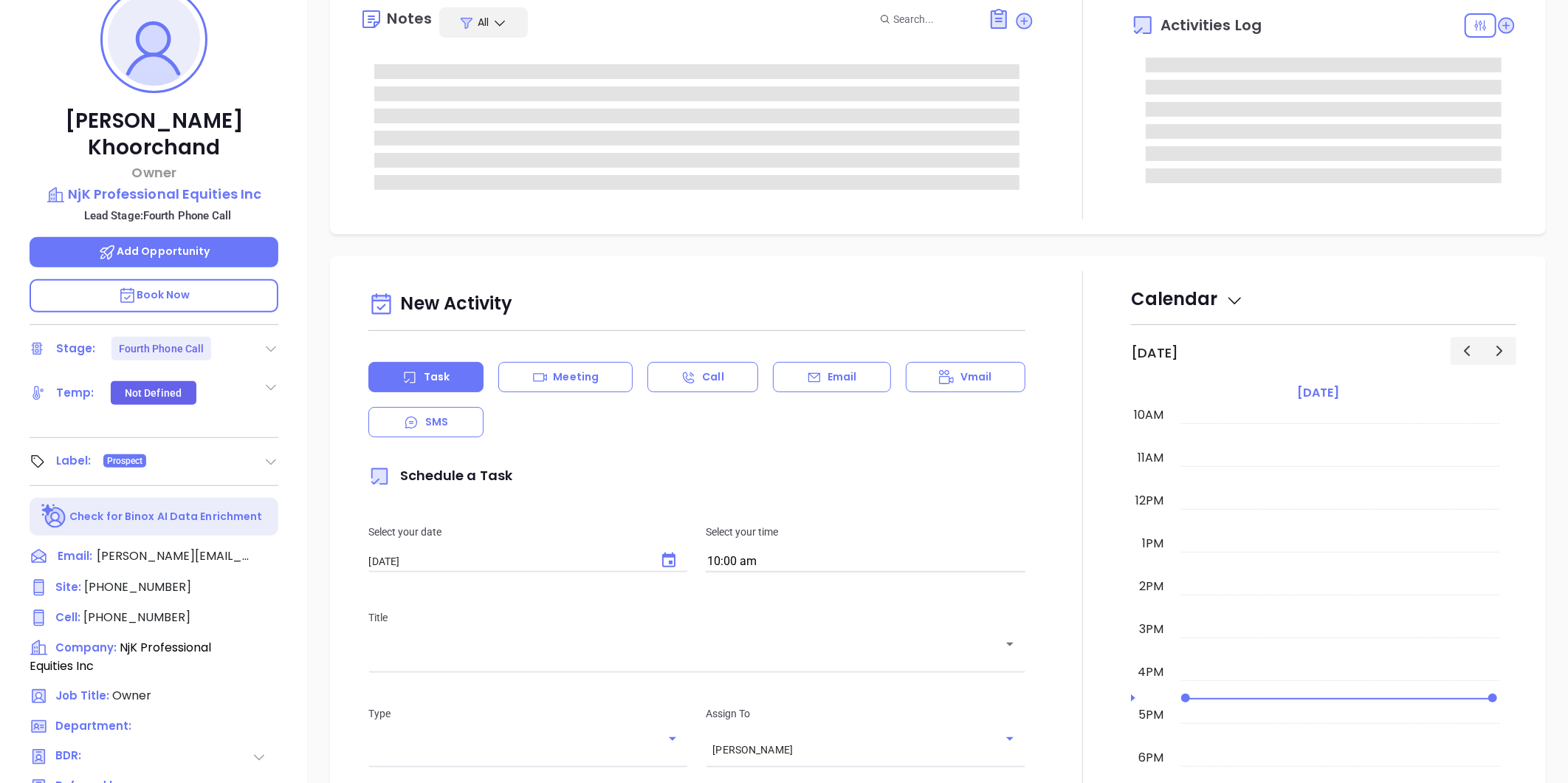
click at [273, 341] on icon at bounding box center [271, 349] width 15 height 15
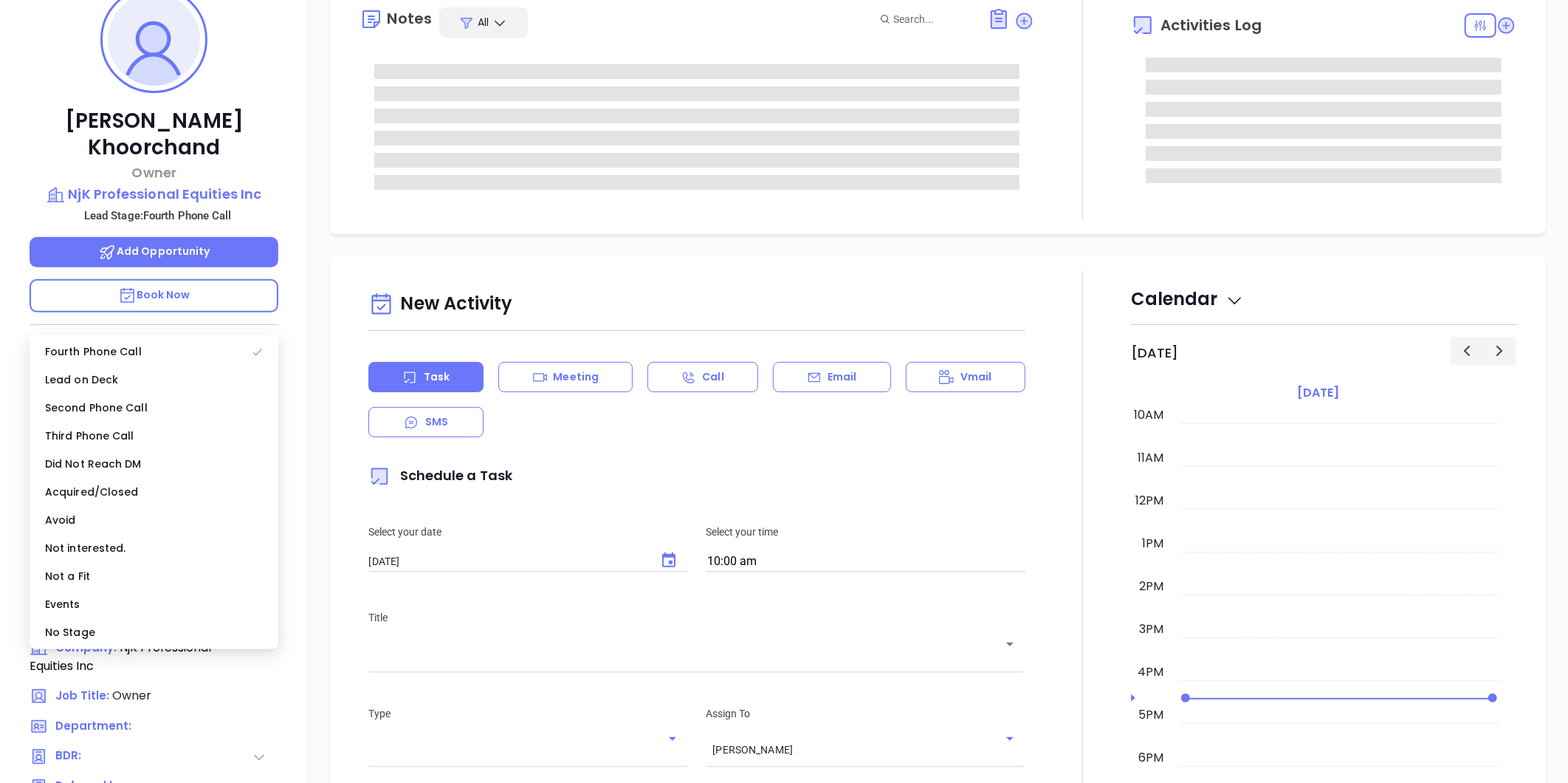
drag, startPoint x: 128, startPoint y: 632, endPoint x: 158, endPoint y: 596, distance: 46.9
click at [127, 632] on div "No Stage" at bounding box center [154, 632] width 243 height 28
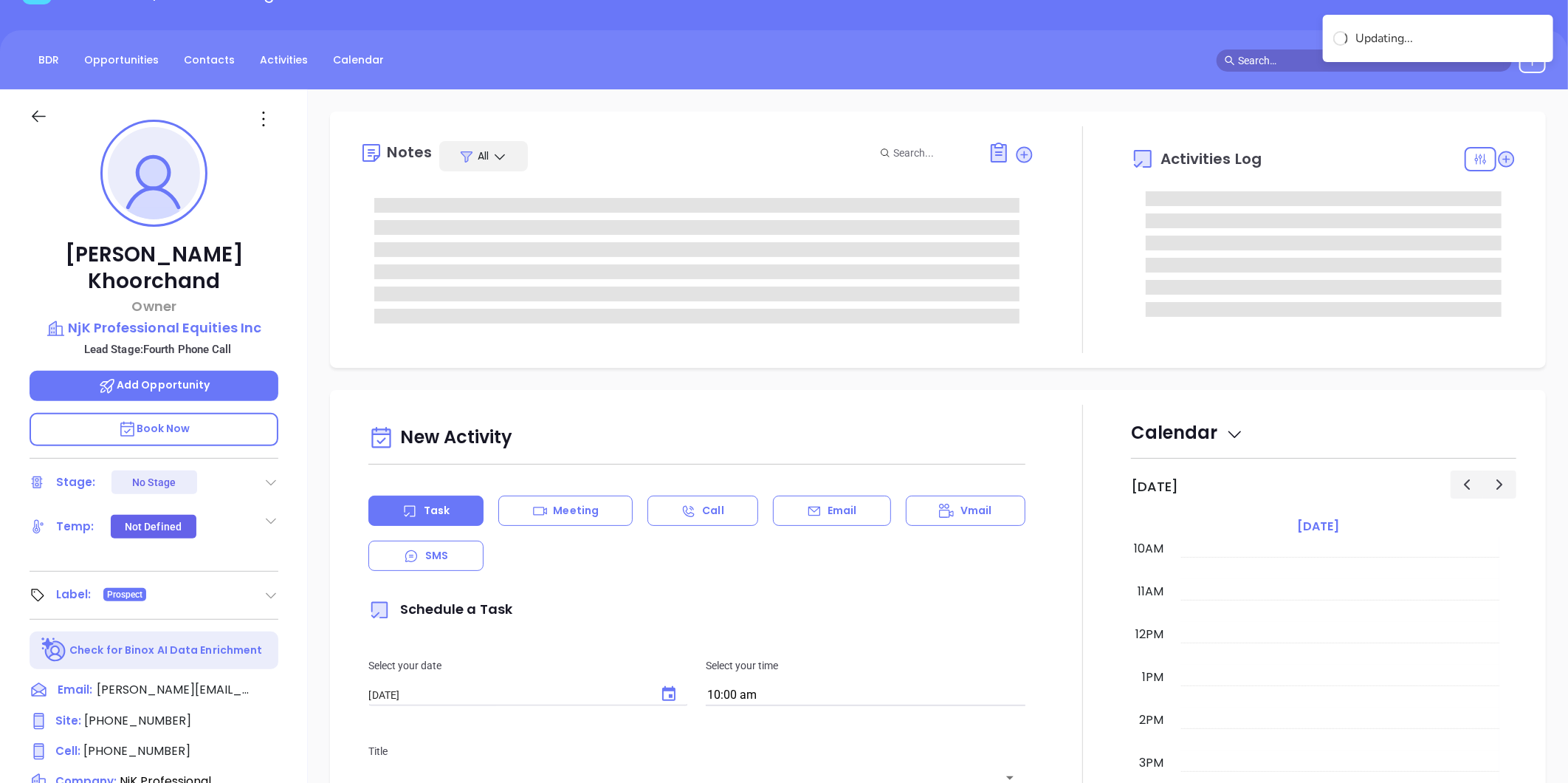
scroll to position [0, 0]
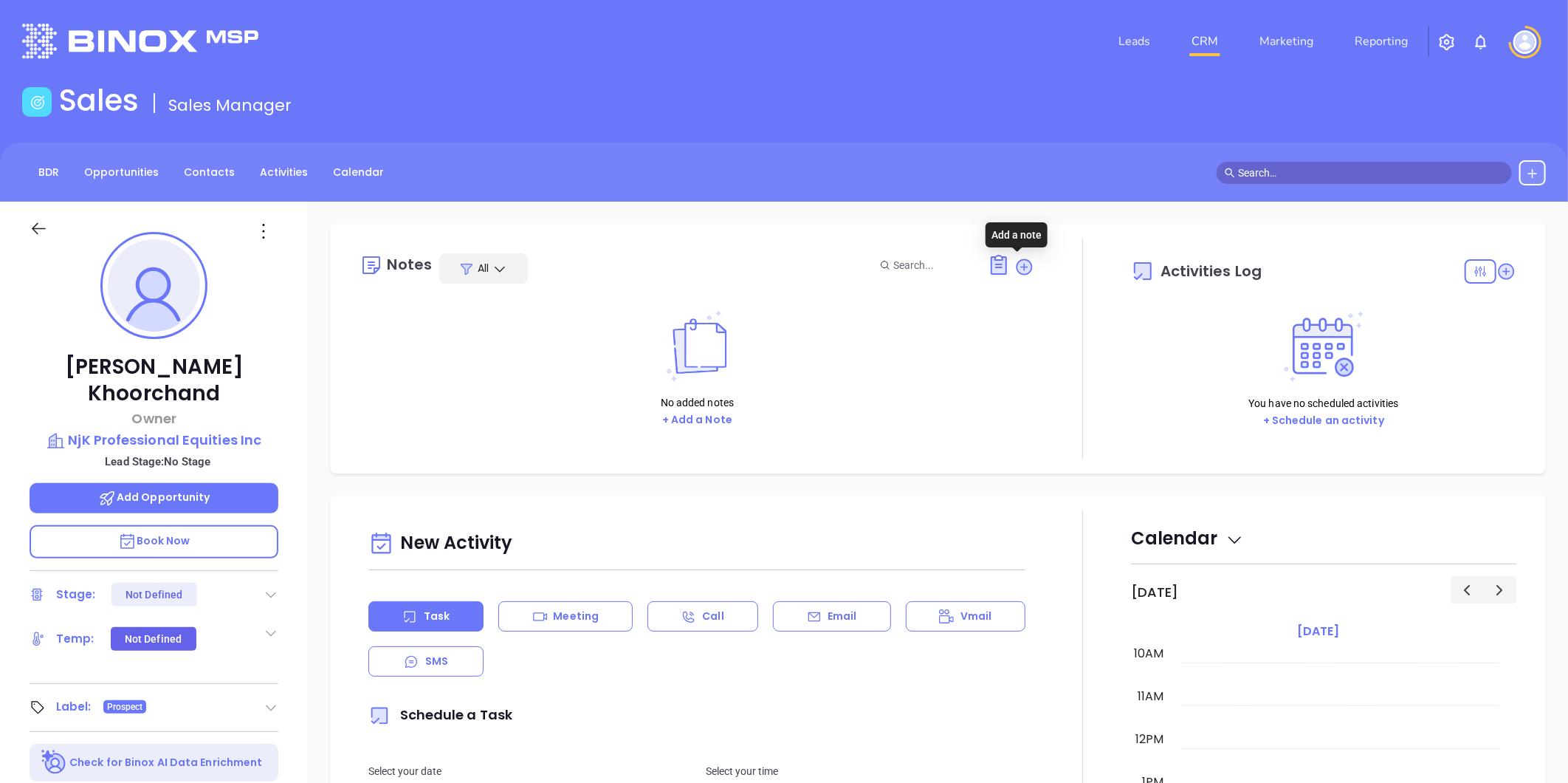
drag, startPoint x: 1016, startPoint y: 260, endPoint x: 944, endPoint y: 291, distance: 78.4
click at [1016, 259] on icon at bounding box center [1025, 267] width 20 height 20
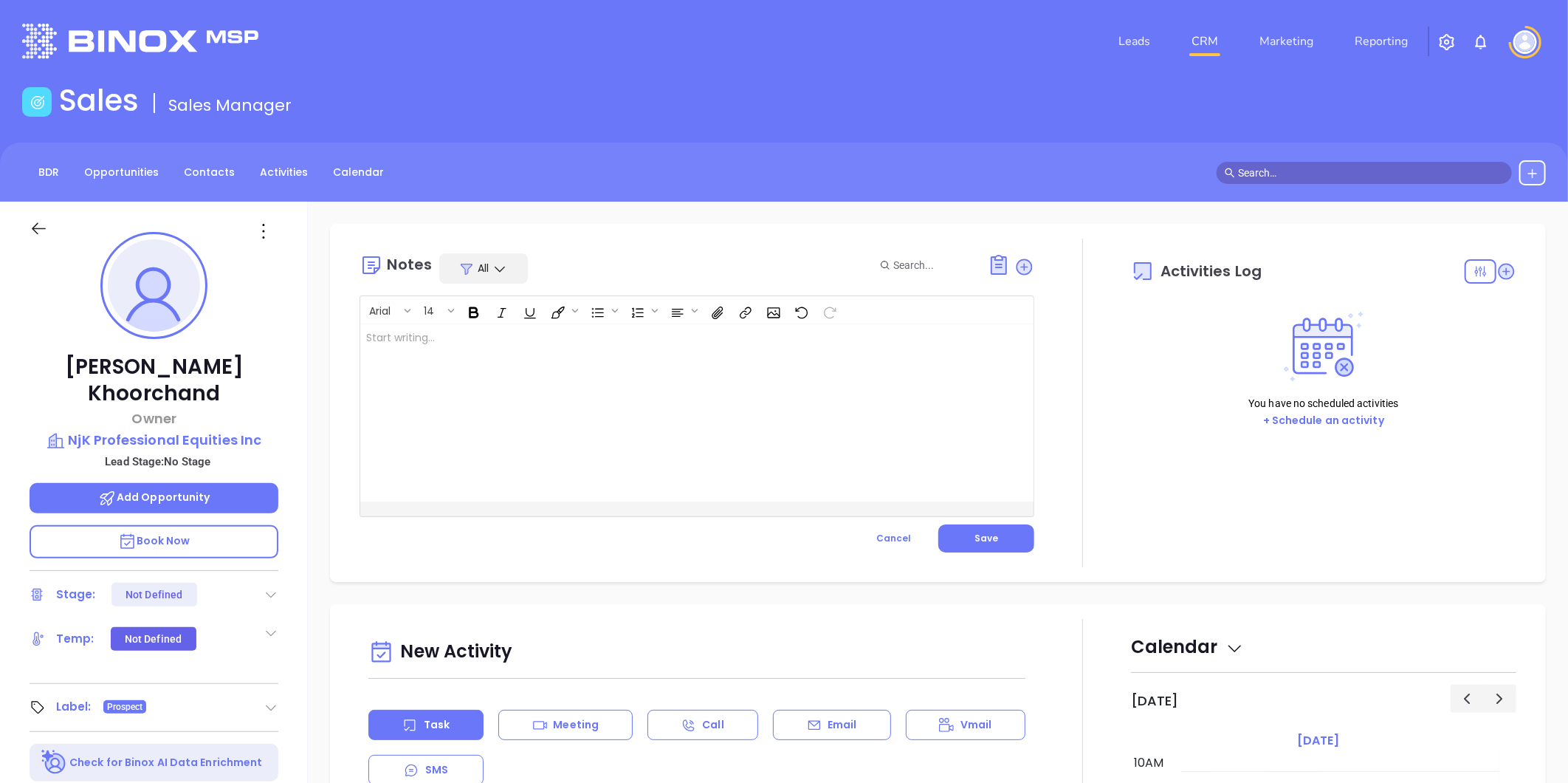
click at [596, 350] on div at bounding box center [673, 413] width 626 height 178
click at [984, 540] on span "Save" at bounding box center [986, 538] width 24 height 12
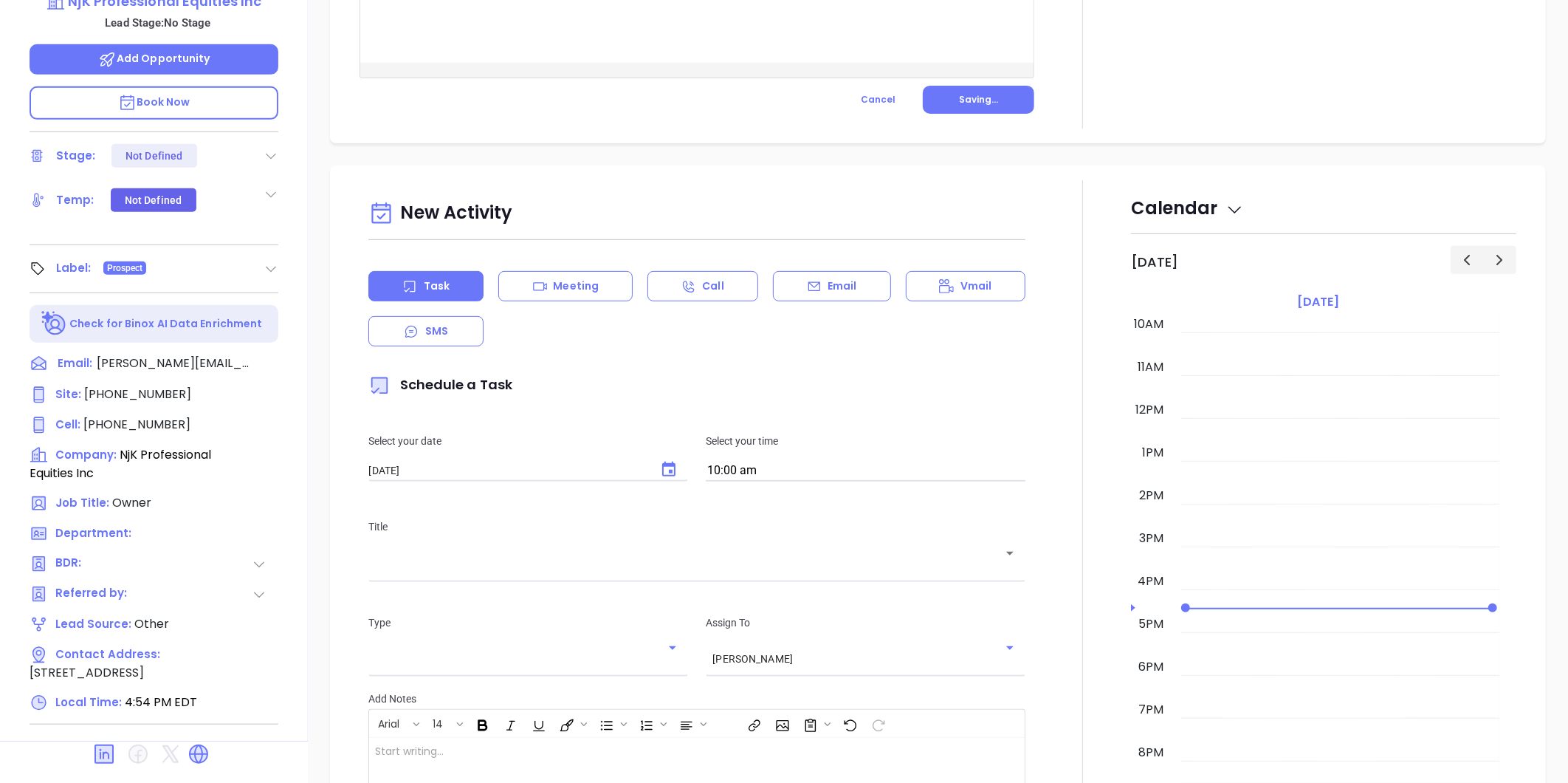
scroll to position [453, 0]
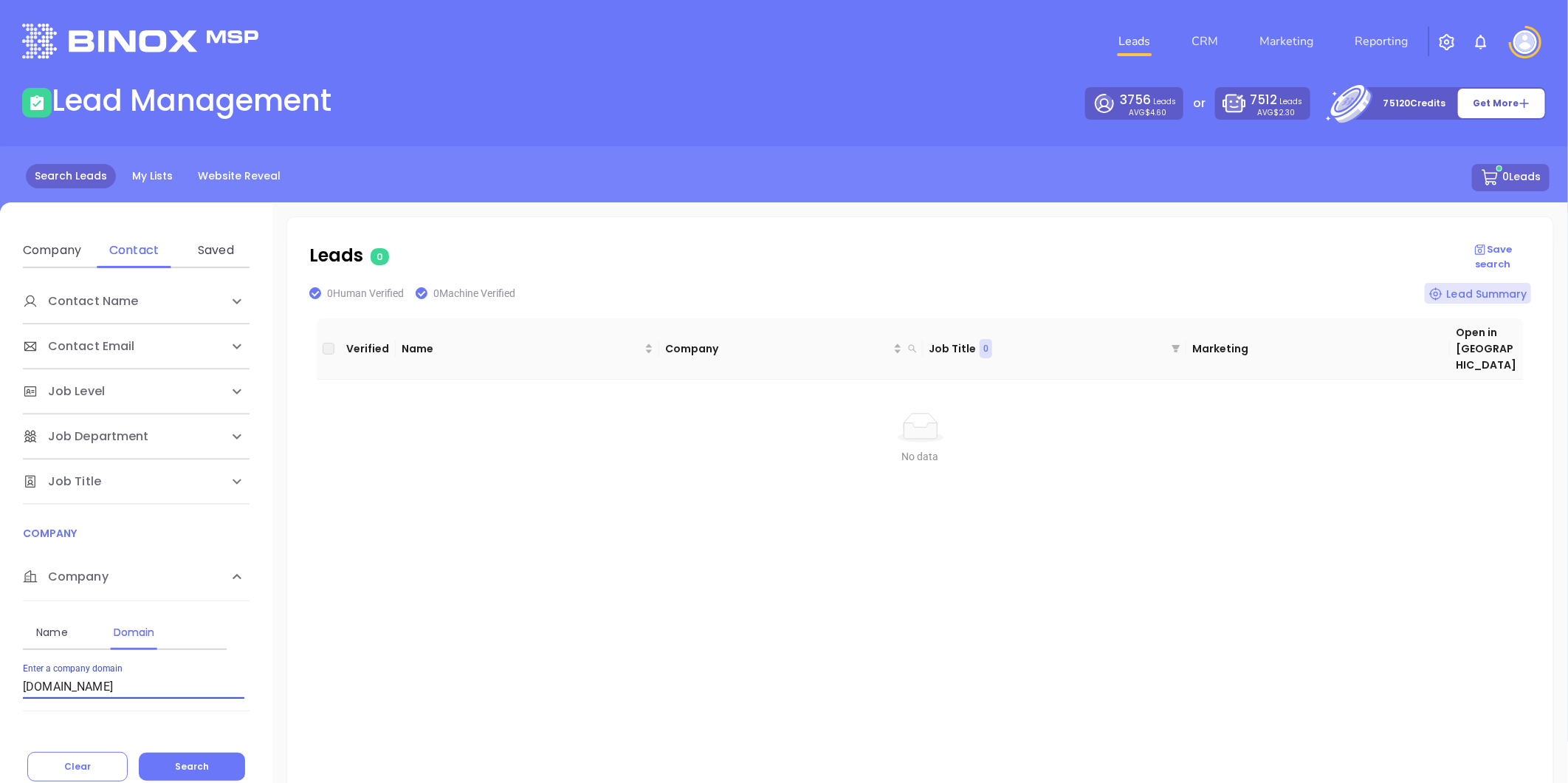
drag, startPoint x: 58, startPoint y: 682, endPoint x: -263, endPoint y: 710, distance: 322.2
click at [0, 710] on html "Leads CRM Marketing Reporting Financial Leads Leads Lead Management 3756 Leads …" at bounding box center [784, 392] width 1568 height 783
paste input "[DOMAIN_NAME]"
type input "[DOMAIN_NAME]"
